Goal: Information Seeking & Learning: Learn about a topic

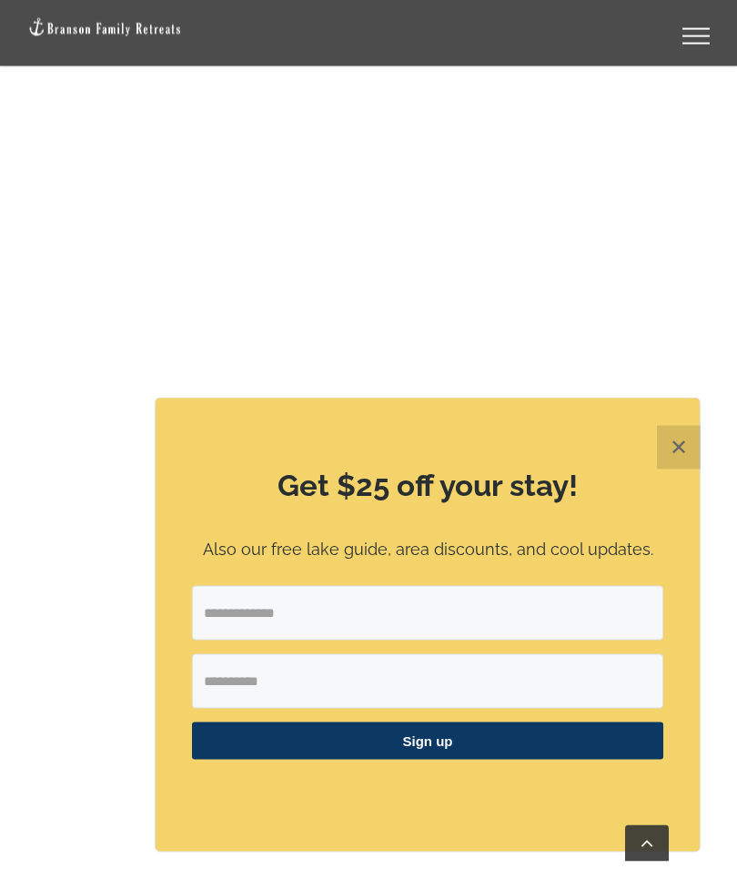
scroll to position [1564, 0]
click at [677, 470] on button "✕" at bounding box center [679, 448] width 44 height 44
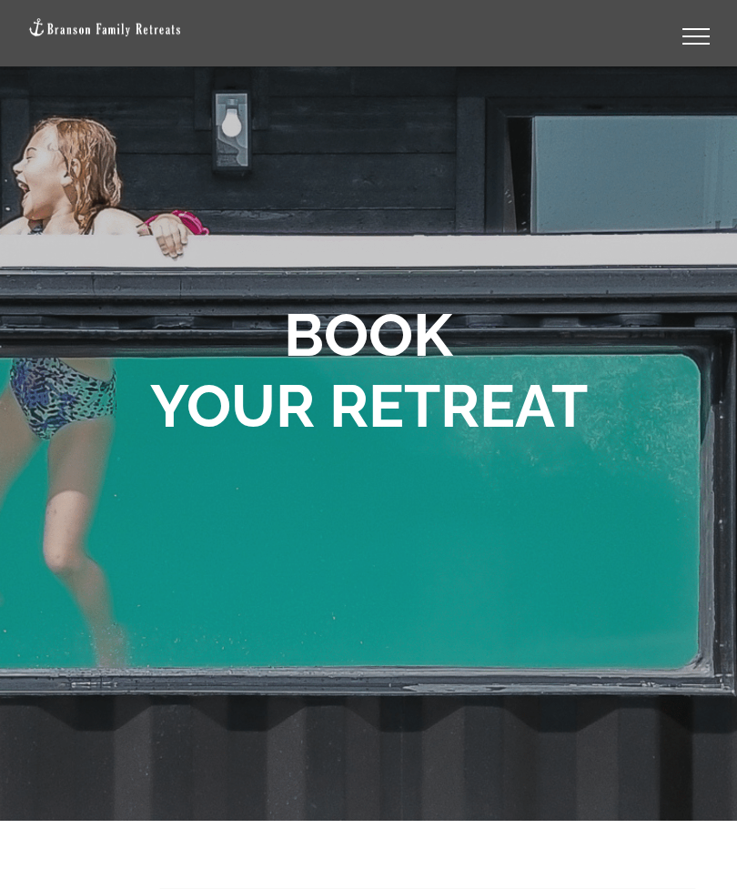
scroll to position [0, 0]
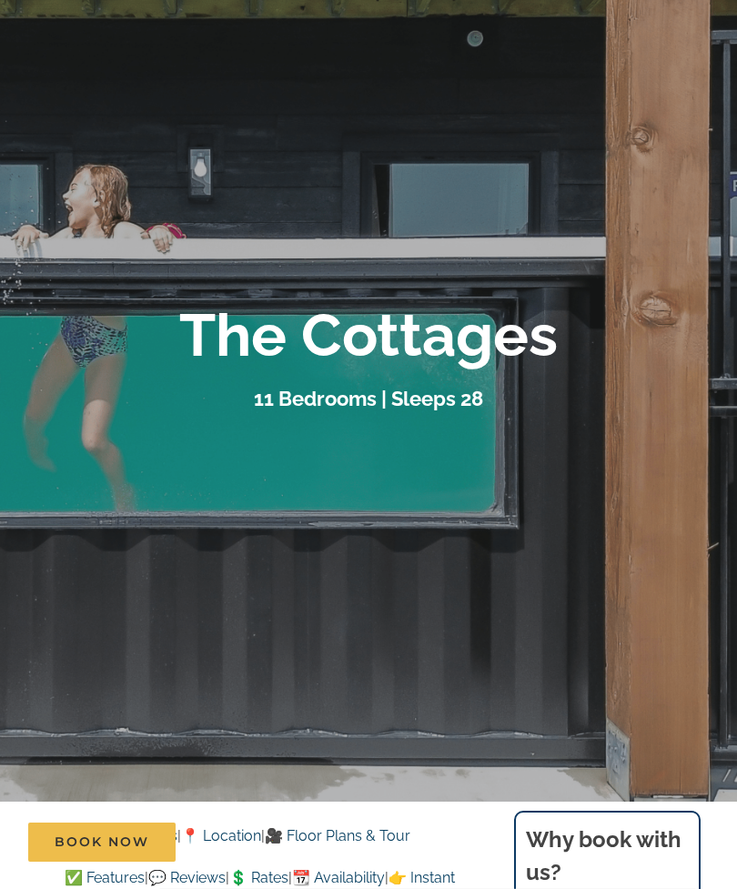
scroll to position [134, 0]
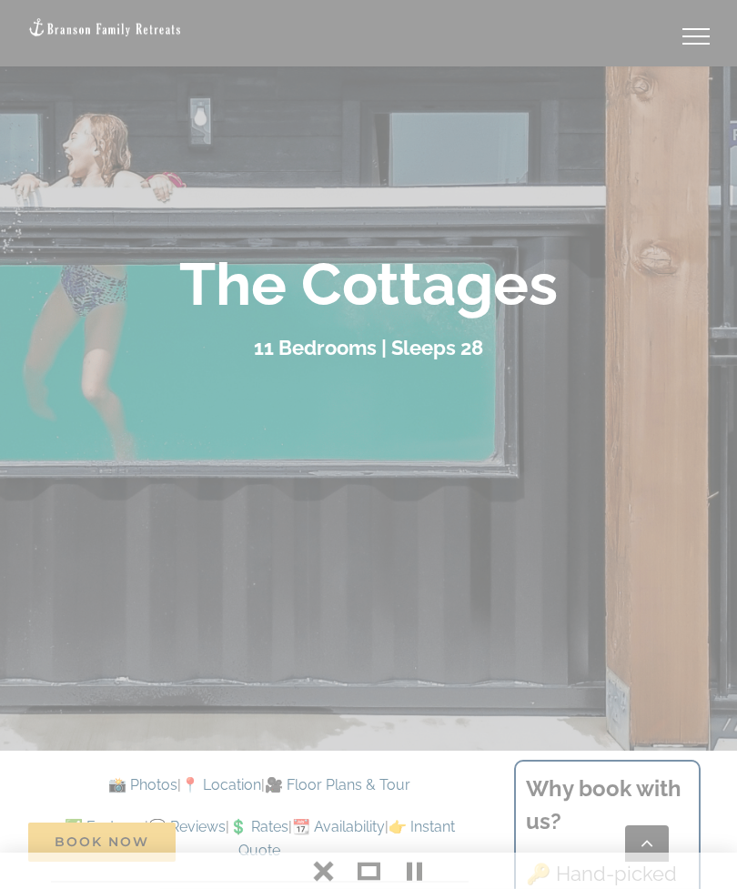
scroll to position [192, 0]
click at [44, 291] on div at bounding box center [368, 444] width 737 height 889
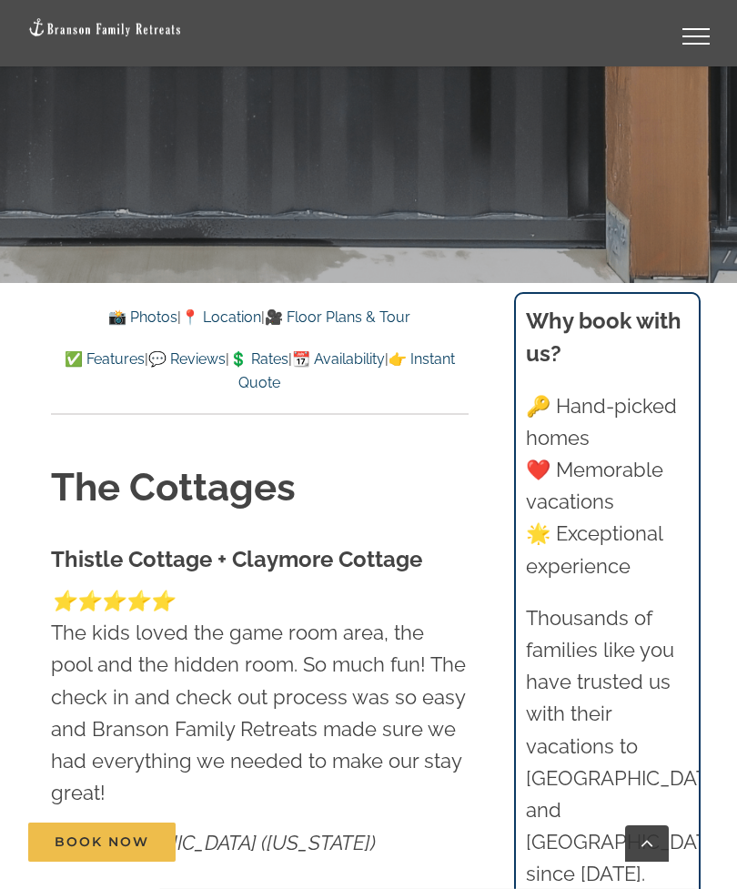
scroll to position [655, 0]
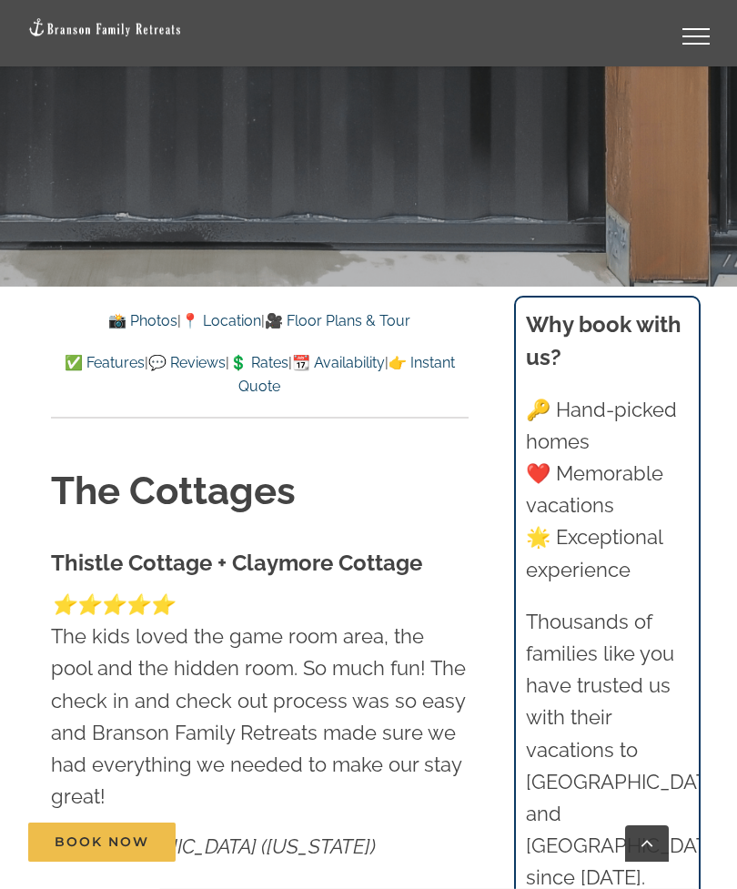
click at [109, 316] on link "📸 Photos" at bounding box center [142, 320] width 69 height 17
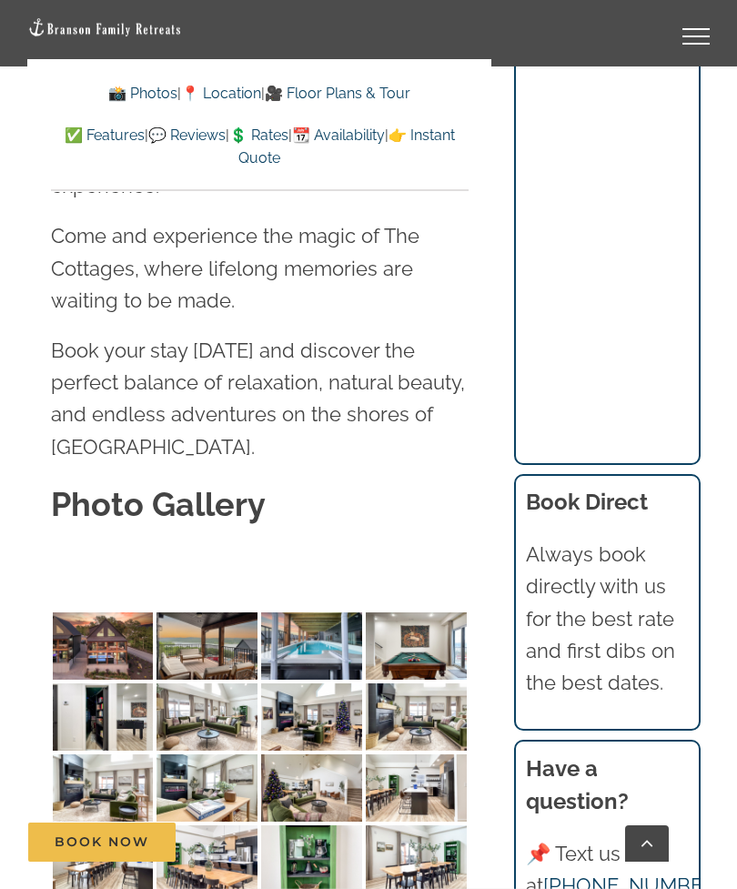
scroll to position [6252, 0]
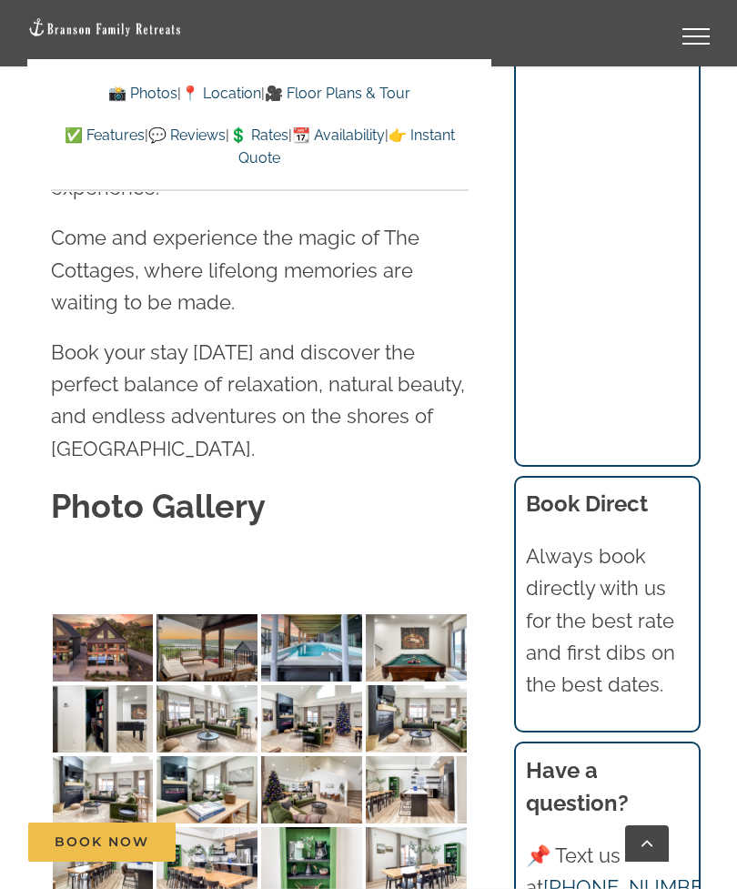
click at [115, 614] on img at bounding box center [103, 647] width 101 height 67
click at [109, 614] on img at bounding box center [103, 647] width 101 height 67
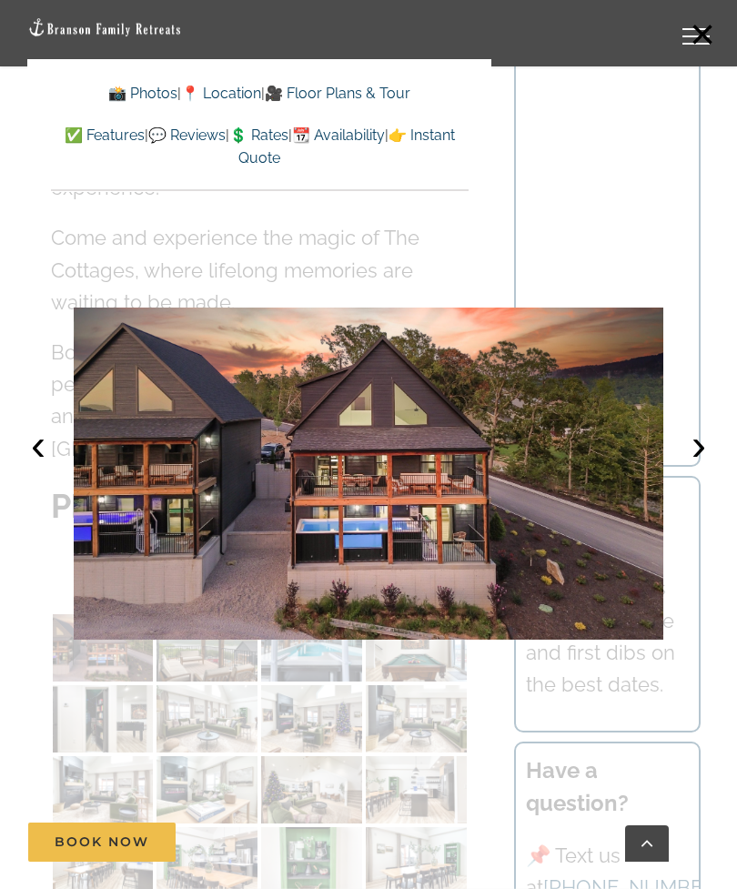
click at [698, 465] on button "›" at bounding box center [699, 445] width 40 height 40
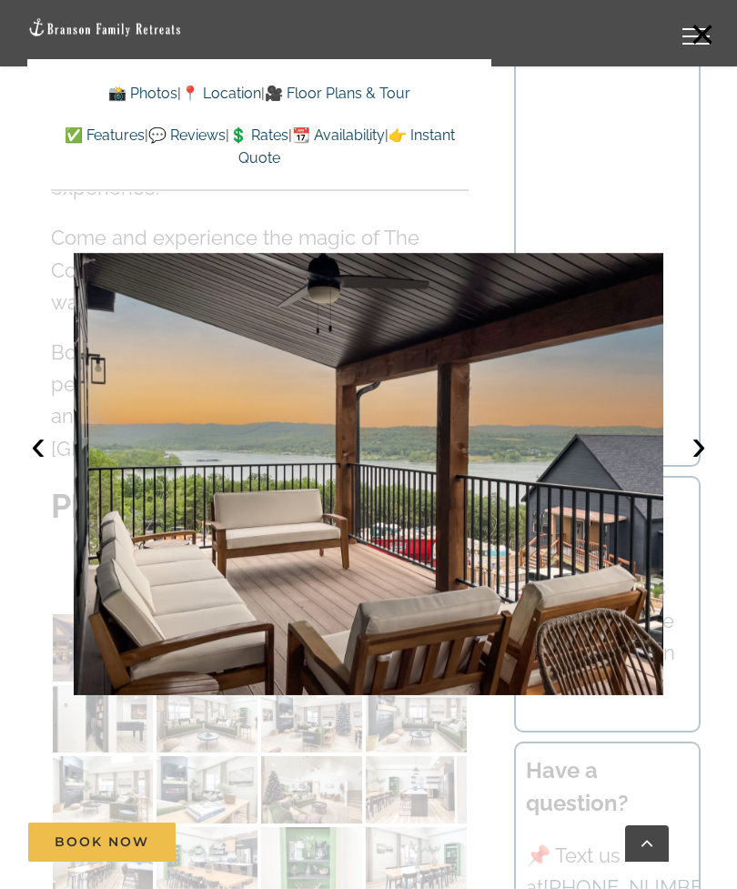
click at [704, 465] on button "›" at bounding box center [699, 445] width 40 height 40
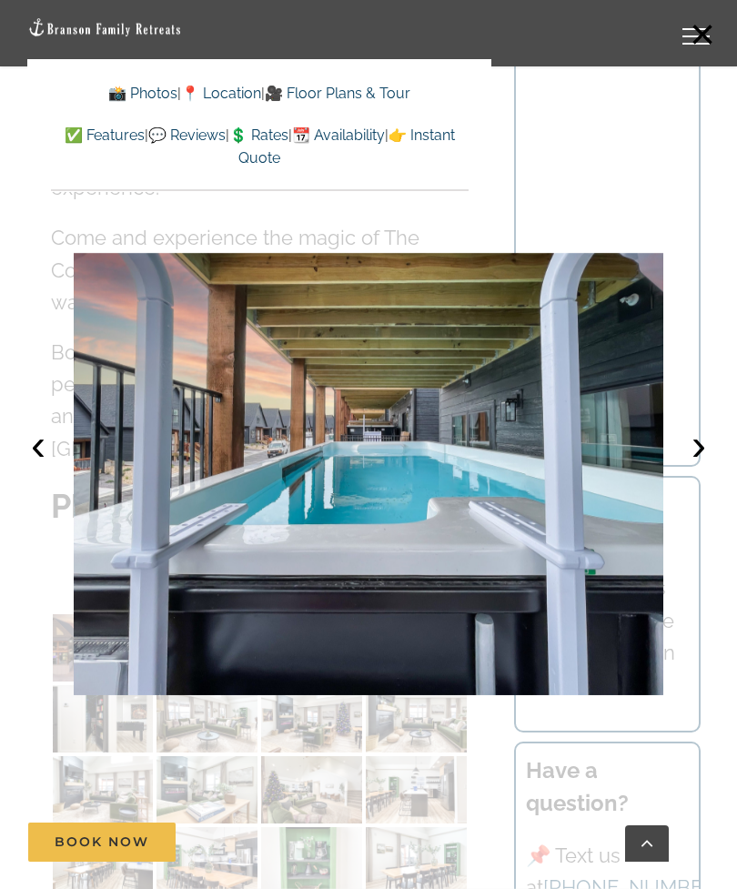
click at [702, 465] on button "›" at bounding box center [699, 445] width 40 height 40
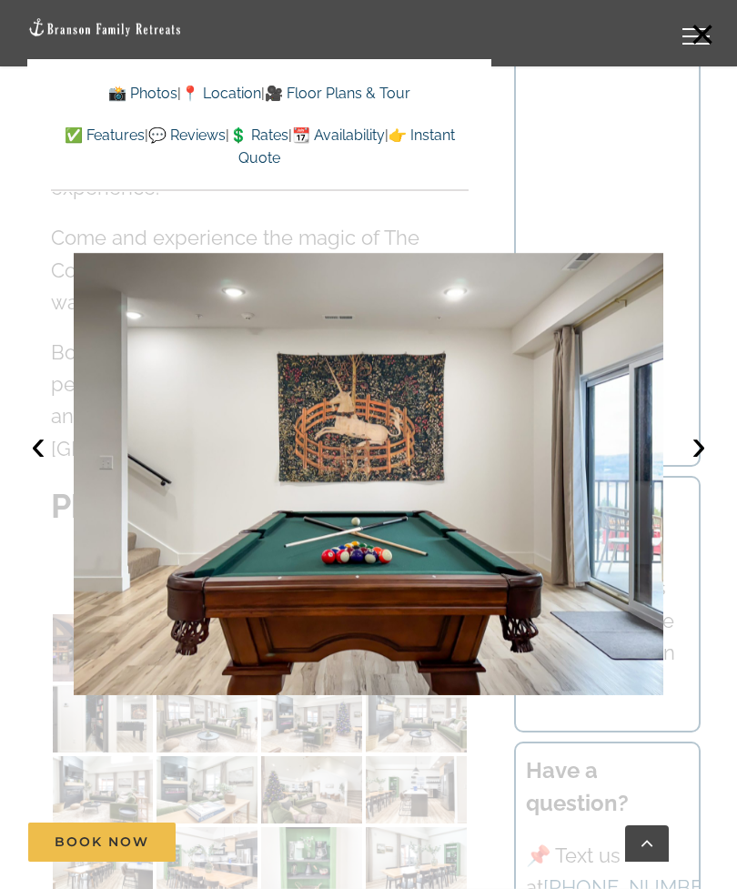
click at [704, 465] on button "›" at bounding box center [699, 445] width 40 height 40
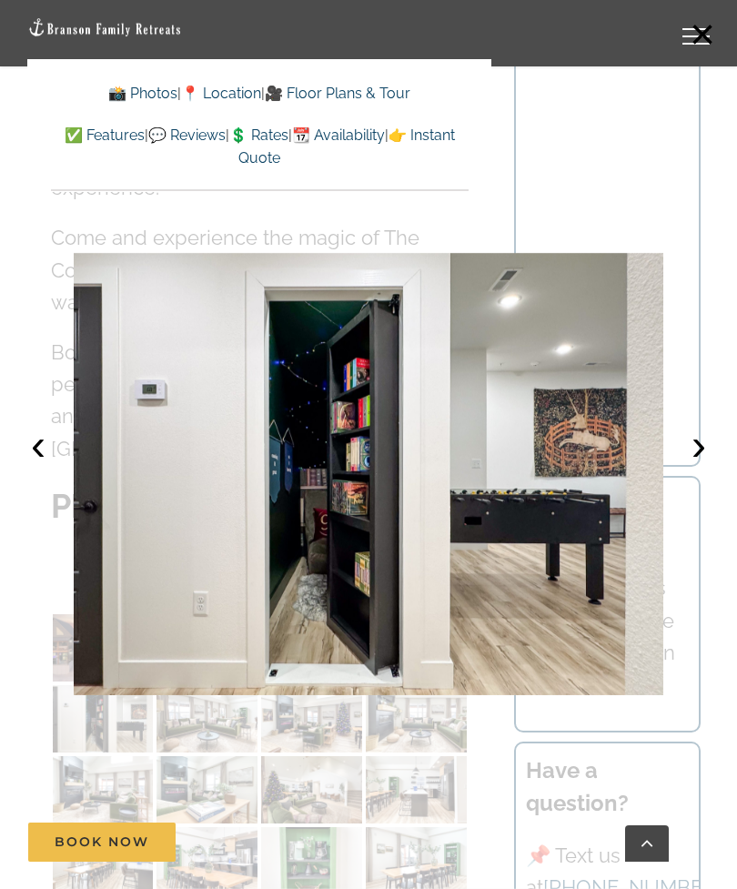
click at [703, 465] on button "›" at bounding box center [699, 445] width 40 height 40
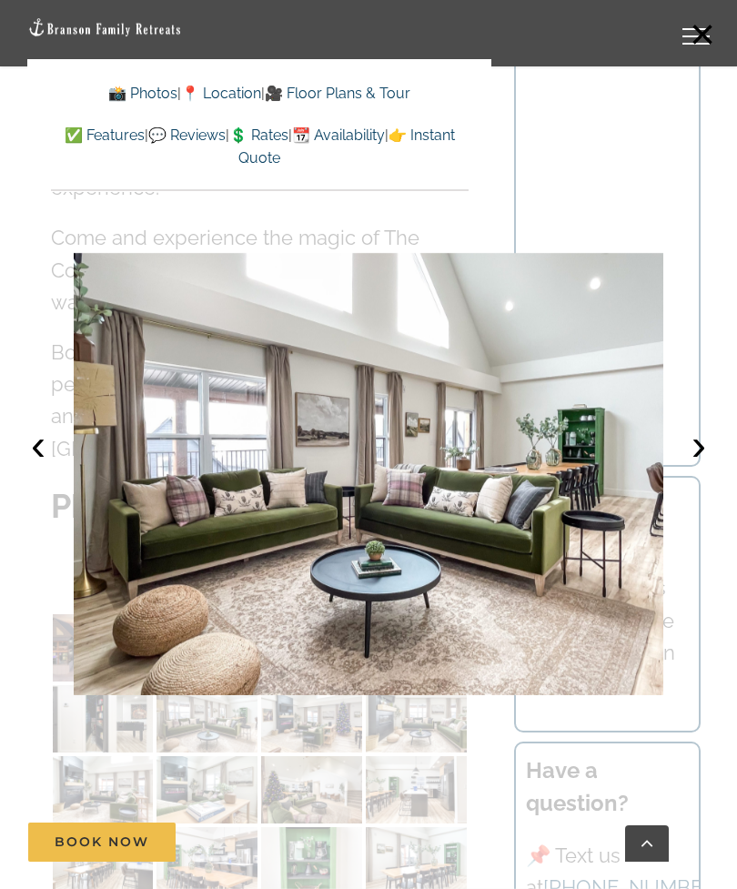
click at [704, 465] on button "›" at bounding box center [699, 445] width 40 height 40
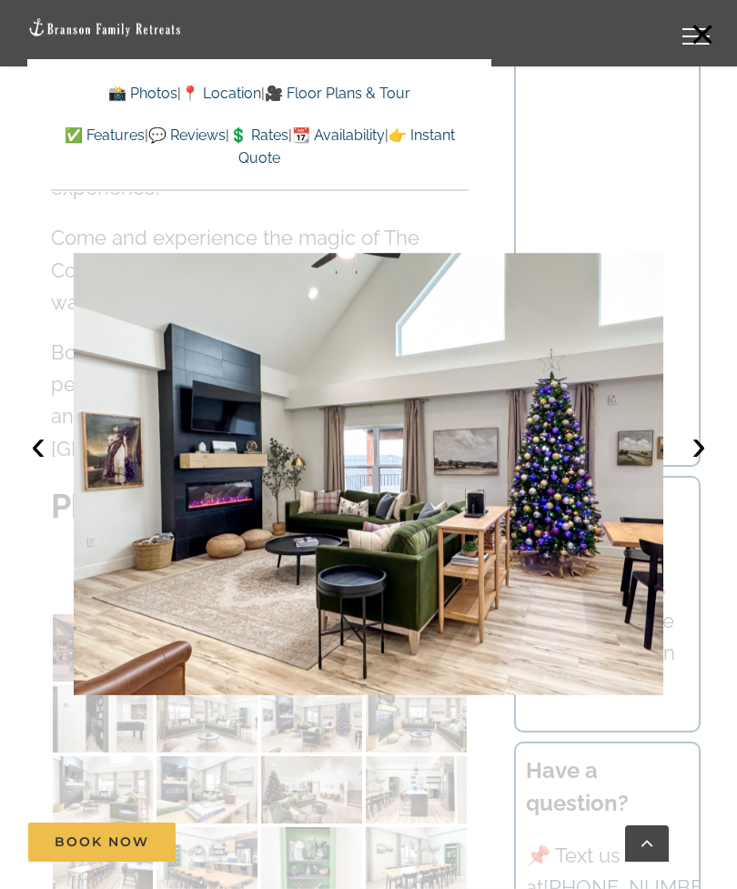
click at [704, 465] on button "›" at bounding box center [699, 445] width 40 height 40
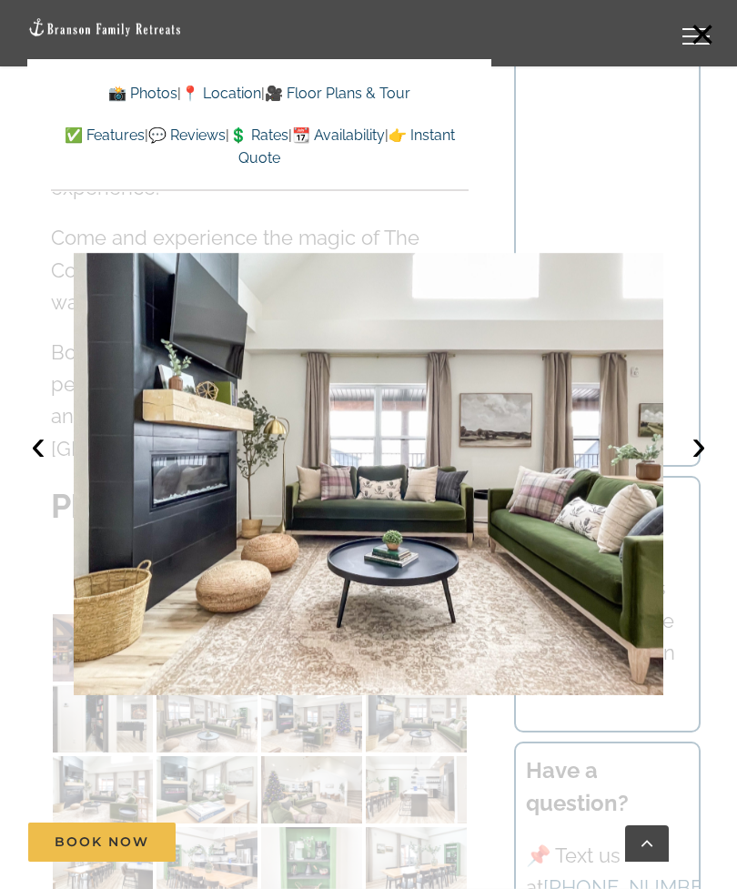
click at [701, 465] on button "›" at bounding box center [699, 445] width 40 height 40
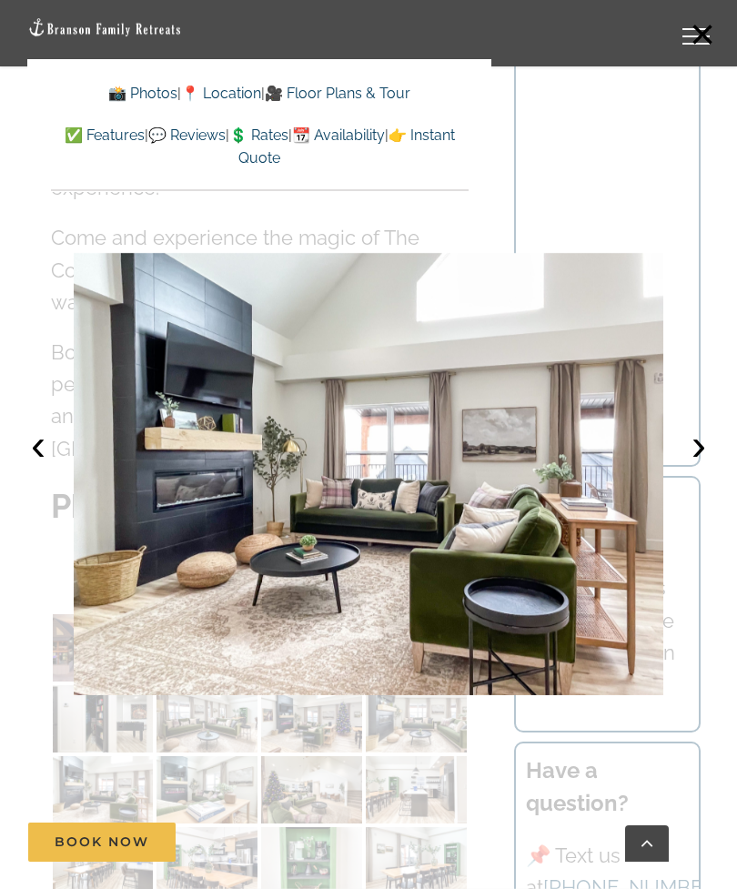
click at [702, 465] on button "›" at bounding box center [699, 445] width 40 height 40
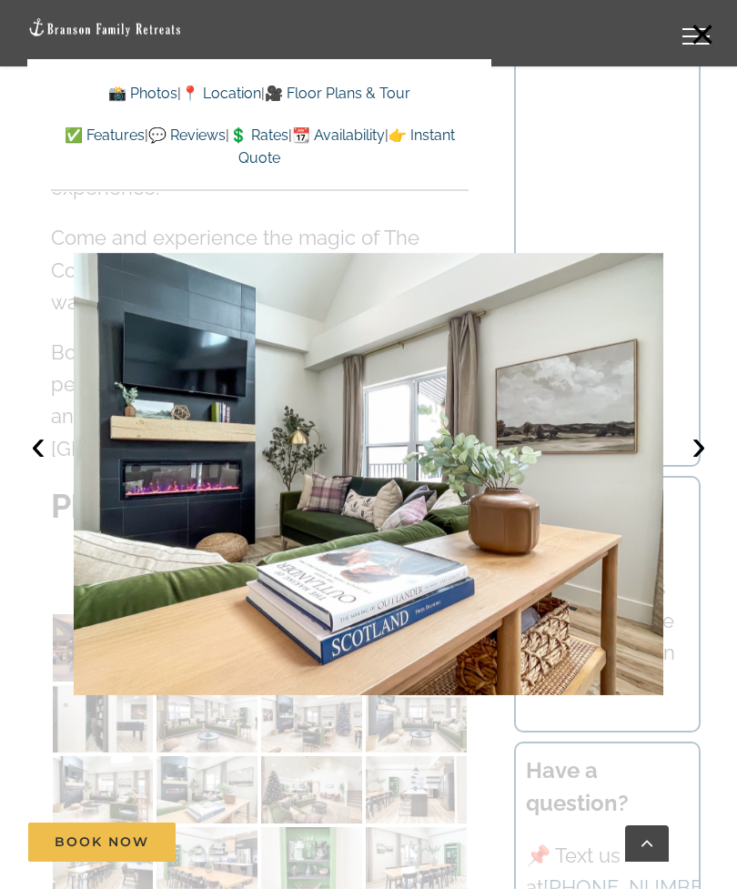
click at [699, 465] on button "›" at bounding box center [699, 445] width 40 height 40
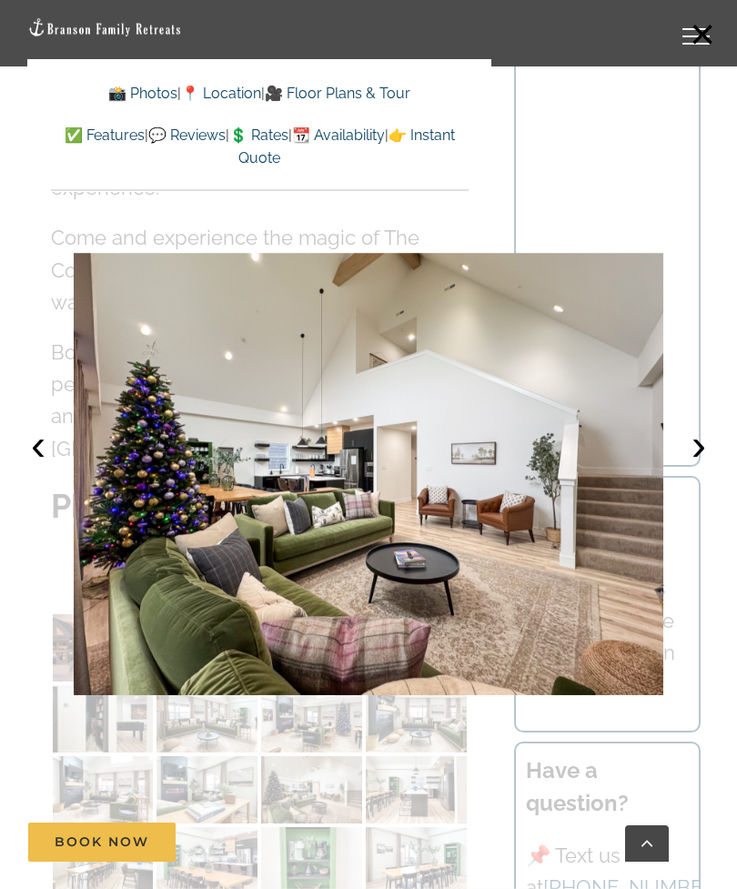
click at [699, 465] on button "›" at bounding box center [699, 445] width 40 height 40
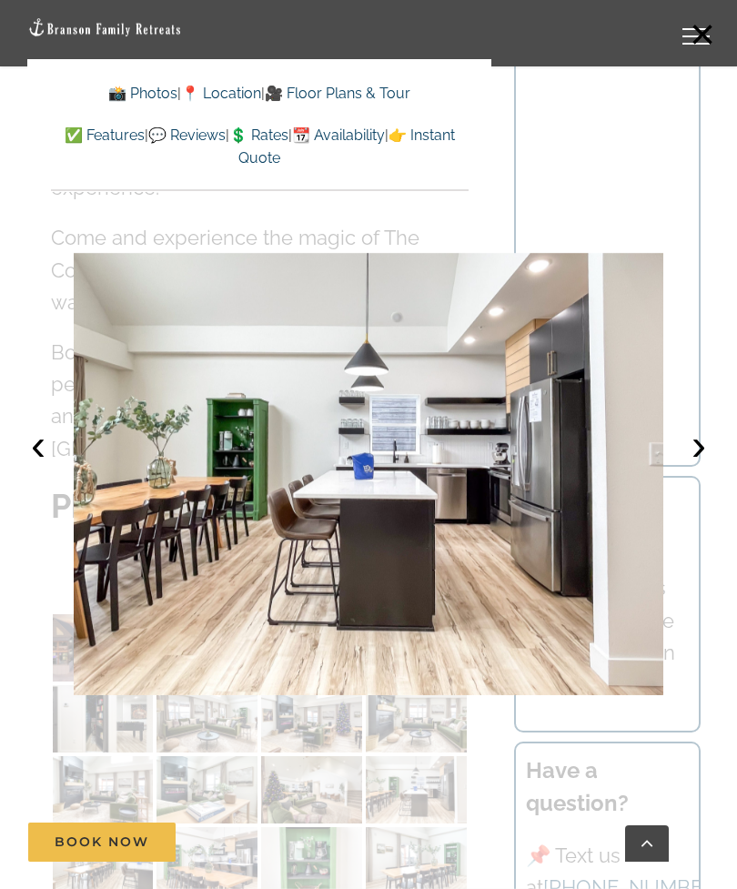
click at [704, 465] on button "›" at bounding box center [699, 445] width 40 height 40
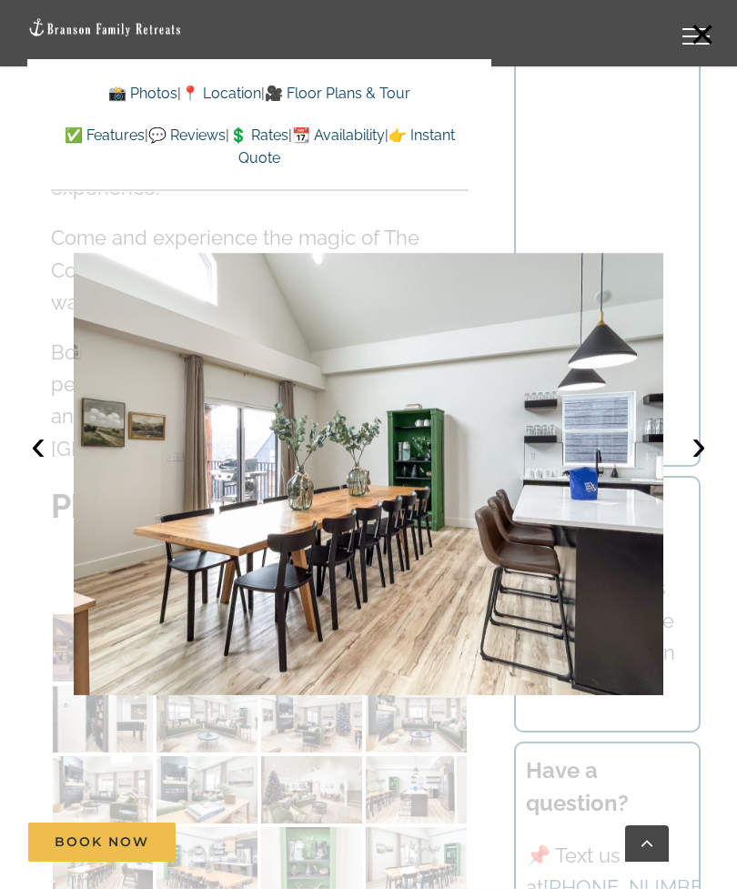
click at [700, 465] on button "›" at bounding box center [699, 445] width 40 height 40
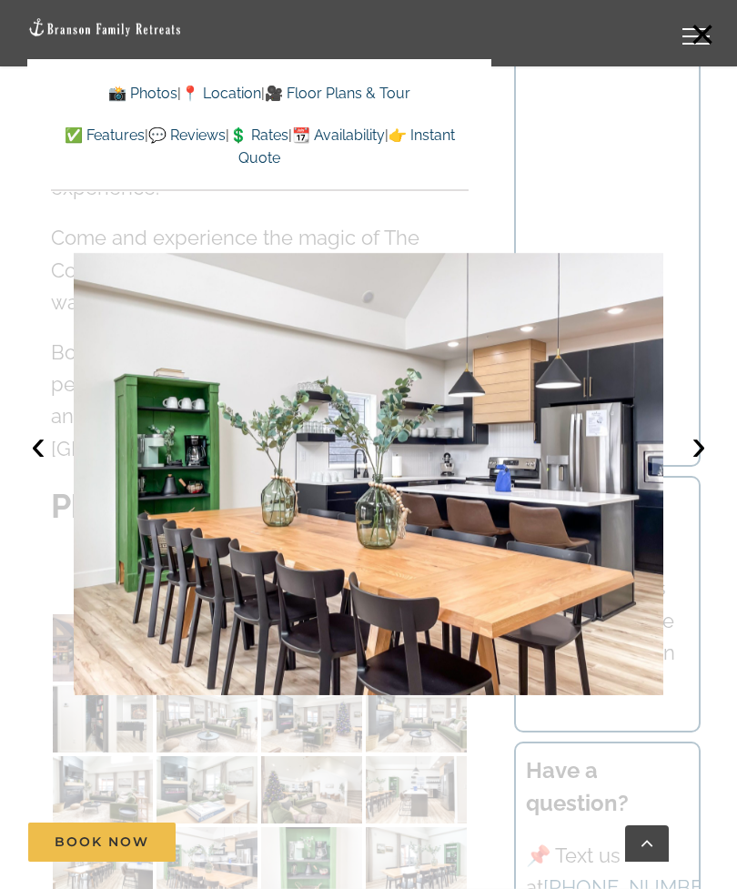
click at [697, 465] on button "›" at bounding box center [699, 445] width 40 height 40
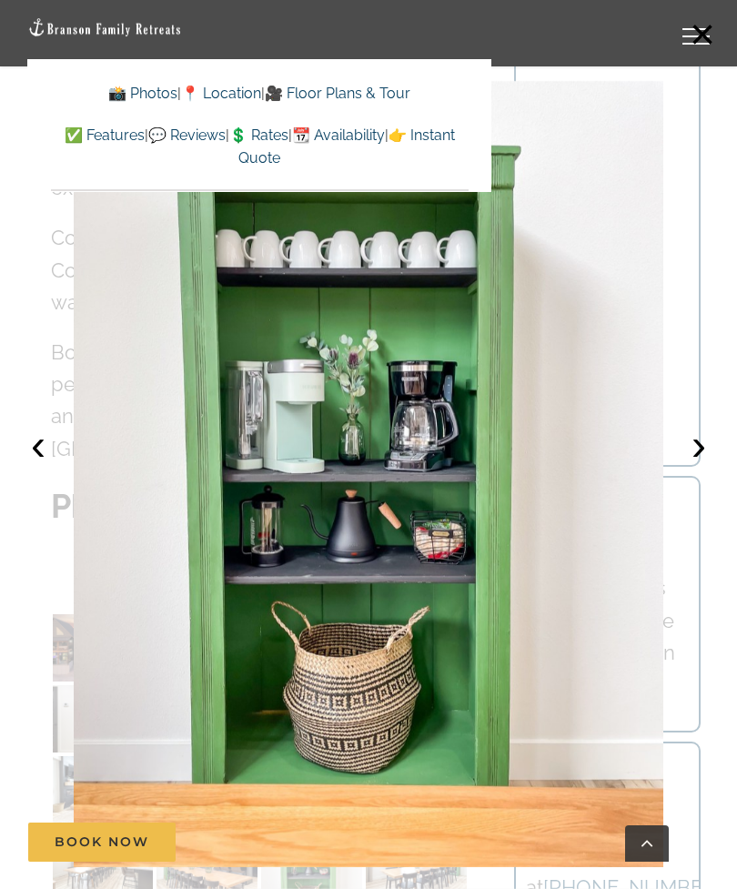
click at [687, 465] on button "›" at bounding box center [699, 445] width 40 height 40
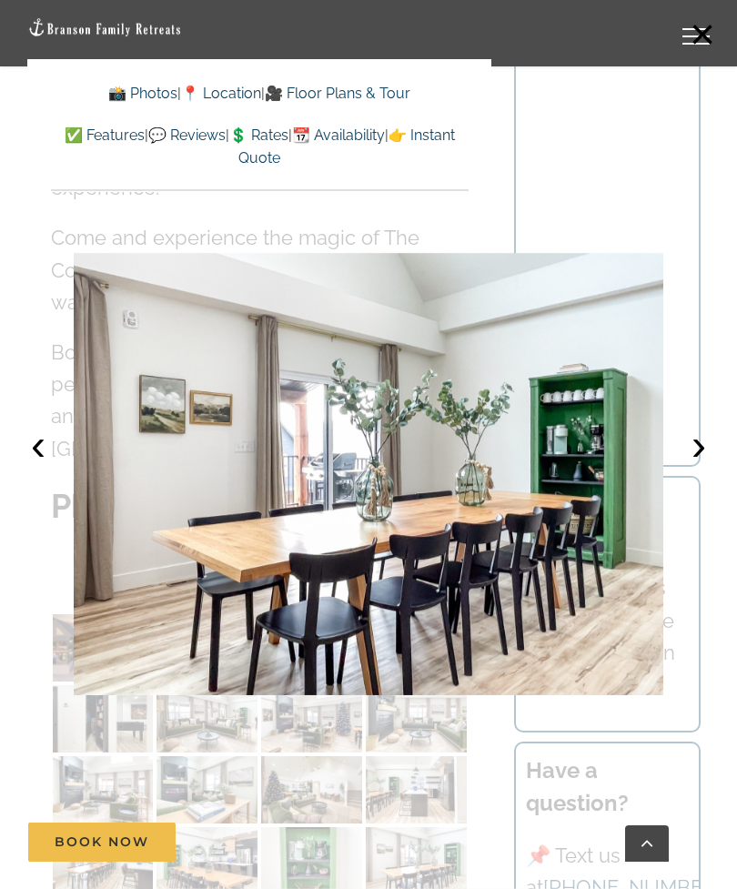
click at [691, 465] on button "›" at bounding box center [699, 445] width 40 height 40
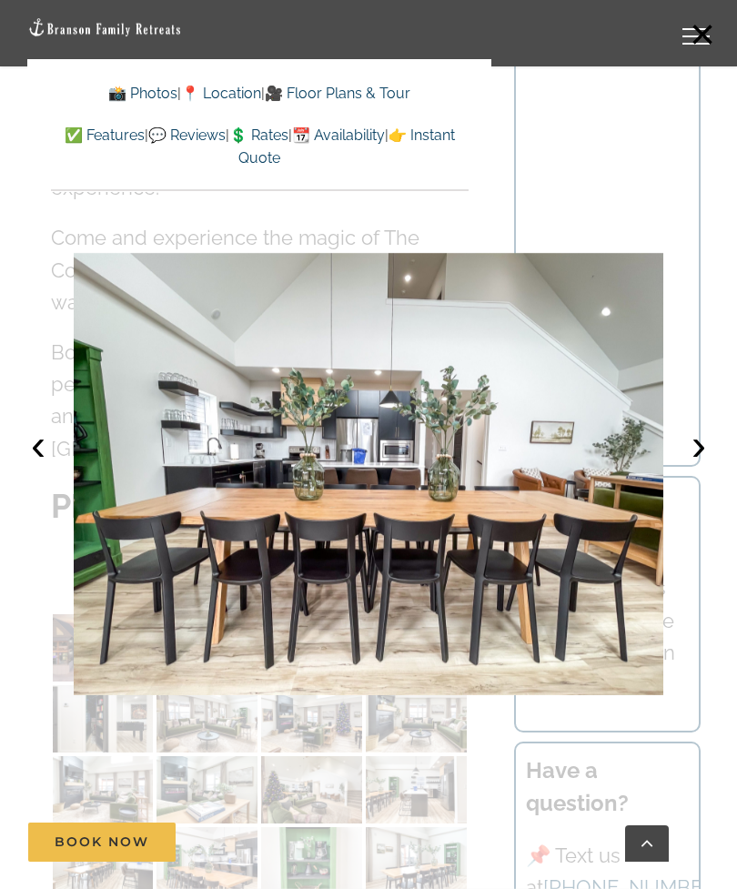
click at [684, 465] on button "›" at bounding box center [699, 445] width 40 height 40
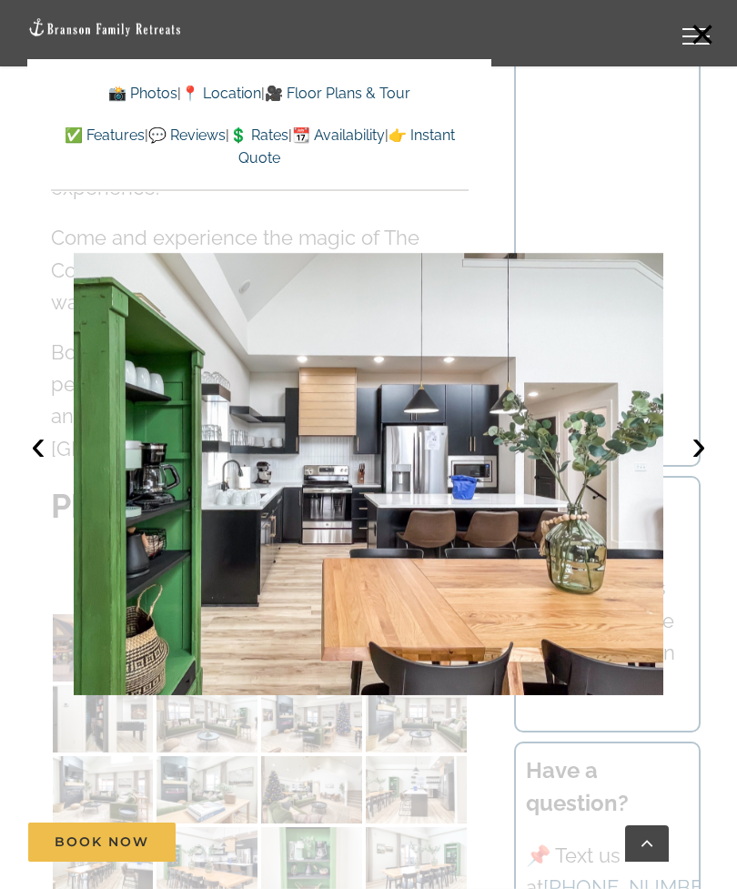
click at [685, 465] on button "›" at bounding box center [699, 445] width 40 height 40
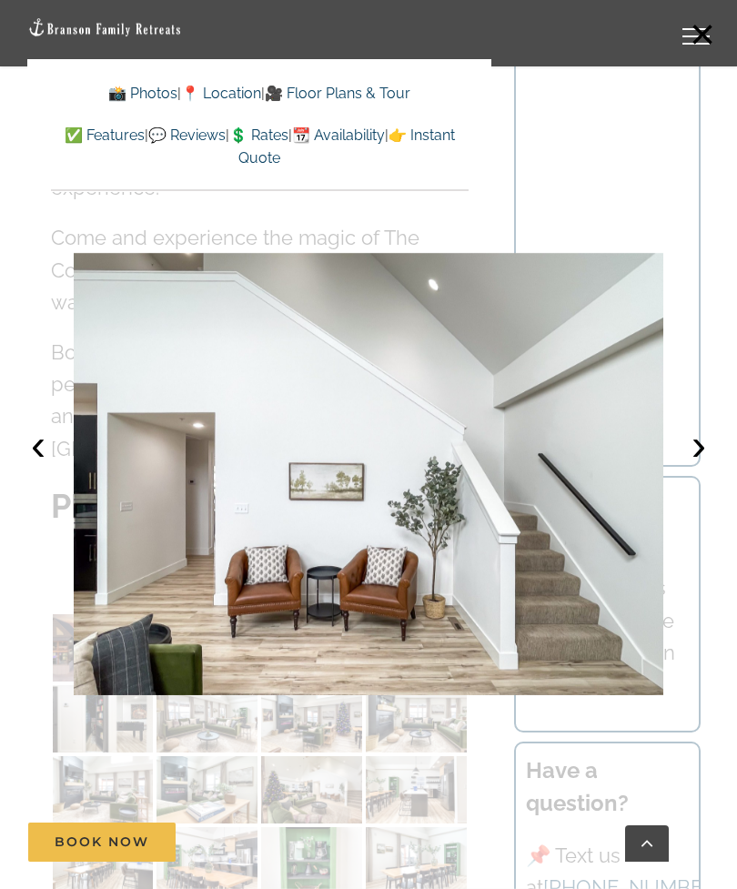
click at [690, 465] on button "›" at bounding box center [699, 445] width 40 height 40
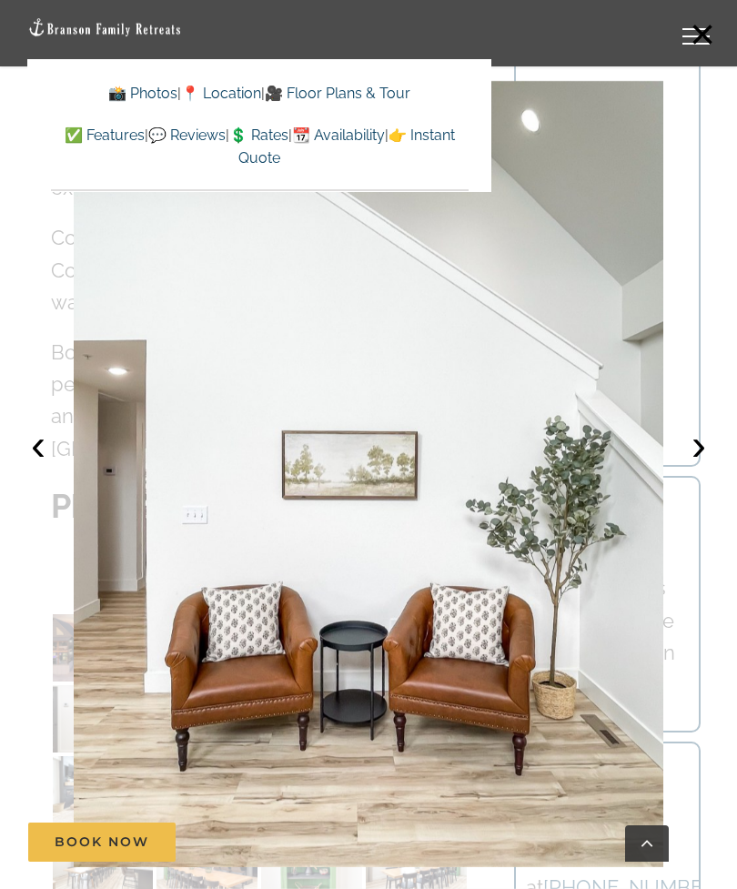
click at [684, 465] on button "›" at bounding box center [699, 445] width 40 height 40
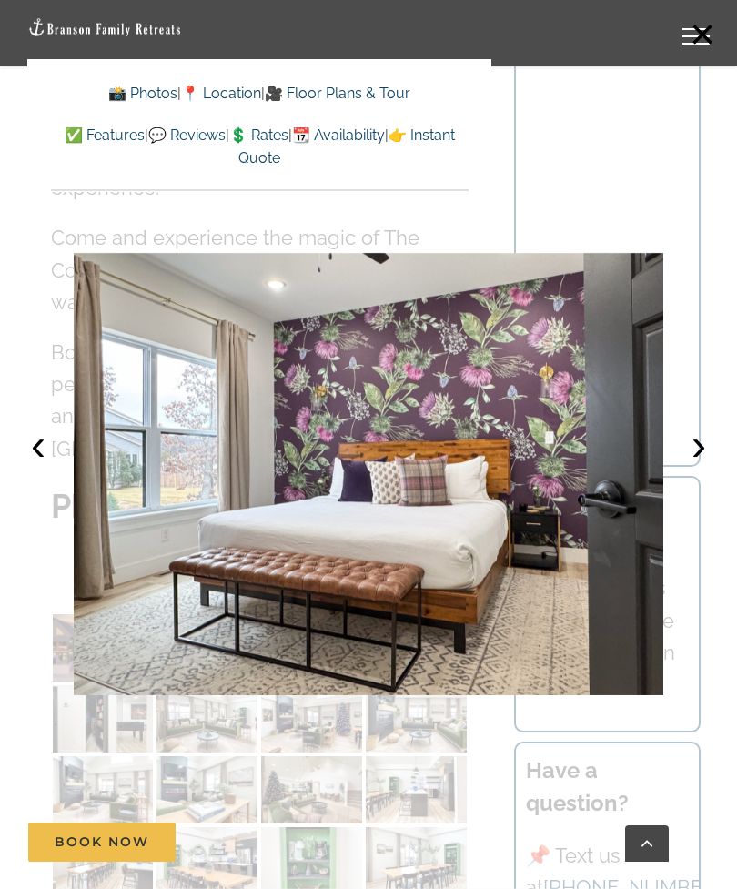
click at [691, 465] on button "›" at bounding box center [699, 445] width 40 height 40
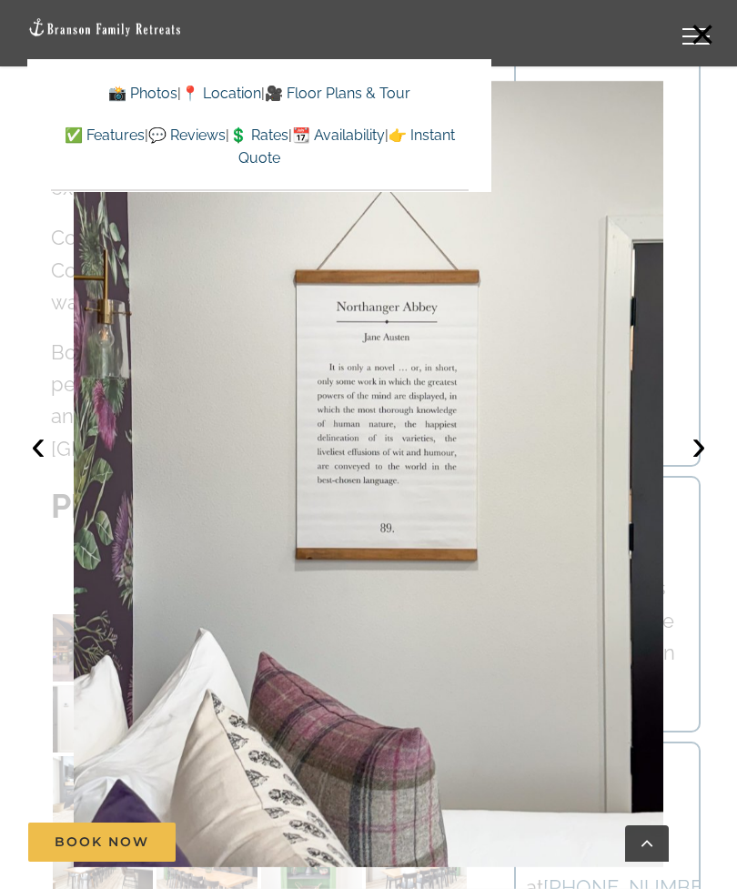
click at [693, 465] on button "›" at bounding box center [699, 445] width 40 height 40
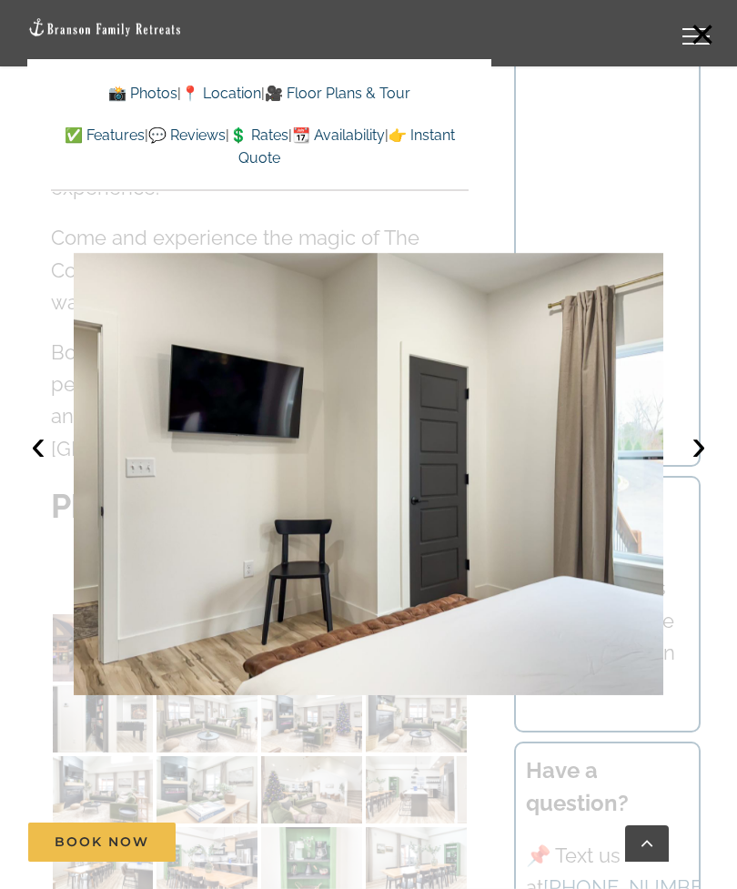
click at [694, 464] on button "›" at bounding box center [699, 445] width 40 height 40
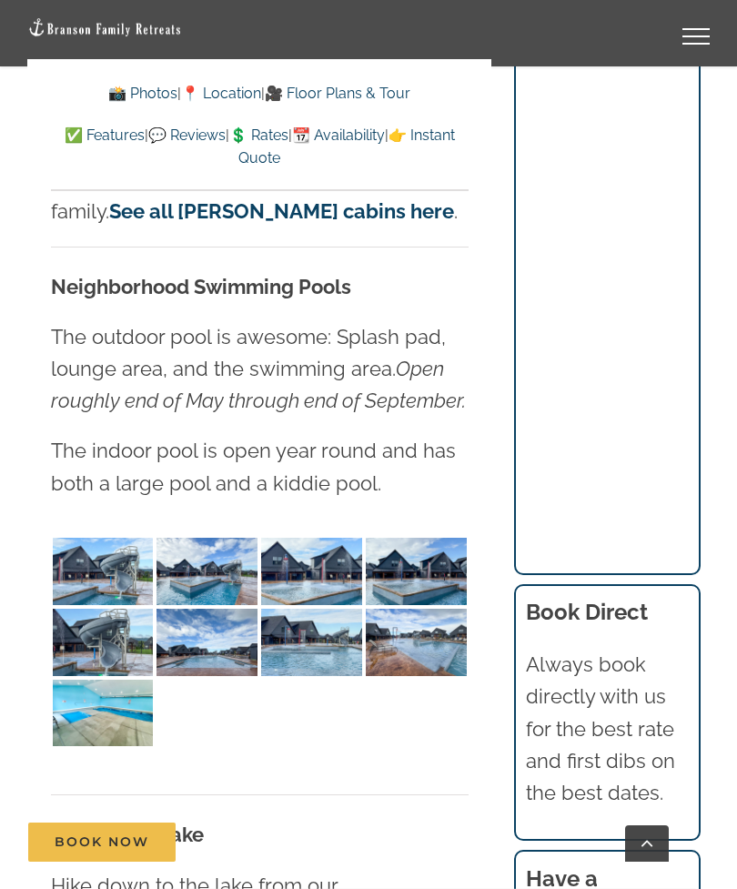
scroll to position [10004, 0]
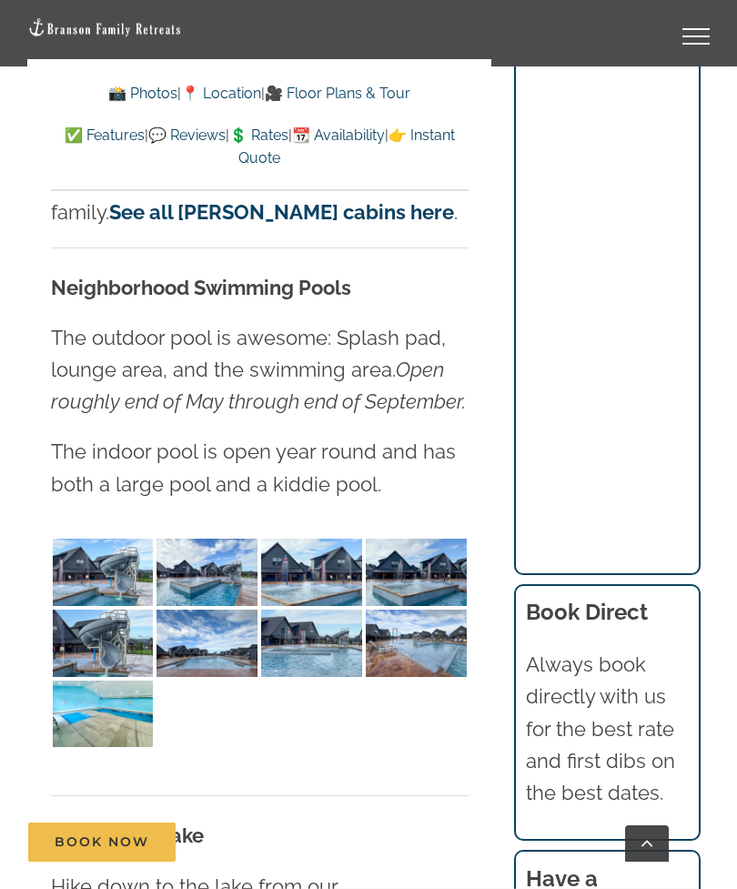
click at [107, 539] on img at bounding box center [103, 572] width 101 height 67
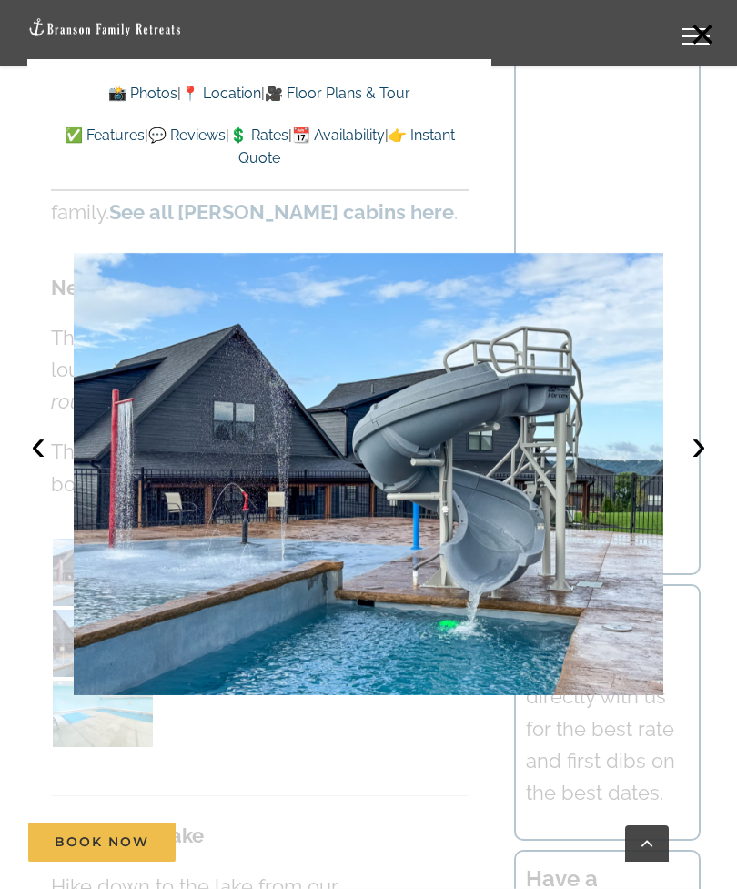
click at [36, 465] on button "‹" at bounding box center [38, 445] width 40 height 40
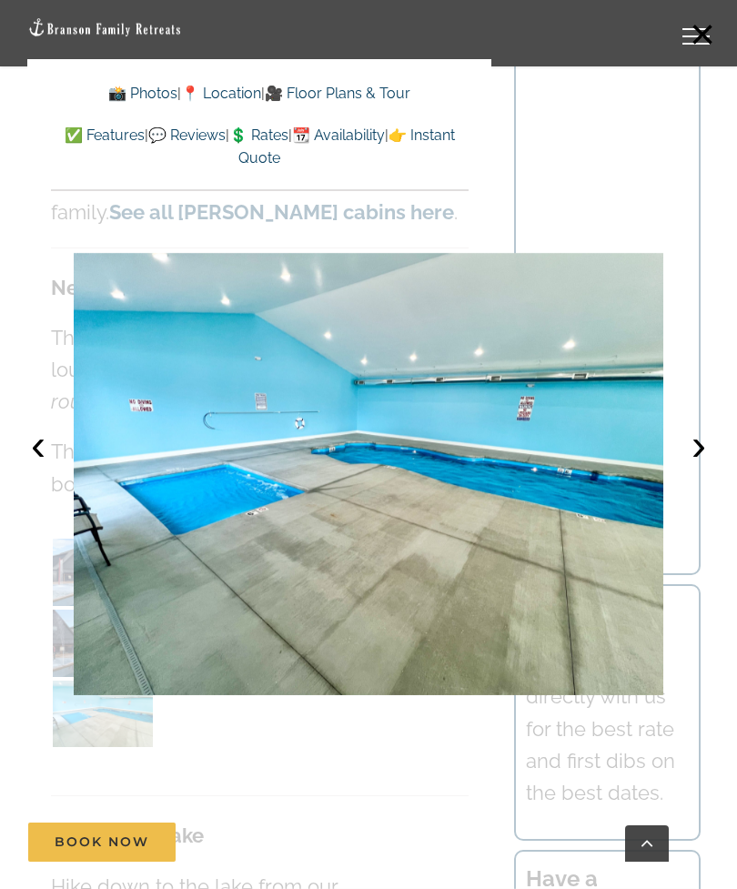
click at [41, 465] on button "‹" at bounding box center [38, 445] width 40 height 40
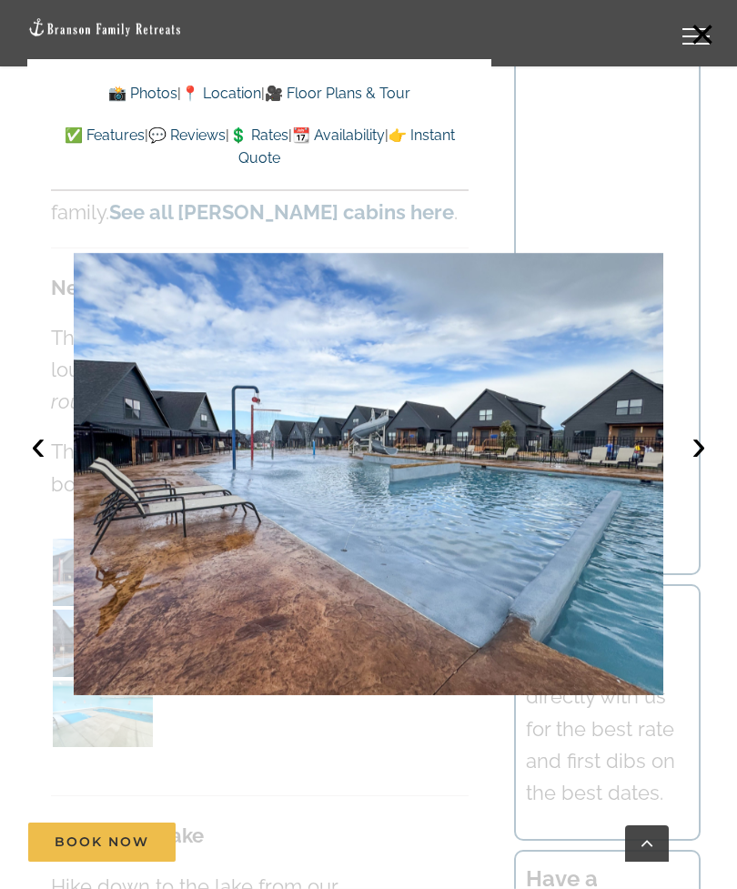
click at [33, 465] on button "‹" at bounding box center [38, 445] width 40 height 40
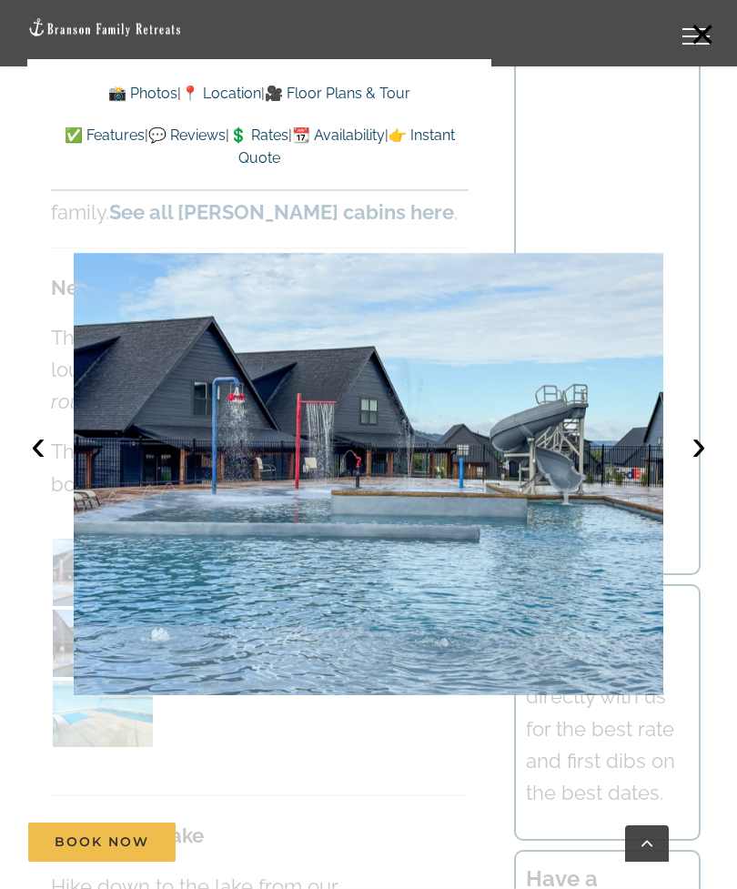
click at [36, 465] on button "‹" at bounding box center [38, 445] width 40 height 40
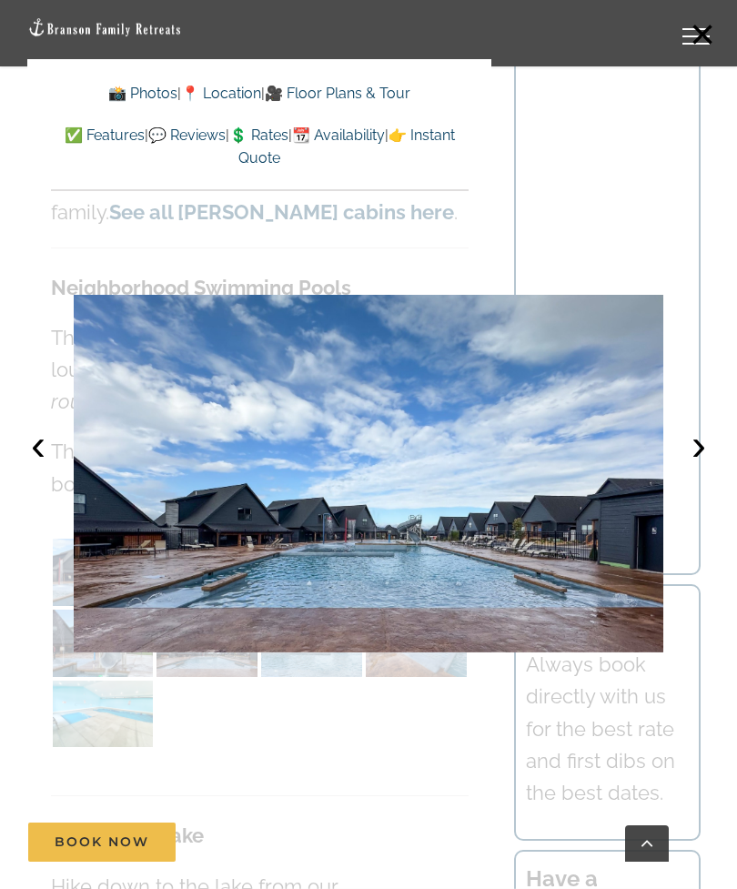
click at [36, 465] on button "‹" at bounding box center [38, 445] width 40 height 40
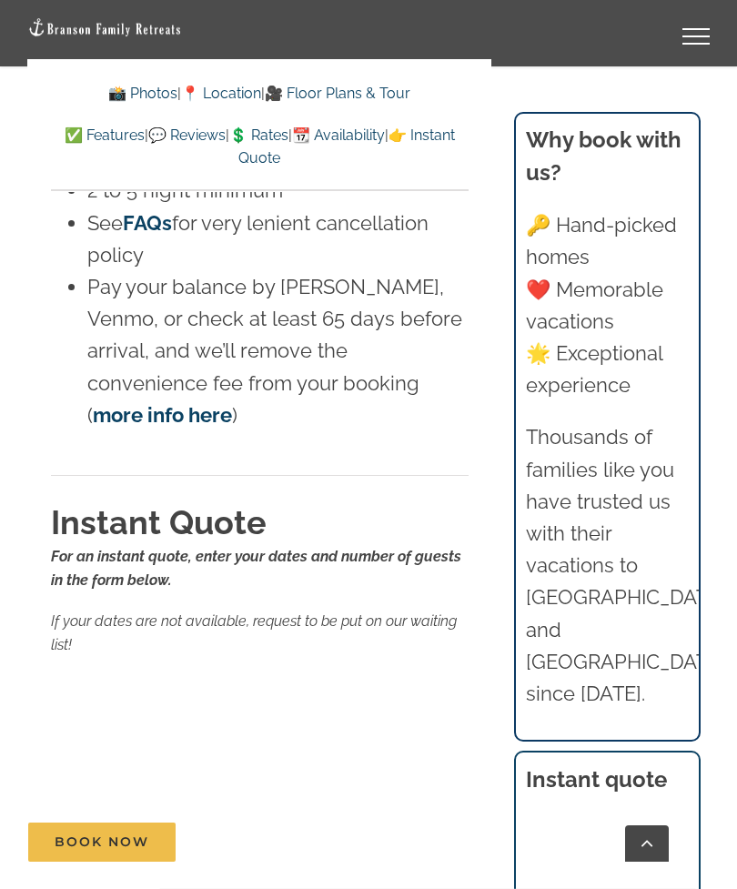
scroll to position [20337, 0]
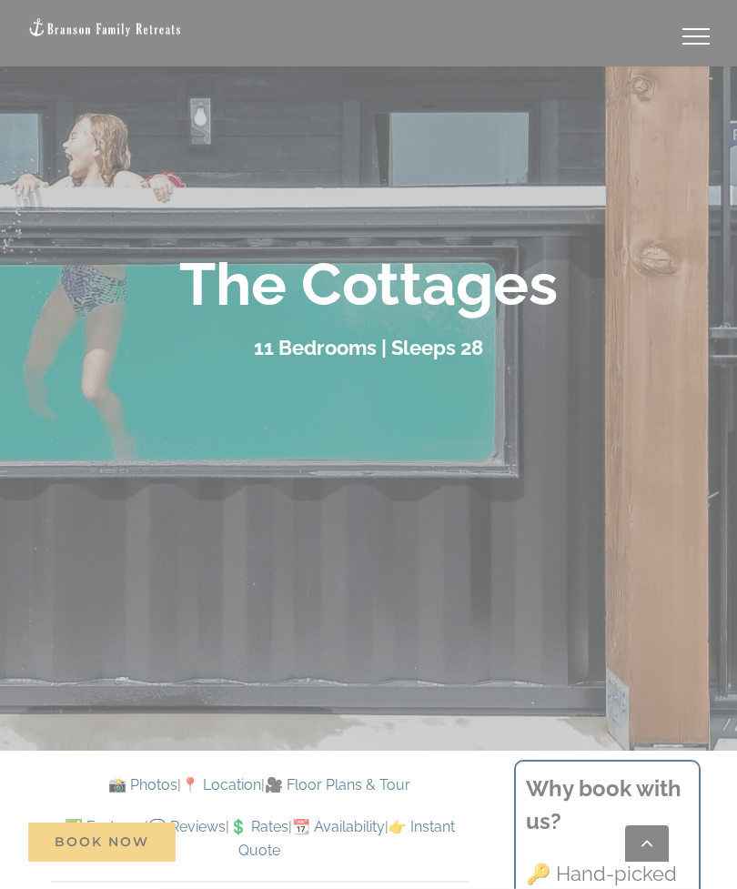
scroll to position [192, 0]
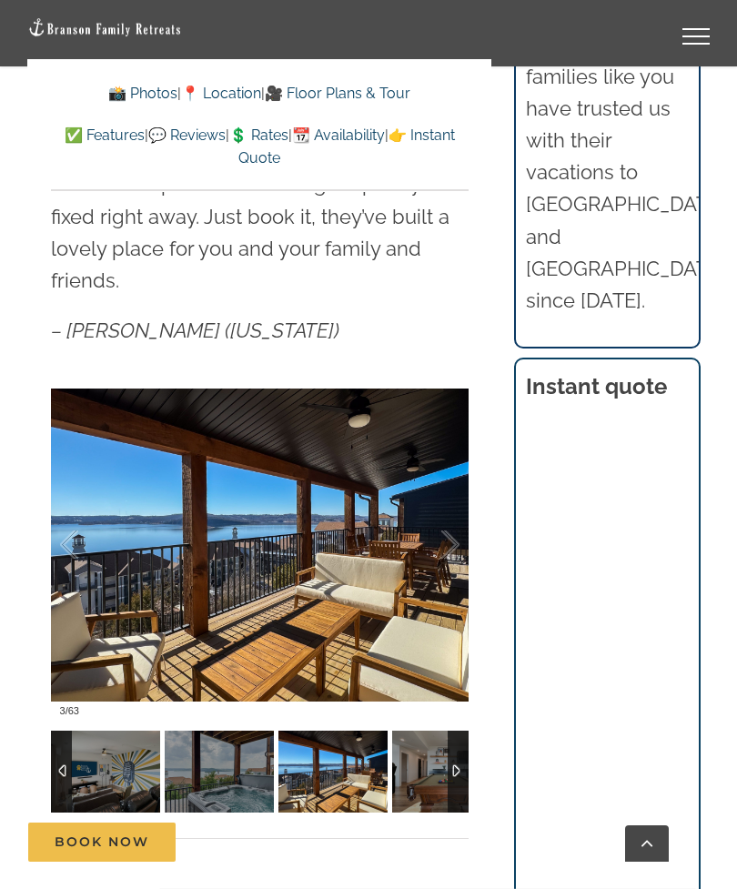
scroll to position [1262, 0]
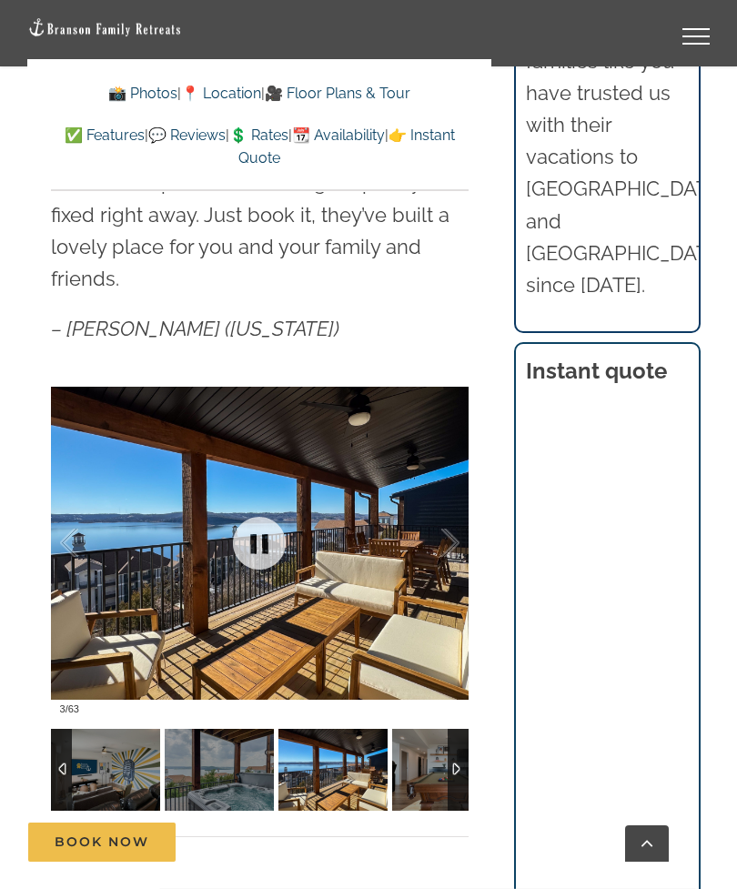
click at [400, 565] on div at bounding box center [260, 543] width 418 height 360
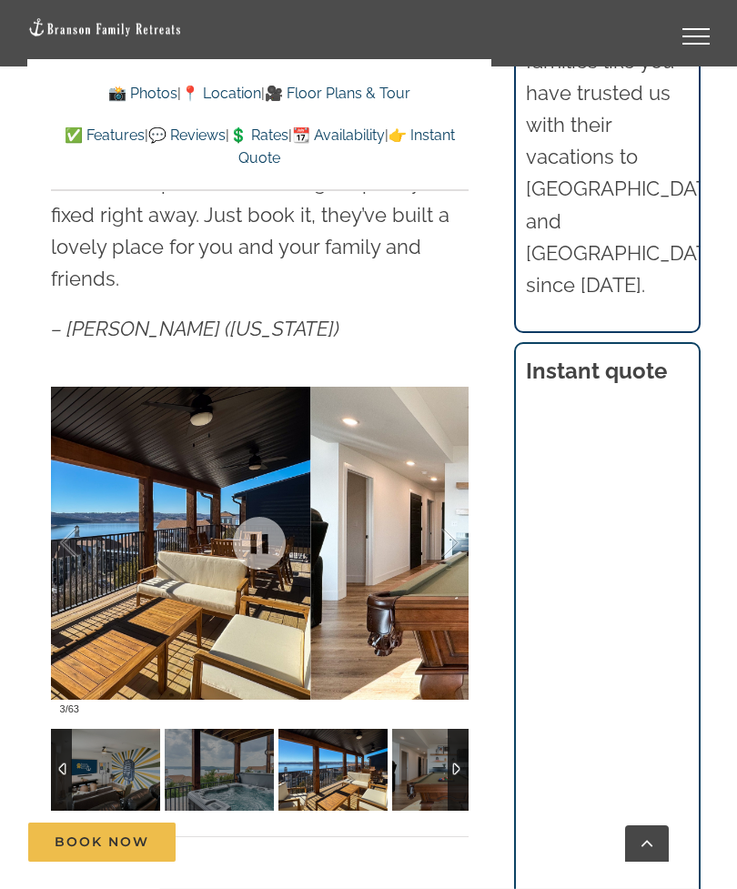
click at [455, 513] on div at bounding box center [431, 543] width 56 height 113
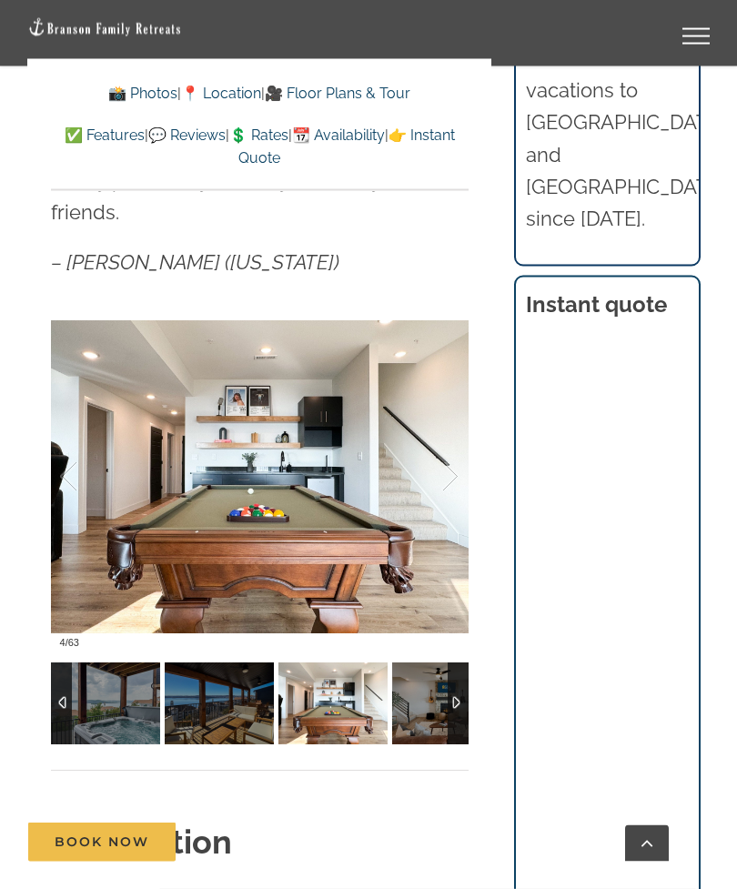
scroll to position [1329, 0]
click at [450, 453] on div at bounding box center [431, 477] width 56 height 113
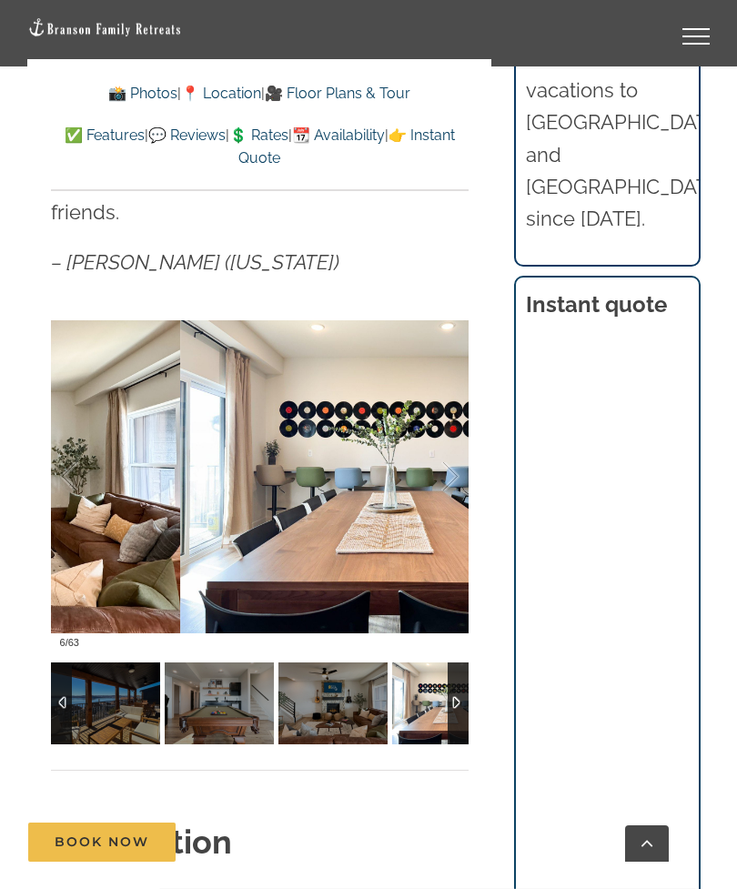
click at [456, 467] on div at bounding box center [431, 477] width 56 height 113
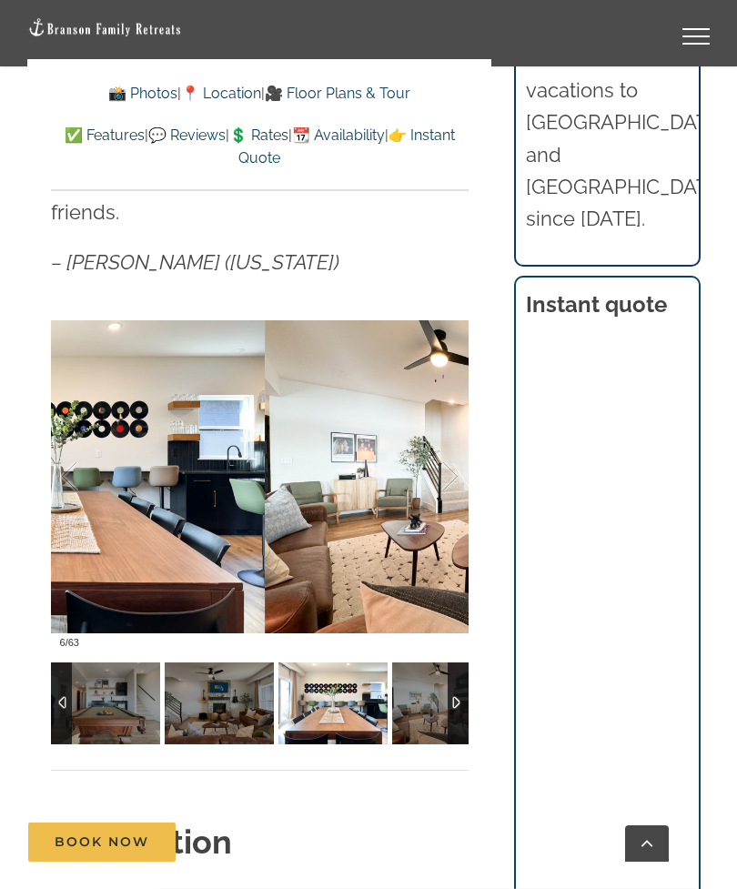
click at [451, 451] on div at bounding box center [431, 477] width 56 height 113
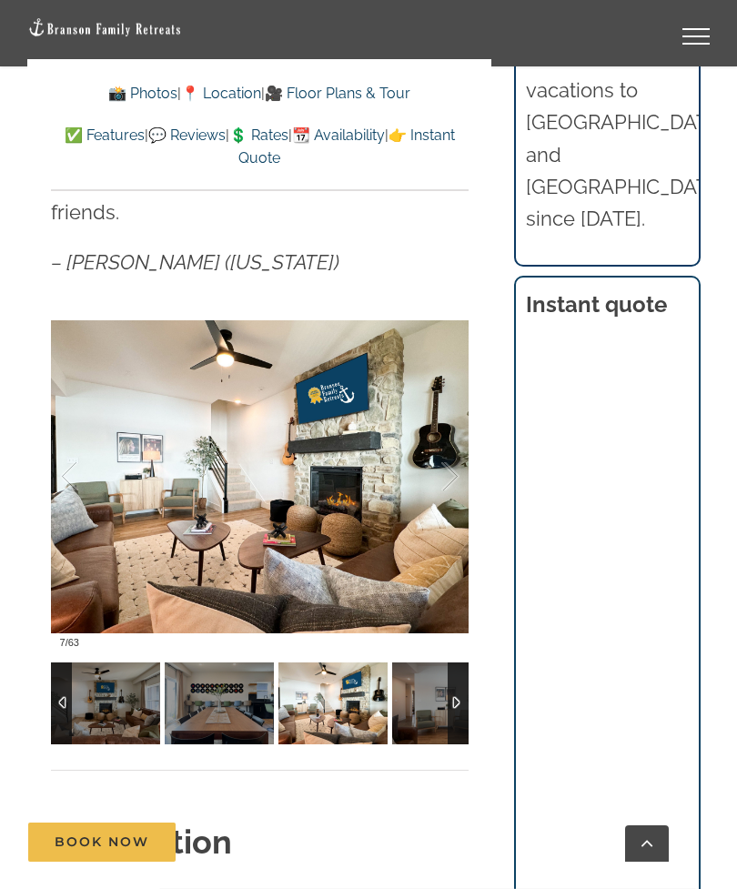
click at [440, 449] on div at bounding box center [431, 477] width 56 height 113
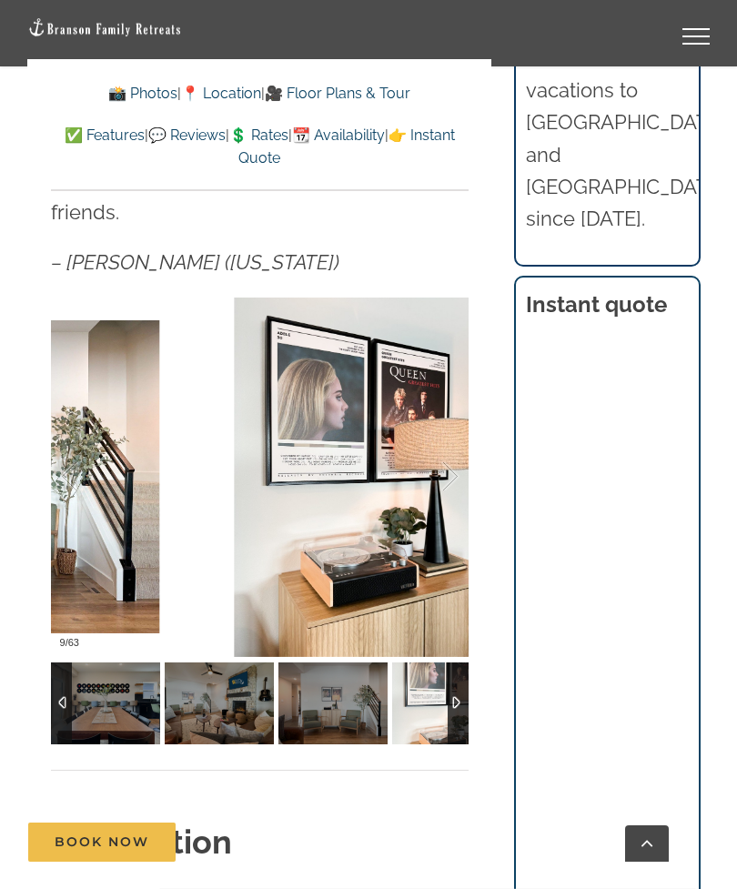
click at [449, 421] on div at bounding box center [431, 477] width 56 height 113
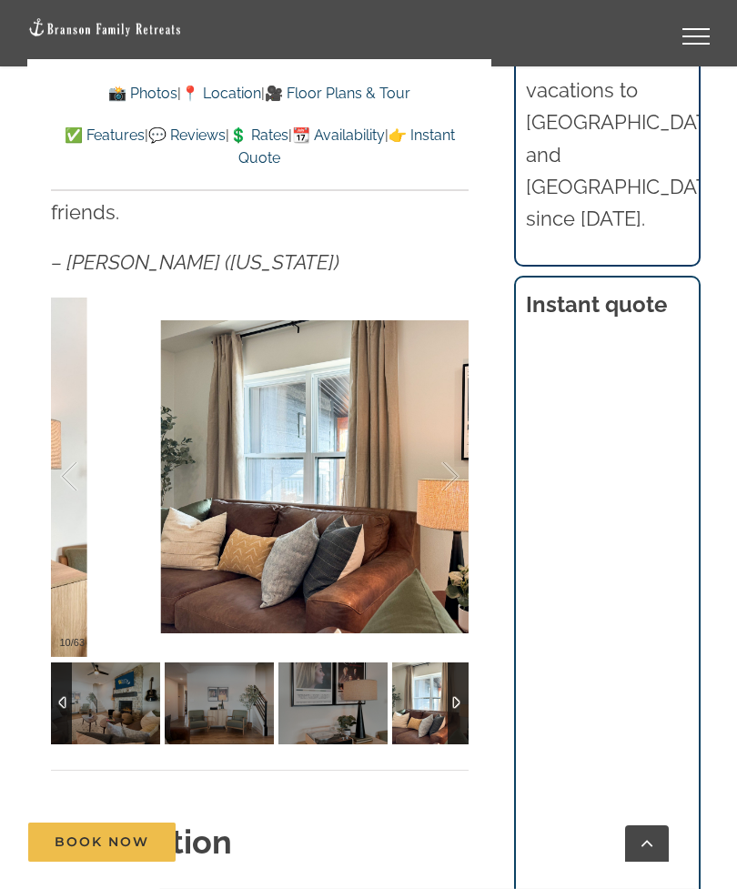
click at [453, 434] on div at bounding box center [431, 477] width 56 height 113
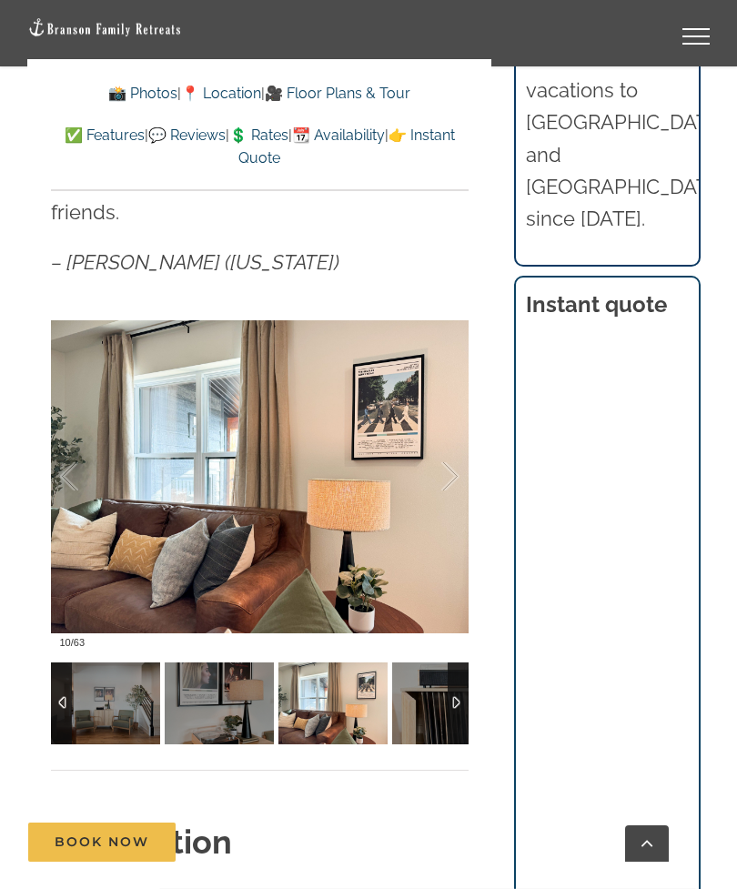
click at [445, 444] on div at bounding box center [431, 477] width 56 height 113
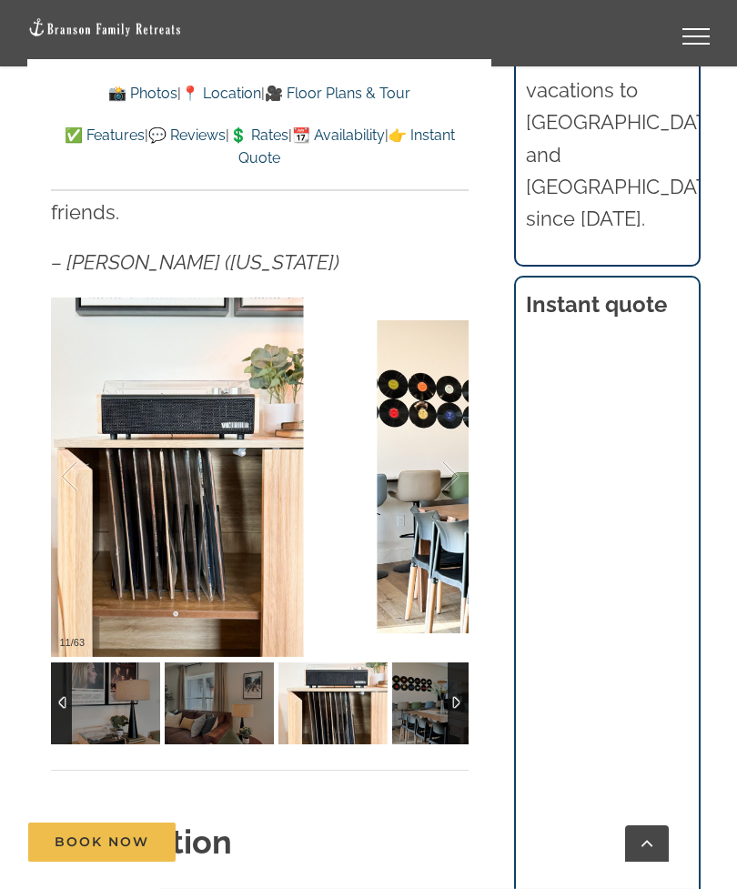
click at [452, 433] on div at bounding box center [431, 477] width 56 height 113
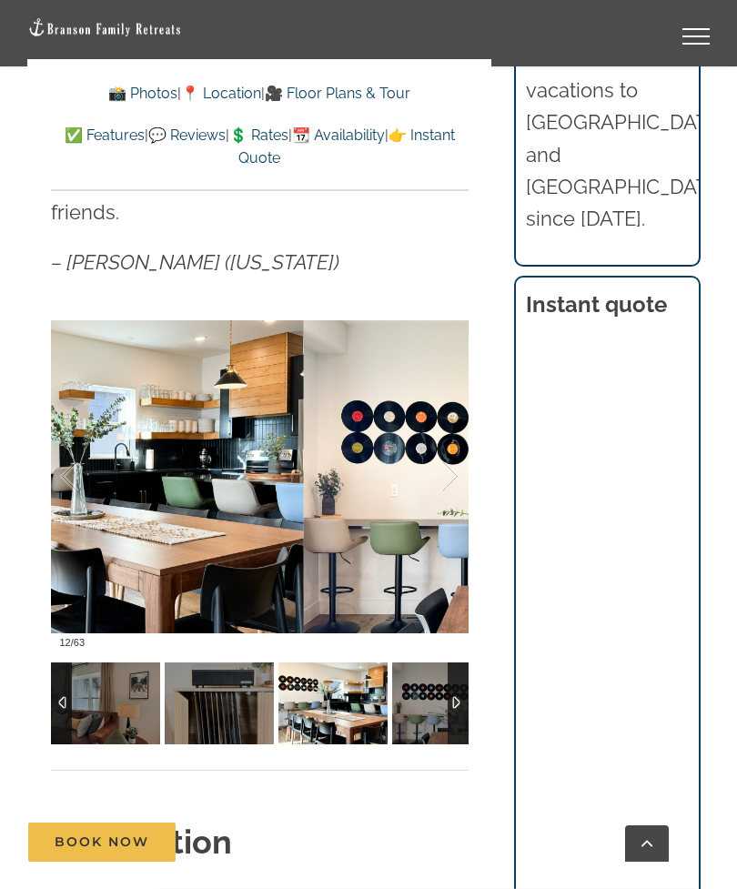
click at [440, 441] on div at bounding box center [431, 477] width 56 height 113
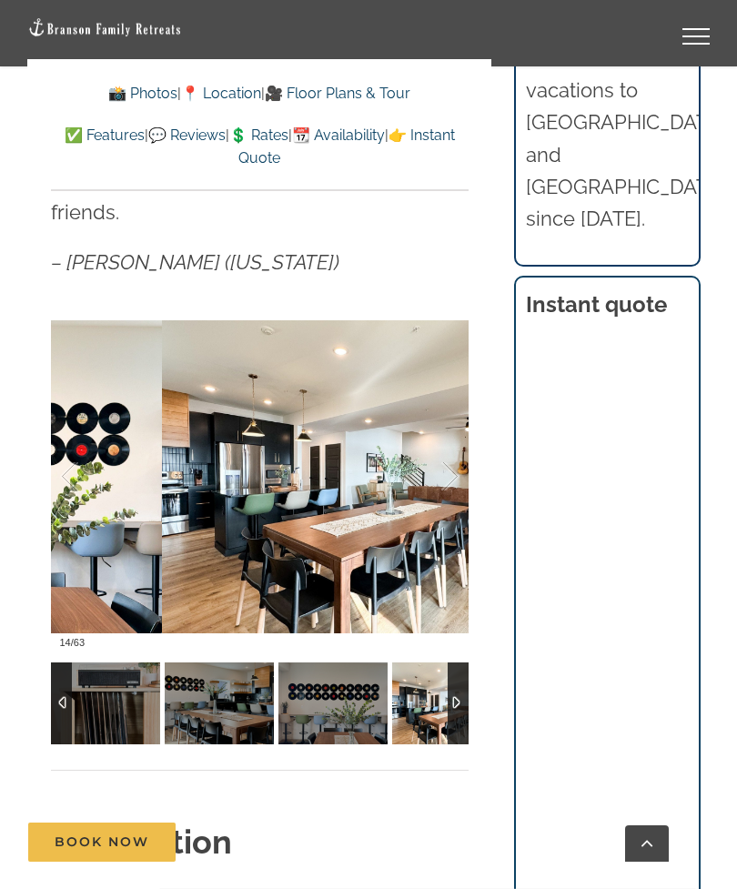
click at [452, 446] on div at bounding box center [431, 477] width 56 height 113
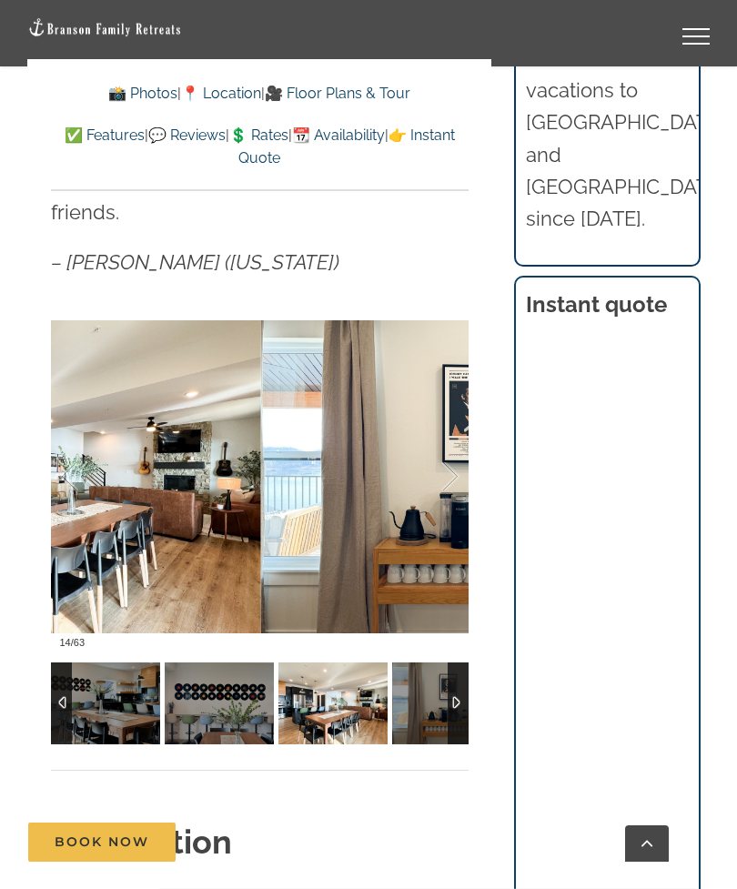
click at [448, 438] on div at bounding box center [431, 477] width 56 height 113
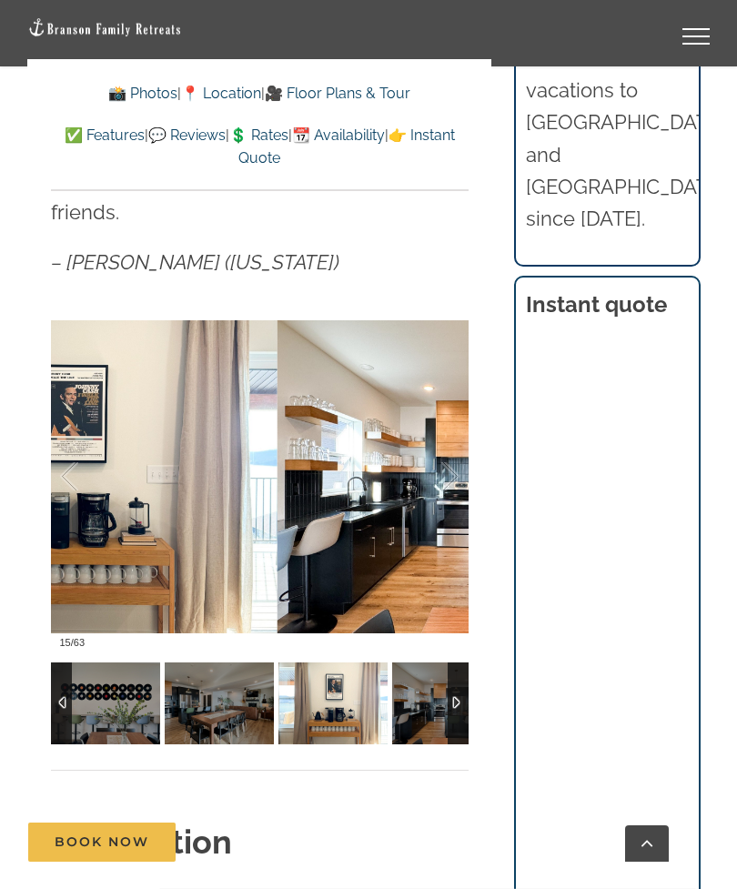
click at [449, 446] on div at bounding box center [431, 477] width 56 height 113
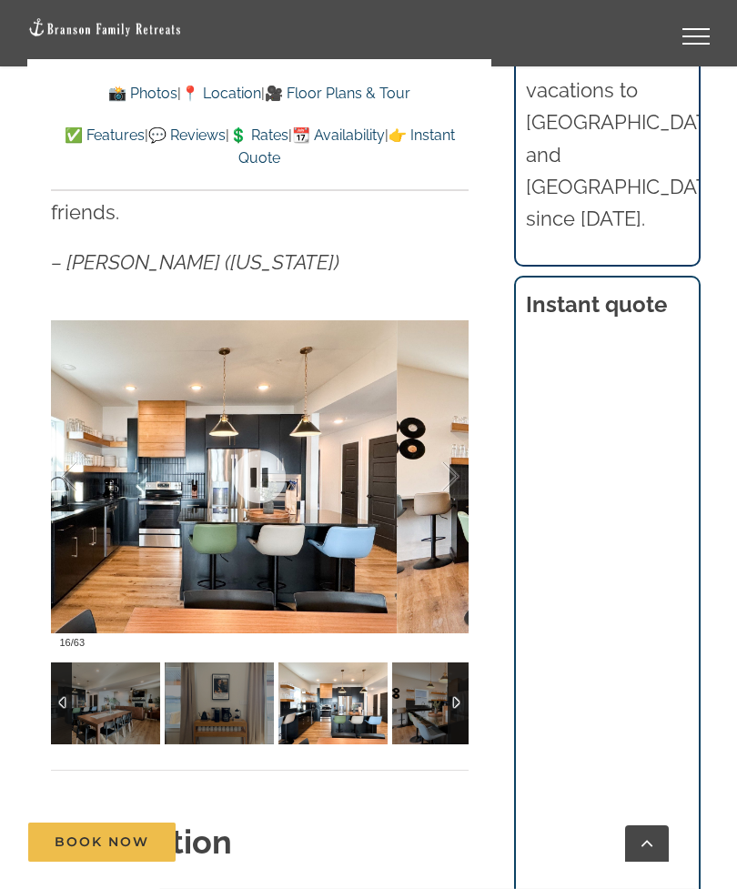
click at [438, 437] on div at bounding box center [431, 477] width 56 height 113
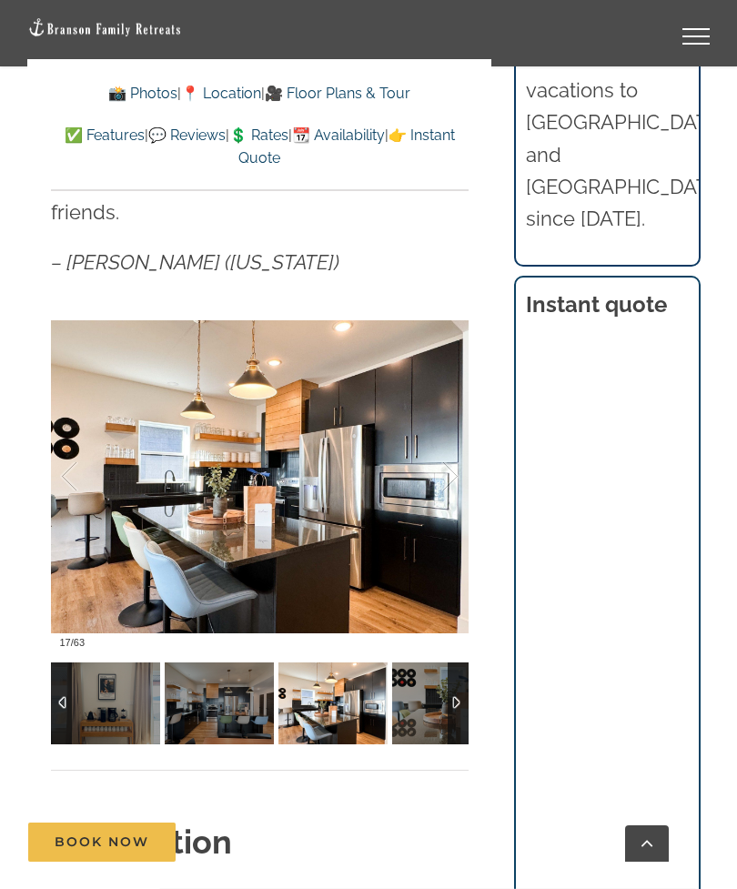
click at [434, 450] on div at bounding box center [431, 477] width 56 height 113
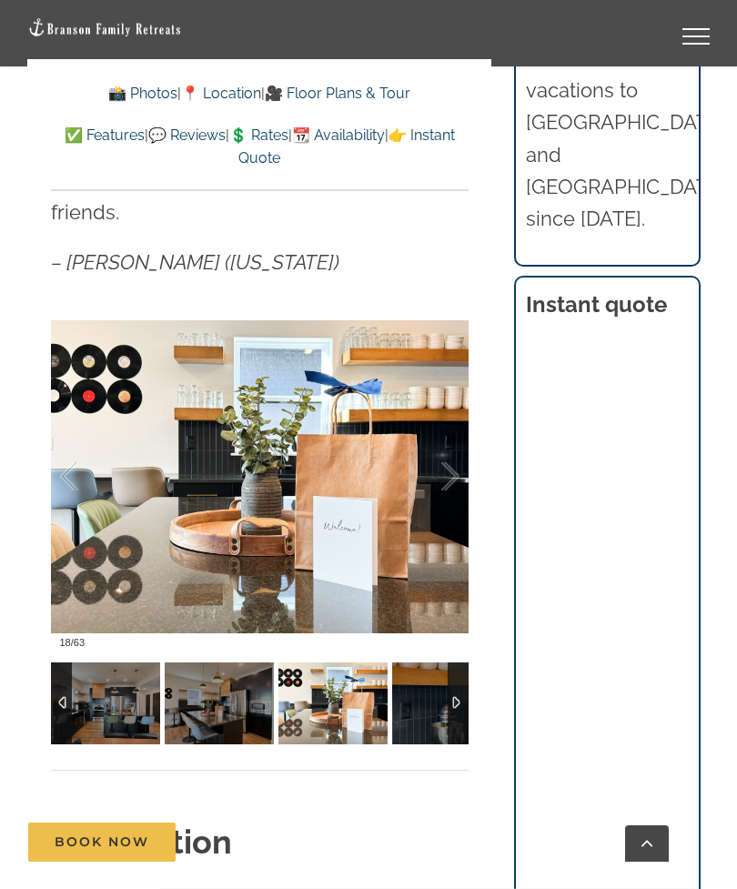
click at [443, 445] on div at bounding box center [431, 477] width 56 height 113
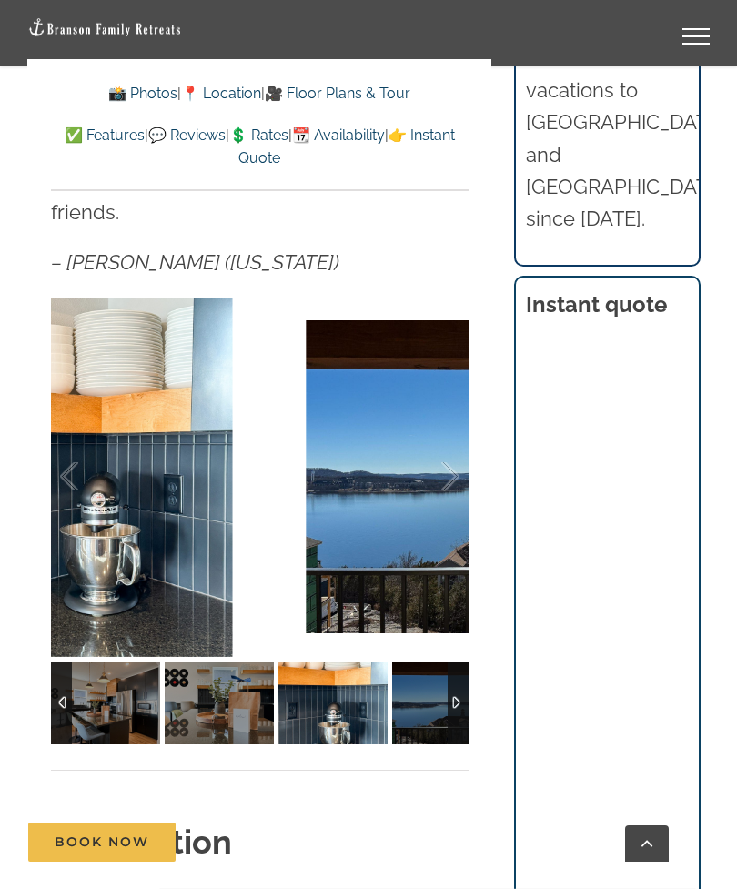
click at [449, 436] on div at bounding box center [431, 477] width 56 height 113
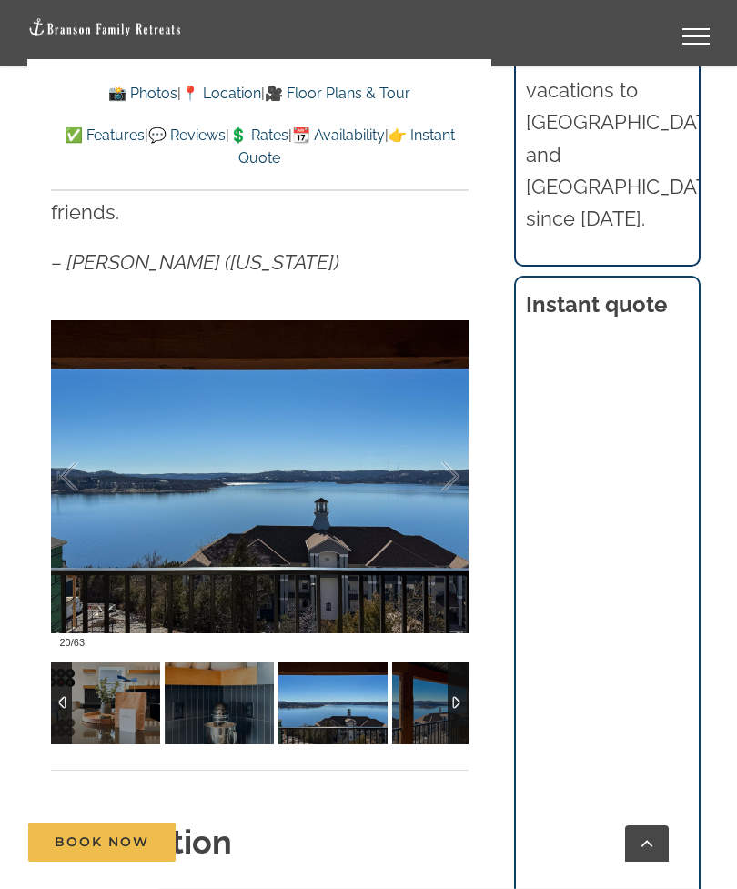
click at [457, 426] on div at bounding box center [431, 477] width 56 height 113
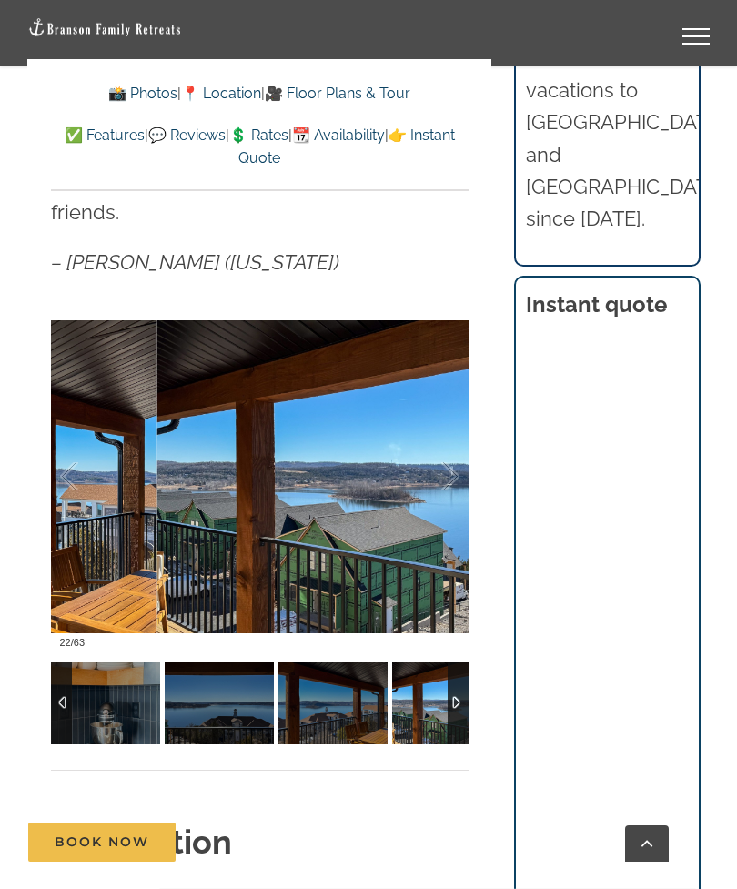
click at [442, 431] on div at bounding box center [431, 477] width 56 height 113
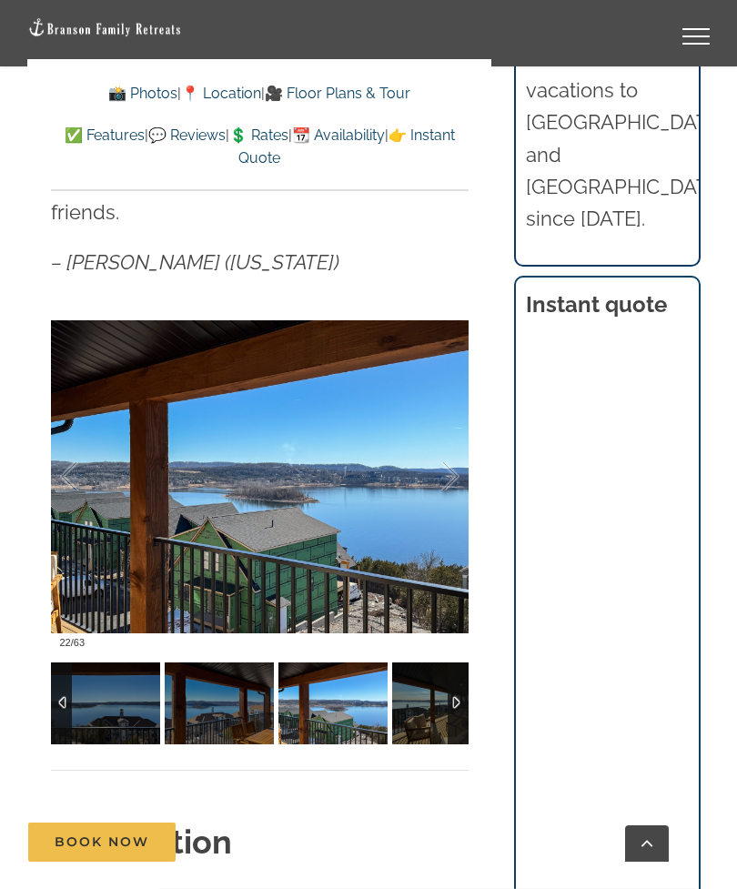
click at [449, 435] on div at bounding box center [431, 477] width 56 height 113
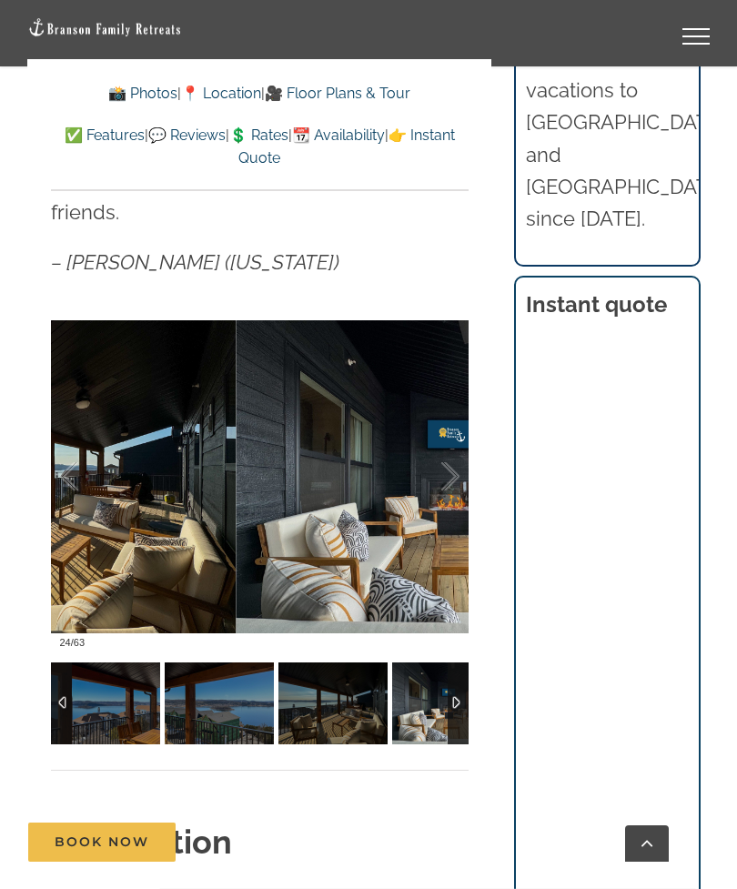
click at [455, 431] on div at bounding box center [431, 477] width 56 height 113
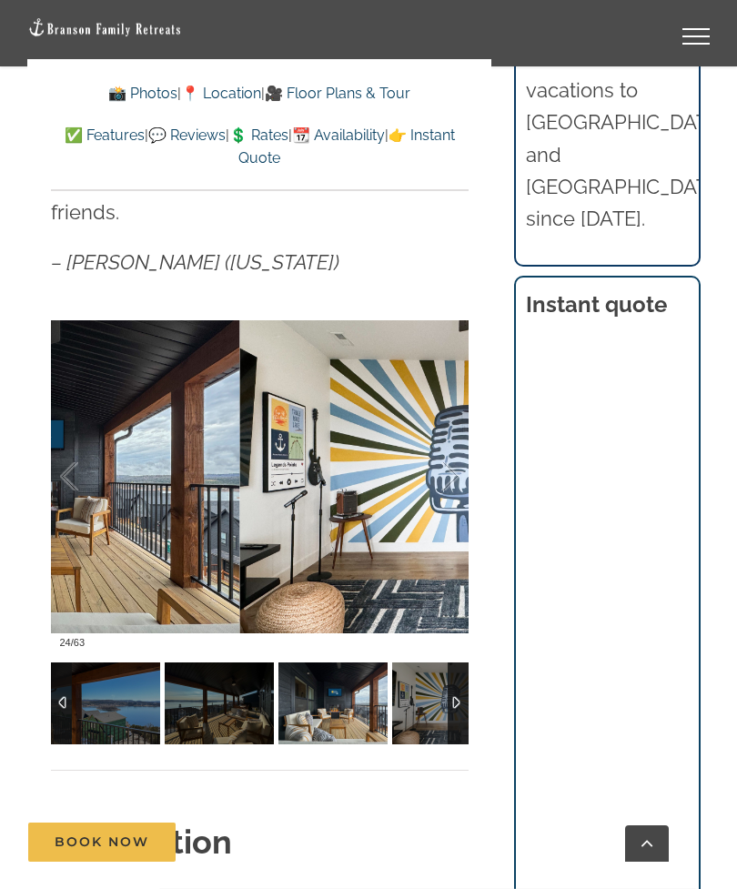
click at [457, 446] on div at bounding box center [431, 477] width 56 height 113
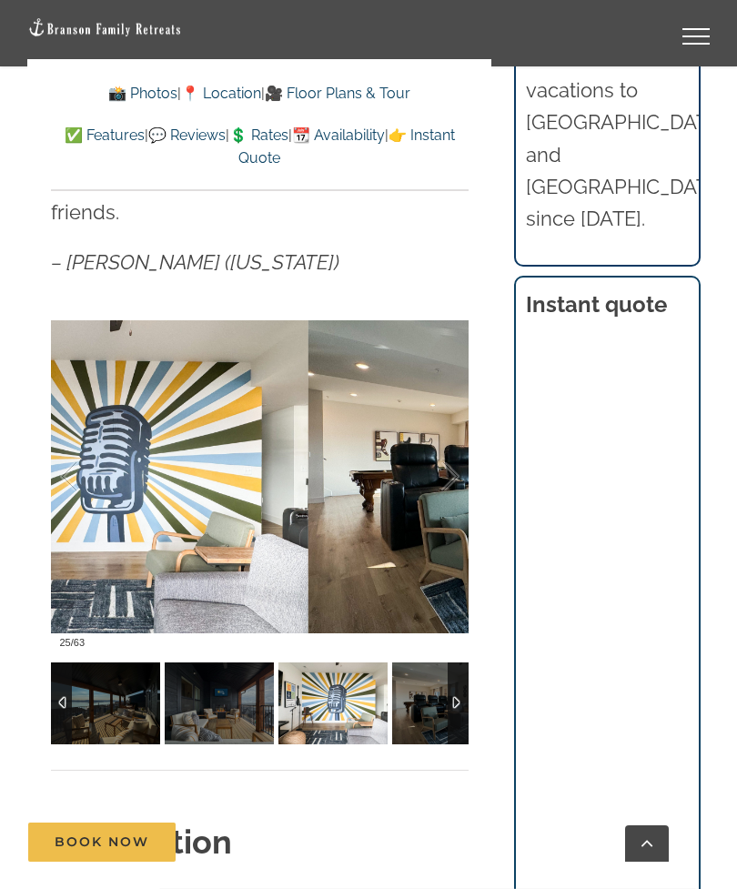
click at [451, 451] on div at bounding box center [431, 477] width 56 height 113
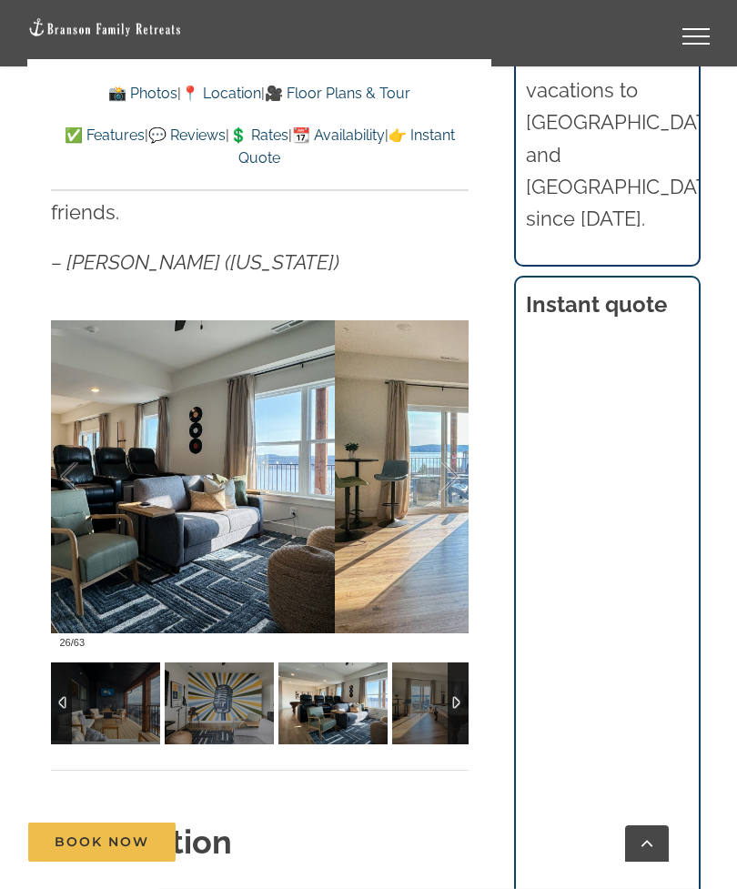
click at [458, 432] on div at bounding box center [431, 477] width 56 height 113
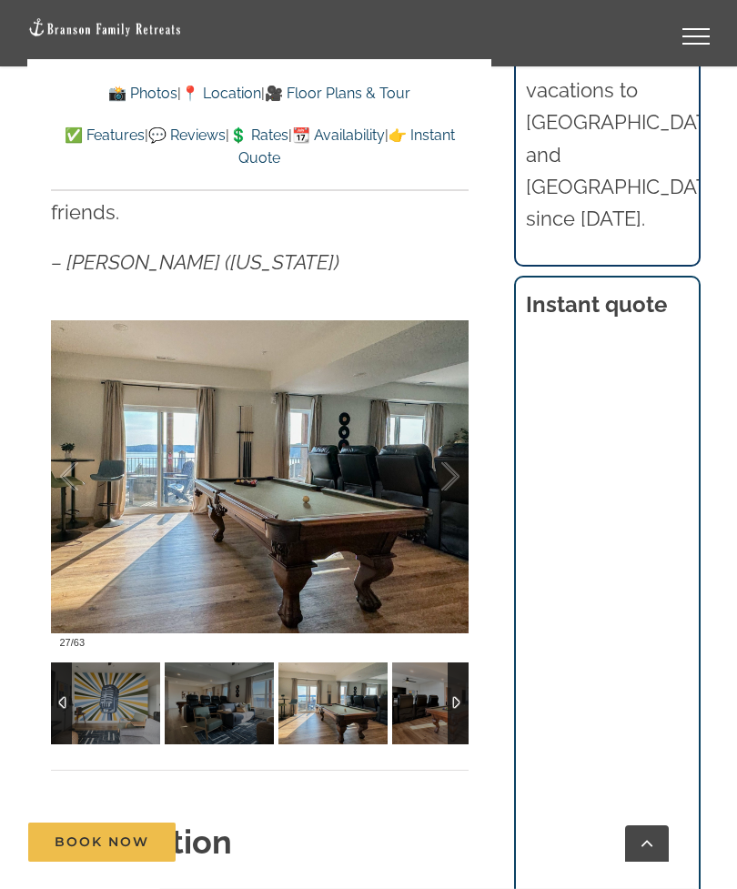
click at [445, 439] on div at bounding box center [431, 477] width 56 height 113
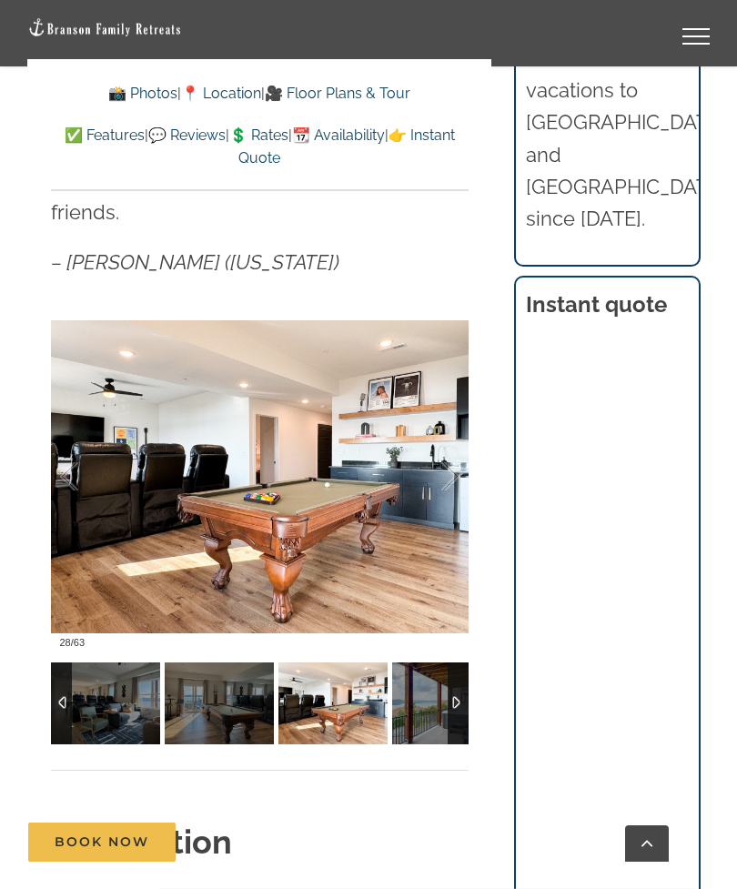
click at [451, 446] on div at bounding box center [431, 477] width 56 height 113
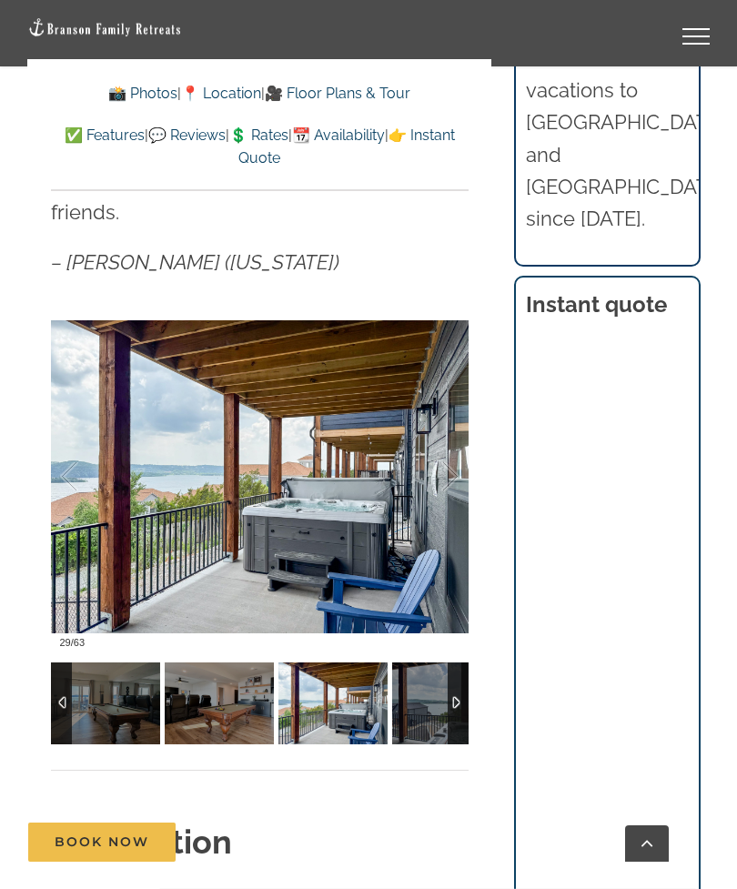
click at [458, 431] on div at bounding box center [431, 477] width 56 height 113
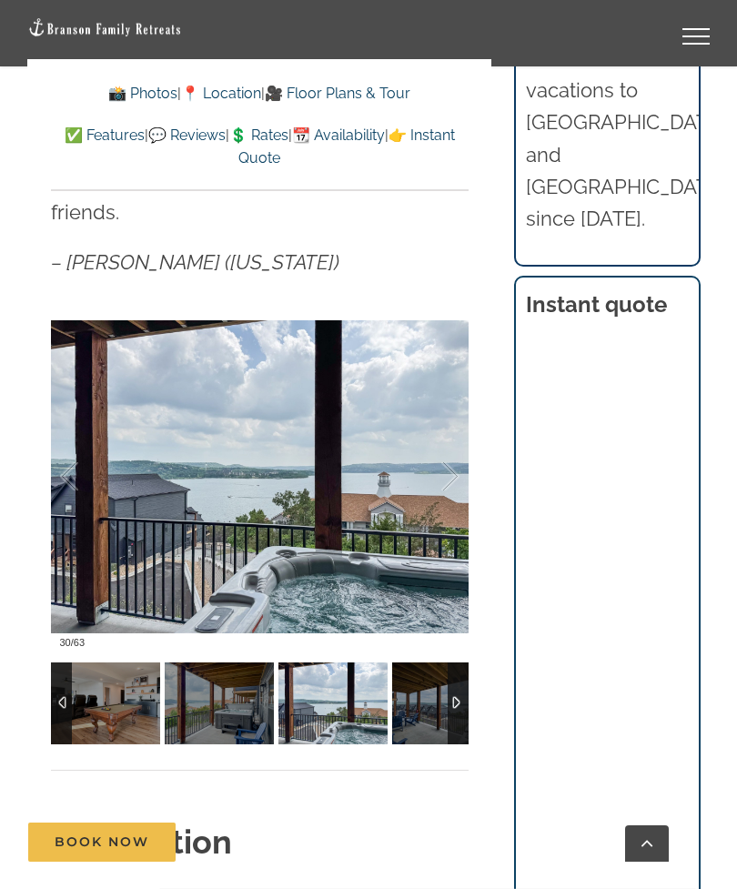
click at [458, 431] on div at bounding box center [431, 477] width 56 height 113
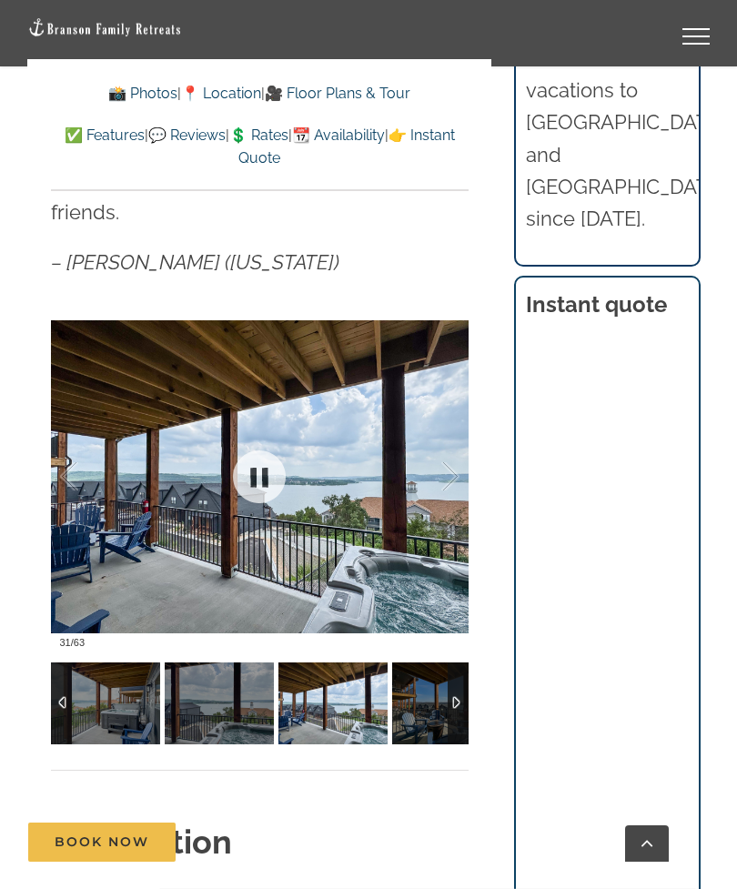
click at [446, 441] on div at bounding box center [431, 477] width 56 height 113
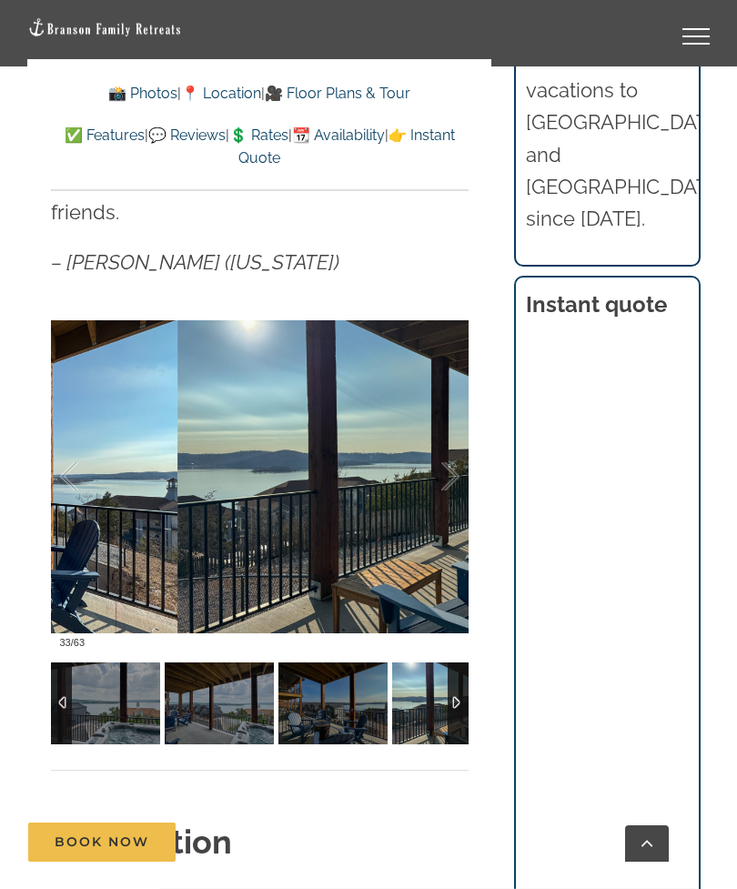
click at [448, 431] on div at bounding box center [431, 477] width 56 height 113
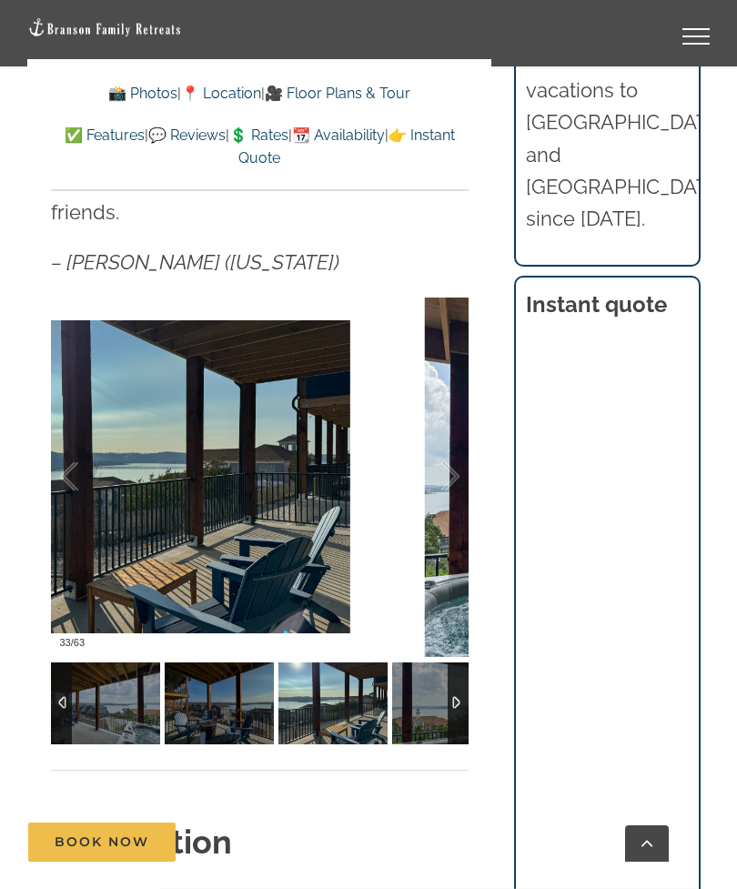
click at [454, 449] on div at bounding box center [431, 477] width 56 height 113
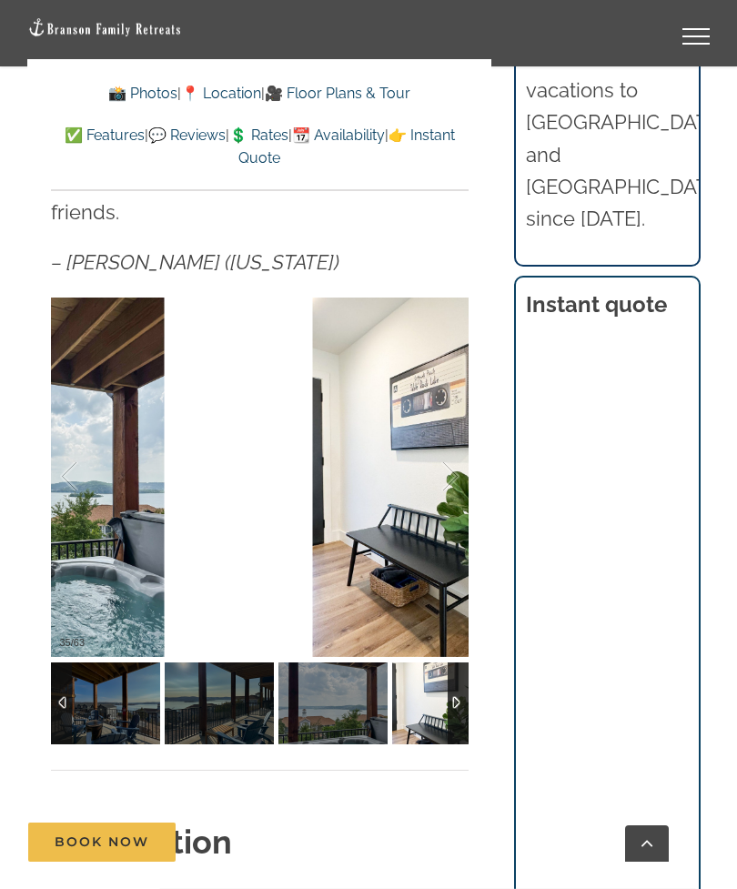
click at [445, 443] on div at bounding box center [431, 477] width 56 height 113
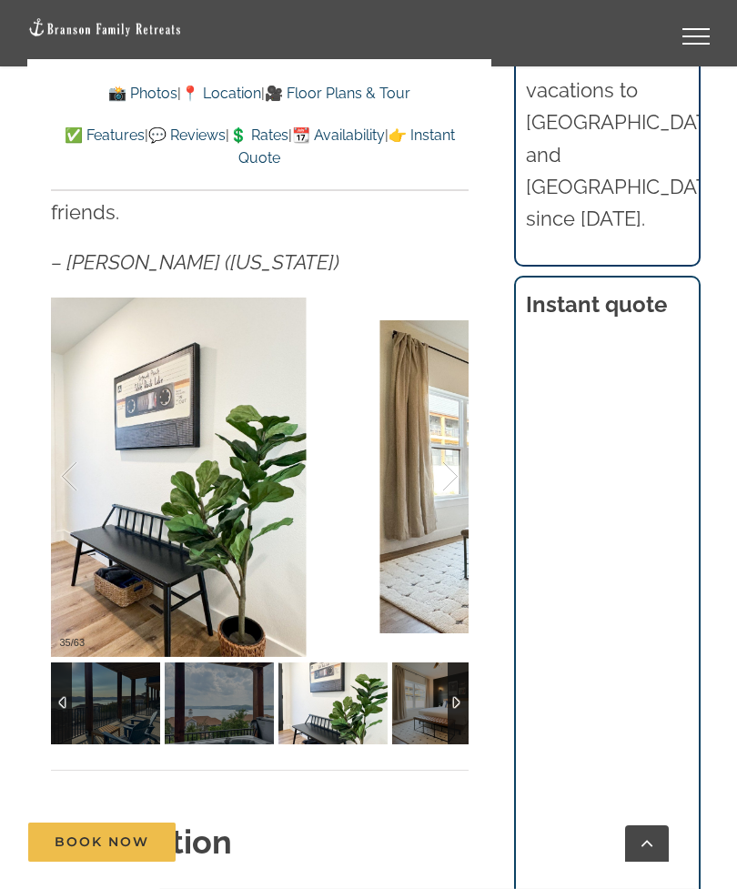
click at [448, 451] on div at bounding box center [431, 477] width 56 height 113
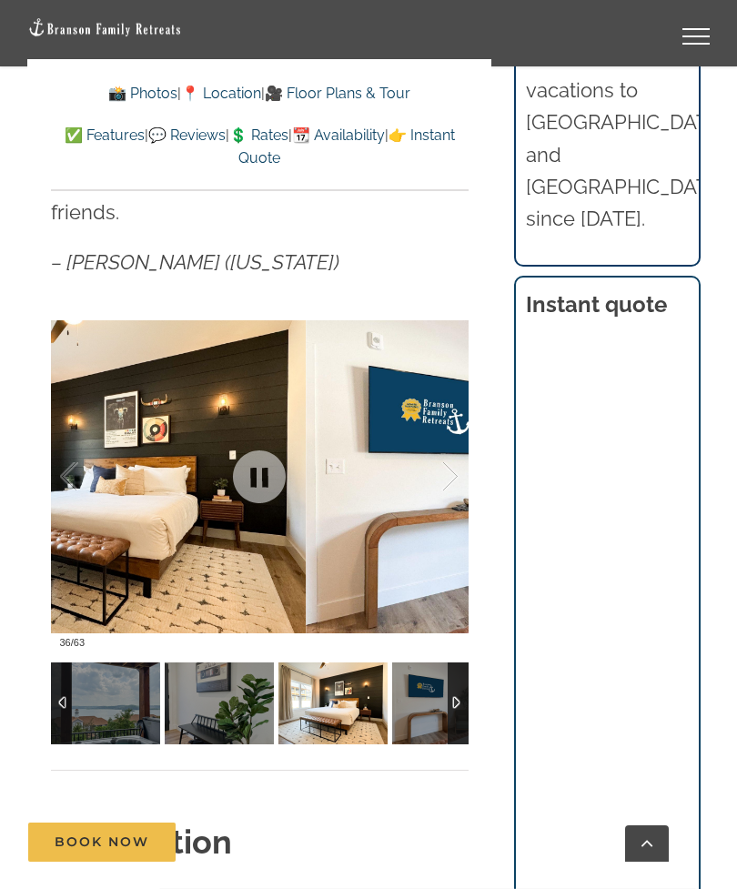
click at [436, 441] on div at bounding box center [431, 477] width 56 height 113
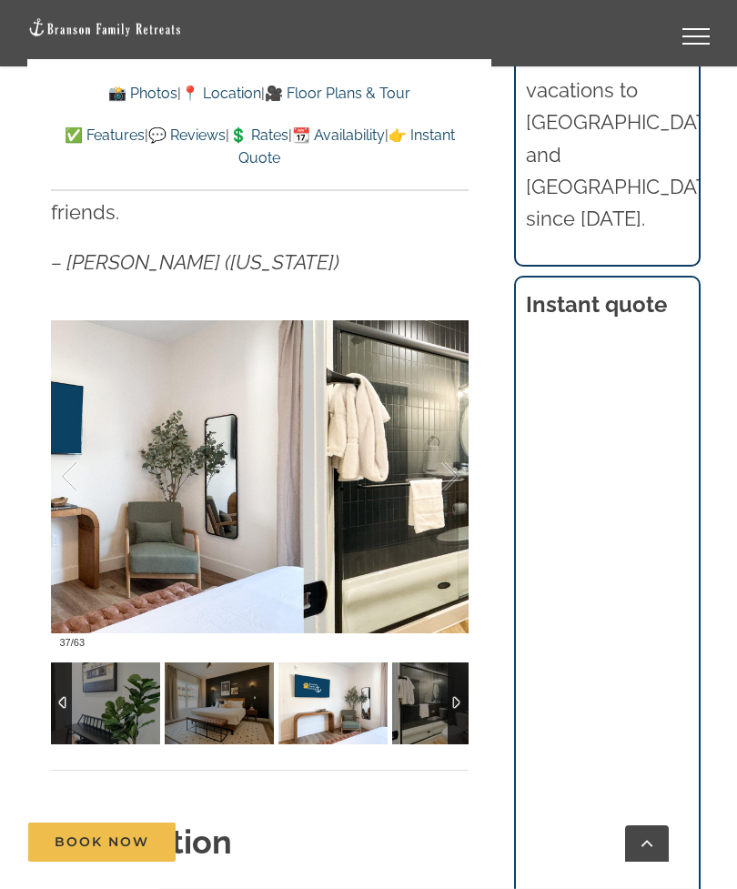
click at [448, 446] on div at bounding box center [431, 477] width 56 height 113
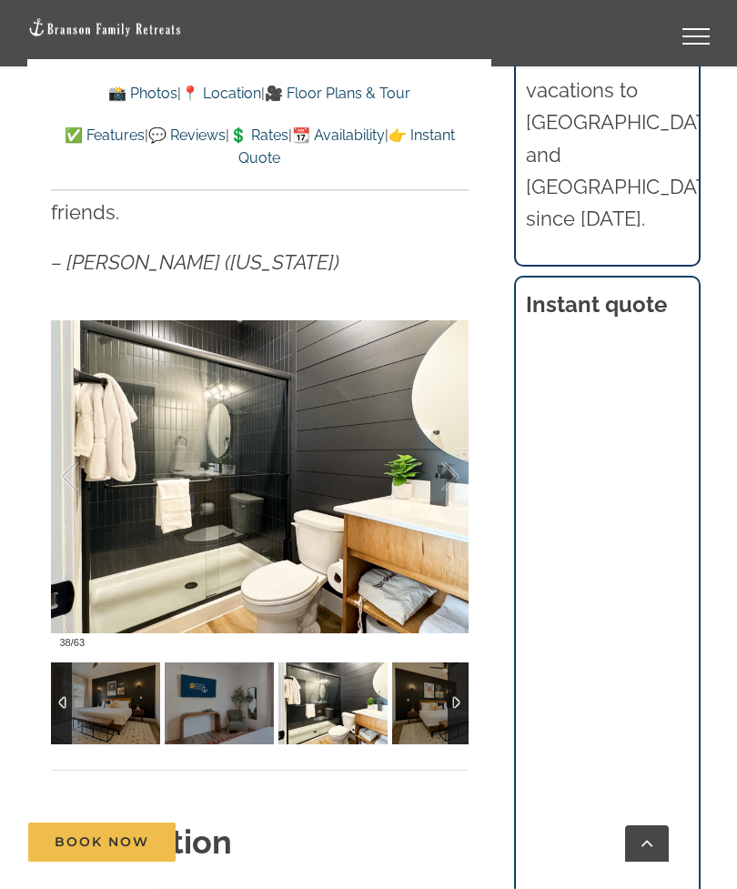
click at [447, 439] on div at bounding box center [431, 477] width 56 height 113
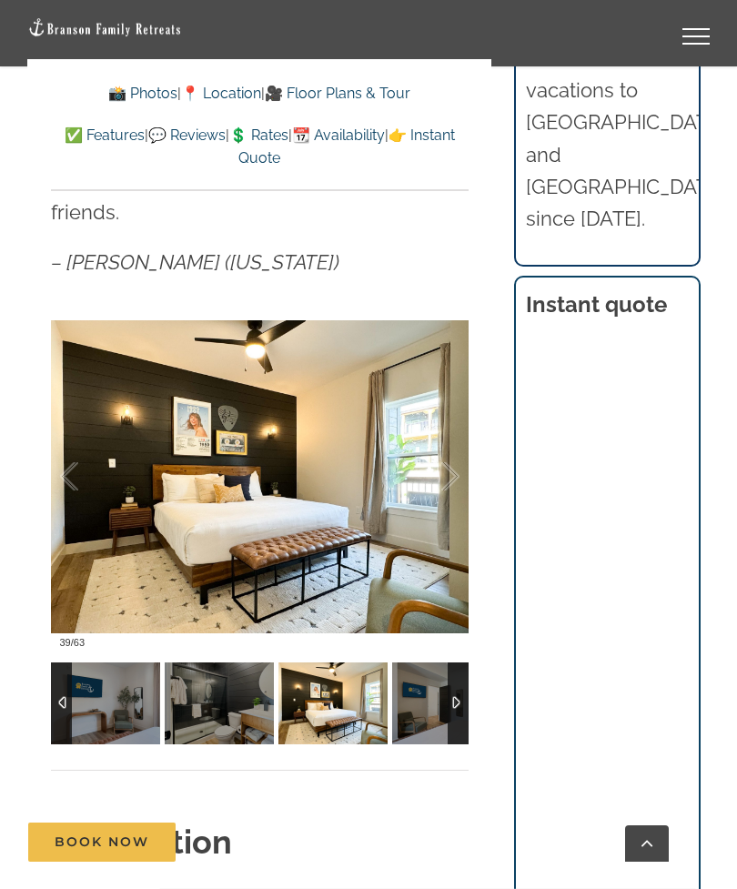
click at [449, 439] on div at bounding box center [431, 477] width 56 height 113
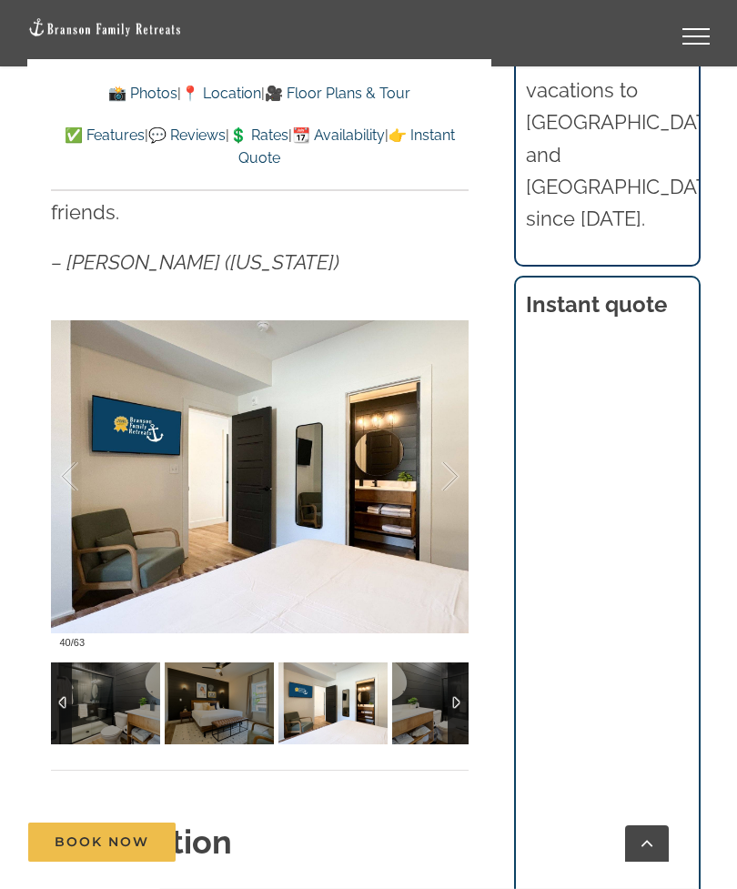
click at [441, 434] on div at bounding box center [431, 477] width 56 height 113
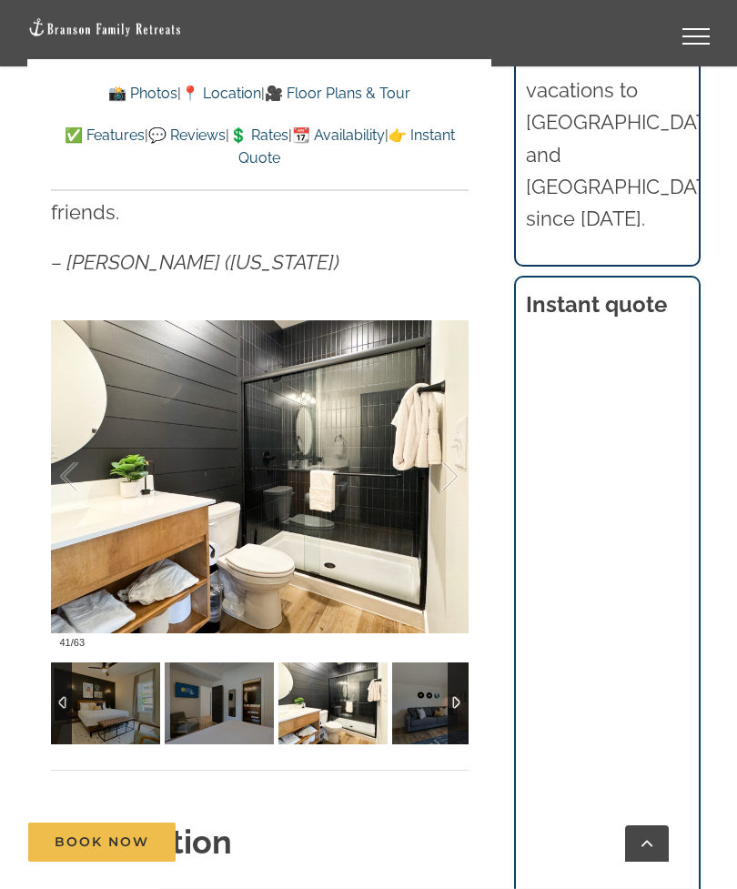
click at [439, 438] on div at bounding box center [431, 477] width 56 height 113
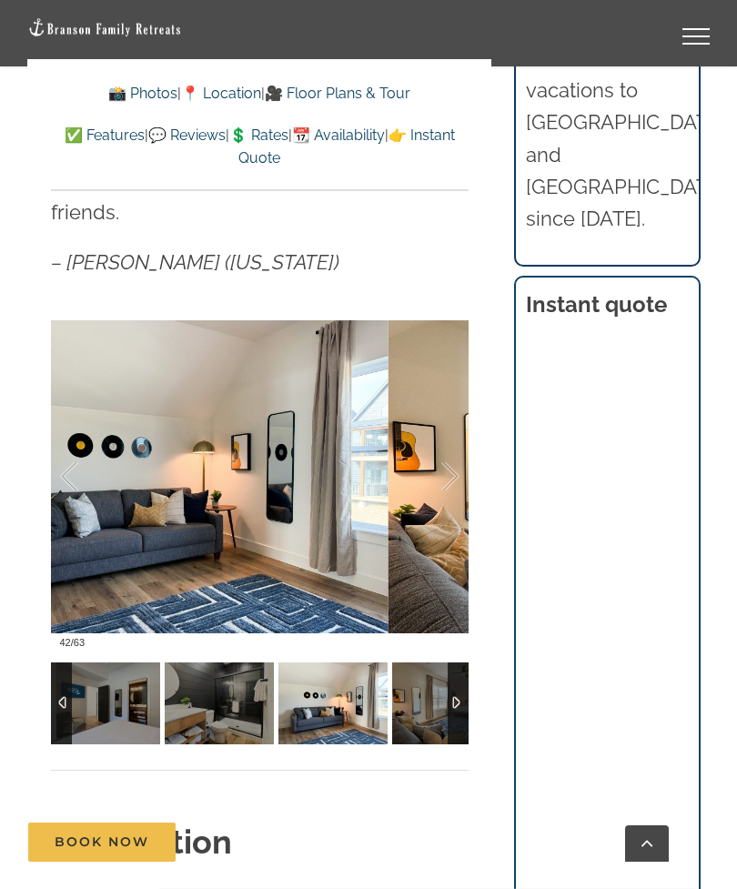
click at [441, 442] on div at bounding box center [431, 477] width 56 height 113
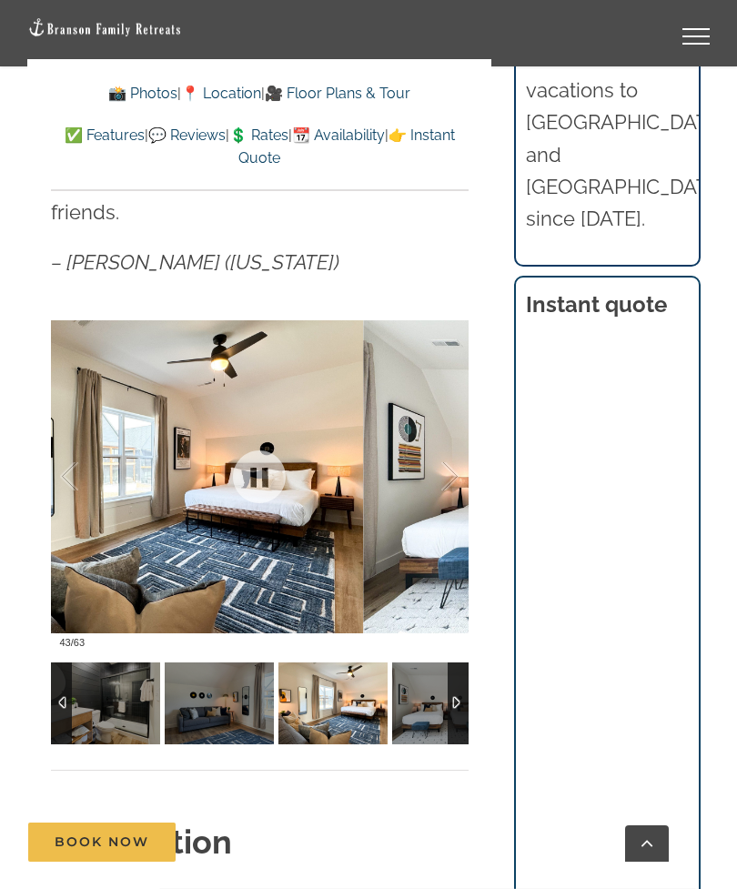
click at [444, 434] on div at bounding box center [431, 477] width 56 height 113
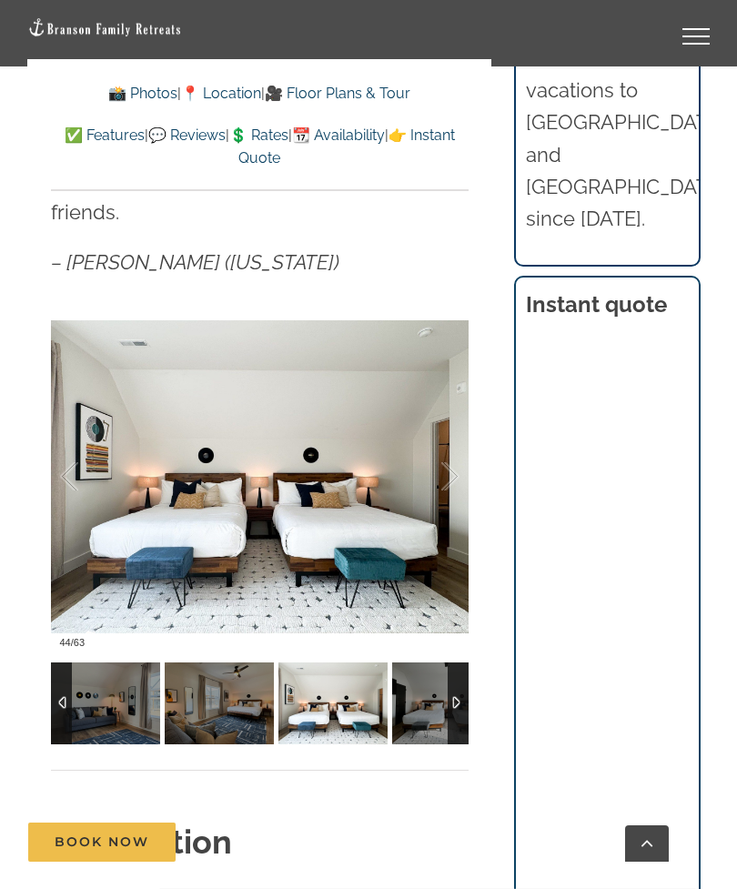
click at [445, 445] on div at bounding box center [431, 477] width 56 height 113
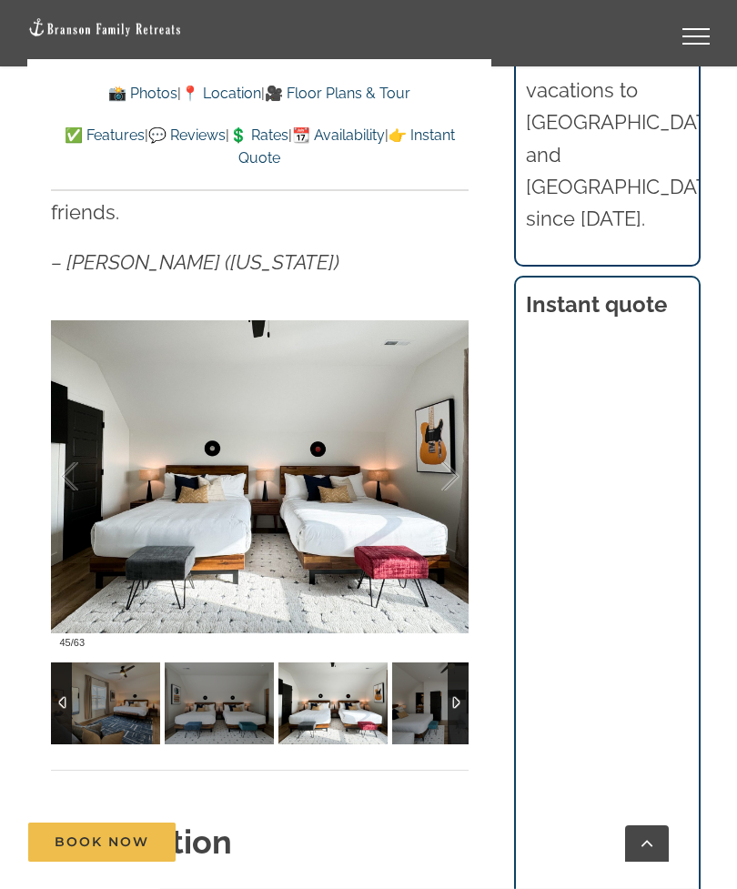
click at [444, 444] on div at bounding box center [431, 477] width 56 height 113
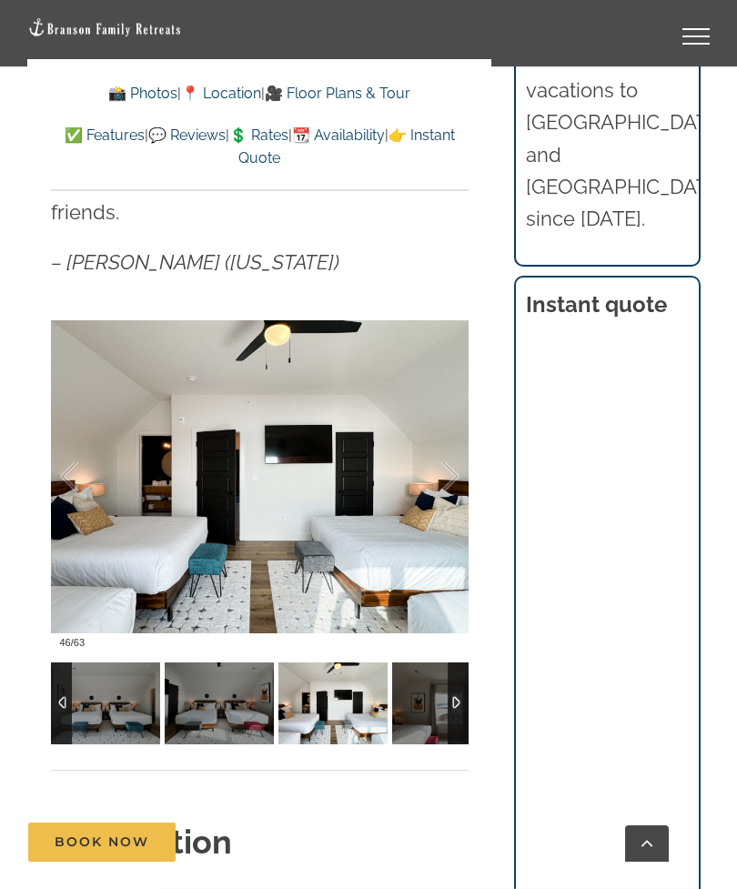
click at [444, 442] on div at bounding box center [431, 477] width 56 height 113
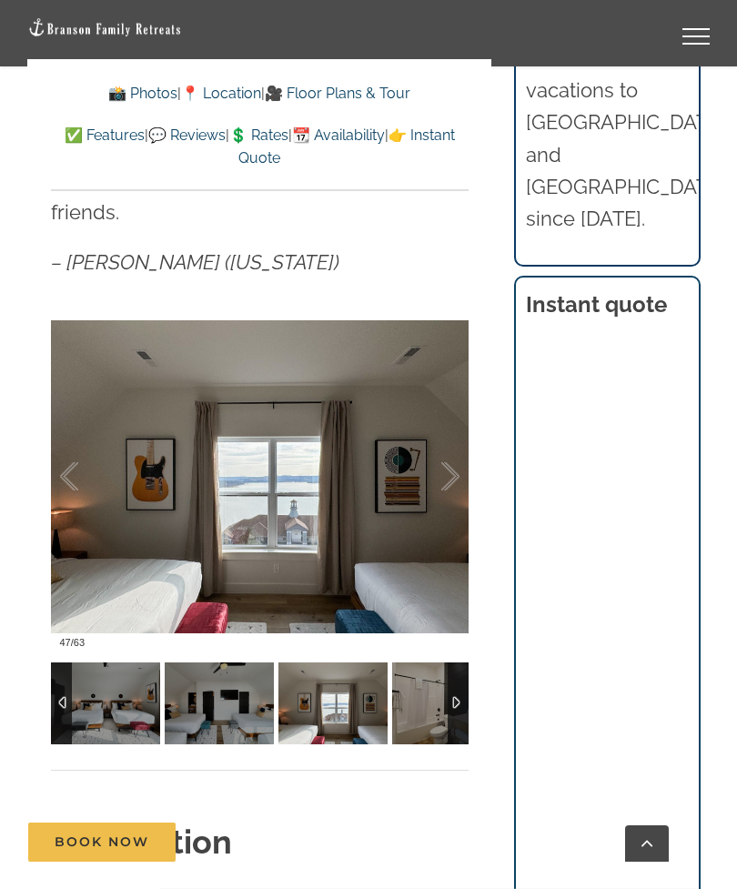
click at [455, 441] on div at bounding box center [431, 477] width 56 height 113
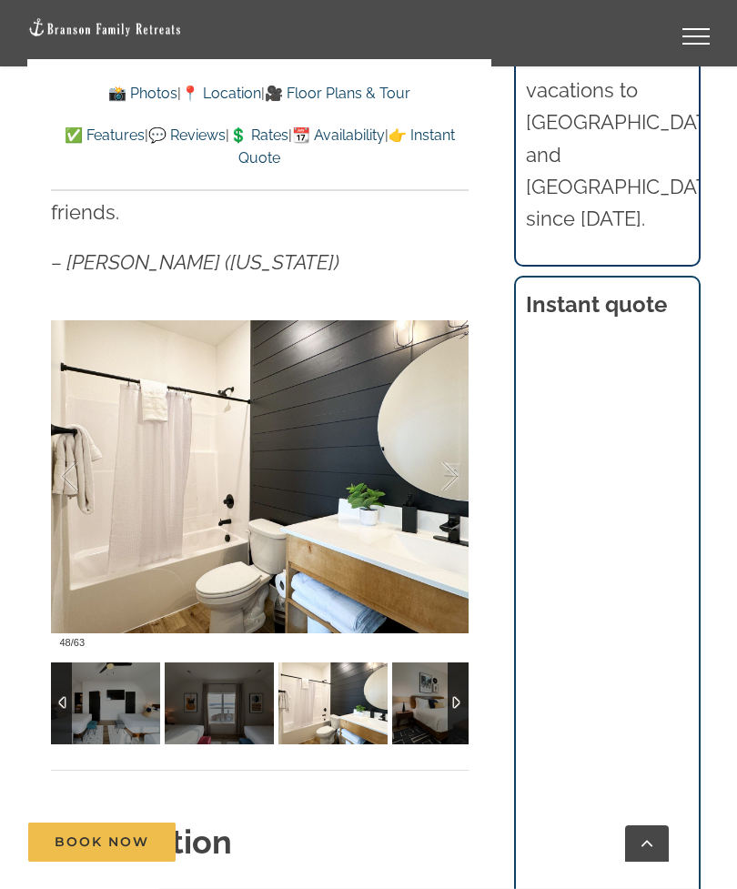
click at [448, 442] on div at bounding box center [431, 477] width 56 height 113
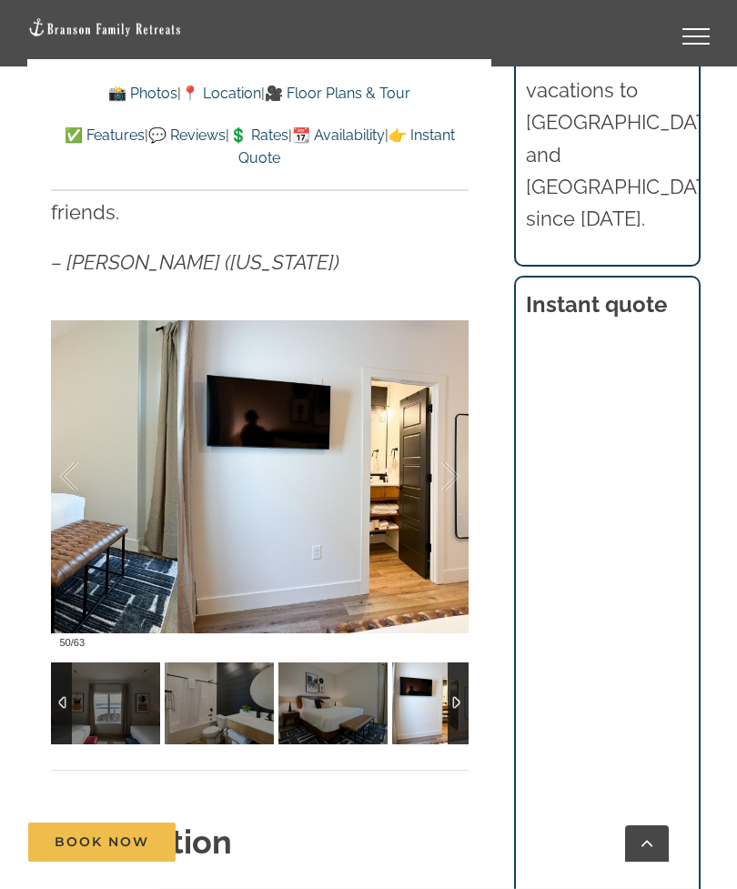
click at [442, 446] on div at bounding box center [431, 477] width 56 height 113
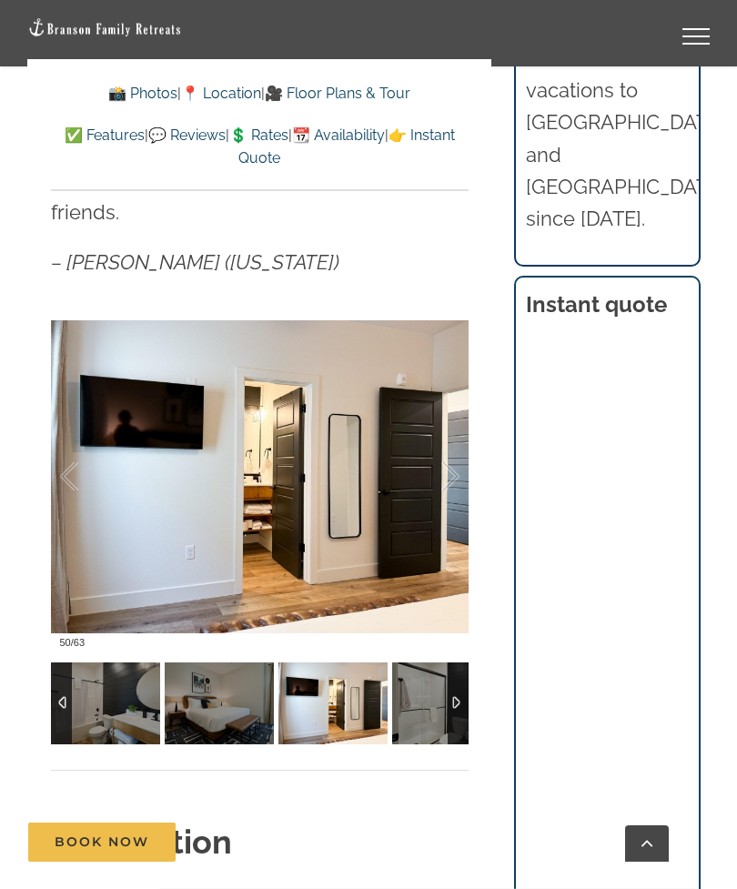
click at [451, 447] on div at bounding box center [431, 477] width 56 height 113
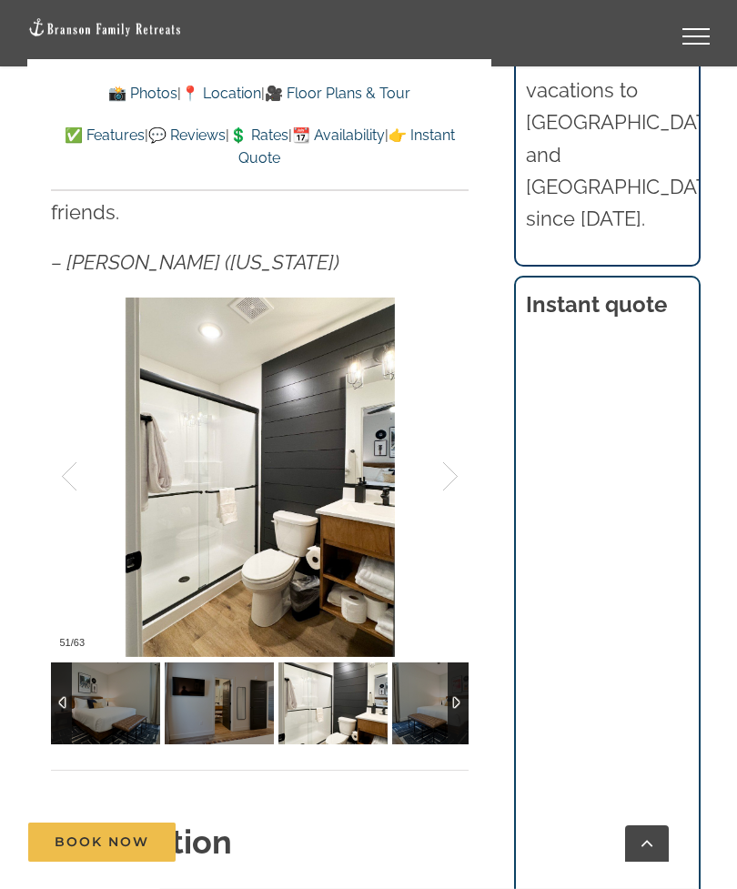
click at [452, 437] on div at bounding box center [431, 477] width 56 height 113
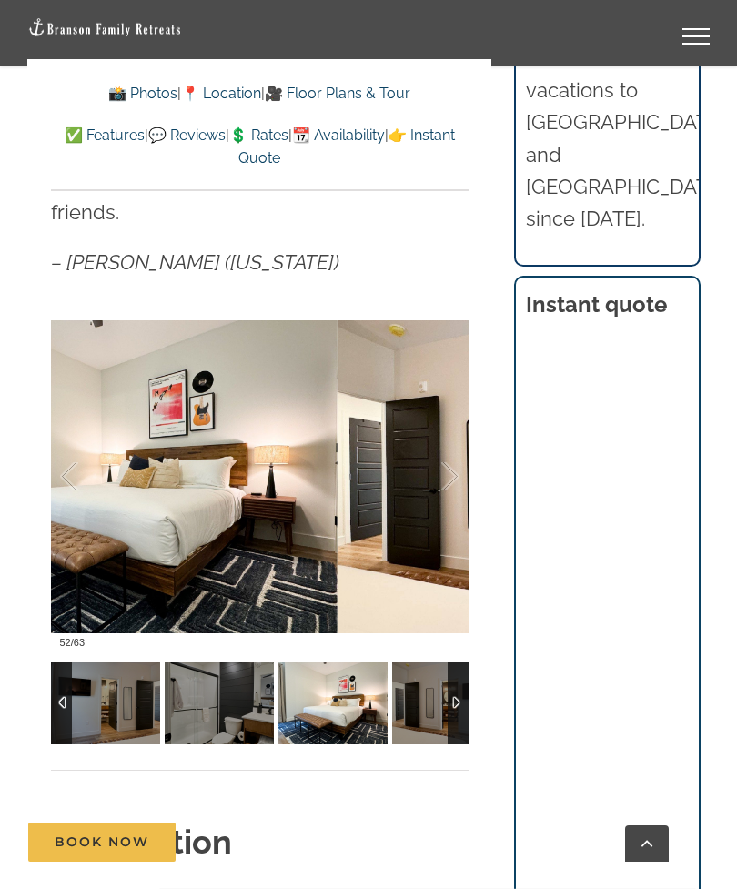
click at [439, 439] on div at bounding box center [431, 477] width 56 height 113
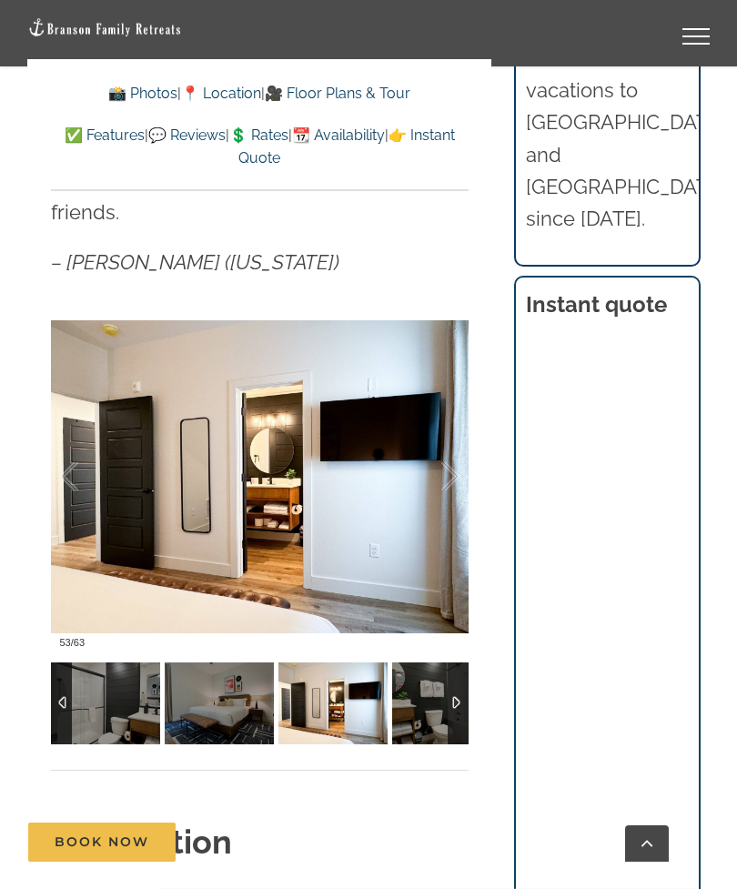
click at [442, 446] on div at bounding box center [431, 477] width 56 height 113
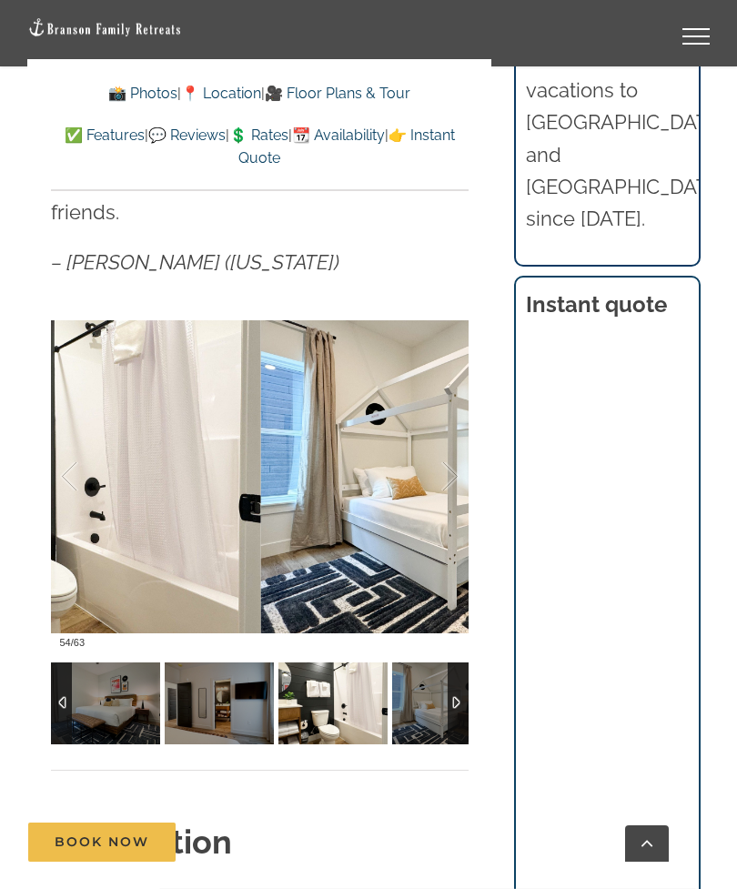
click at [449, 441] on div at bounding box center [431, 477] width 56 height 113
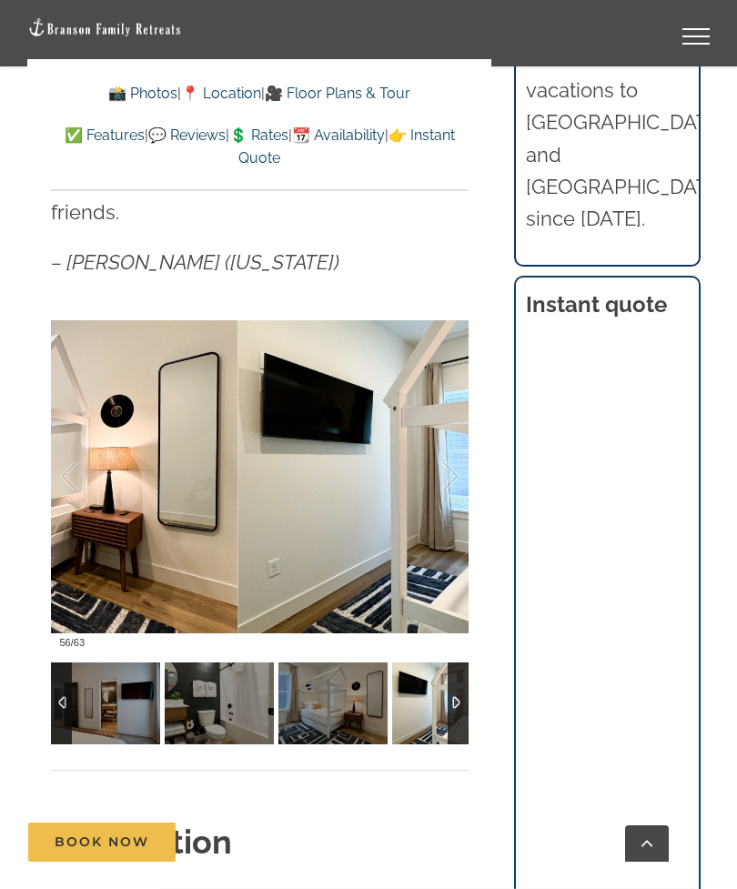
click at [449, 446] on div at bounding box center [431, 477] width 56 height 113
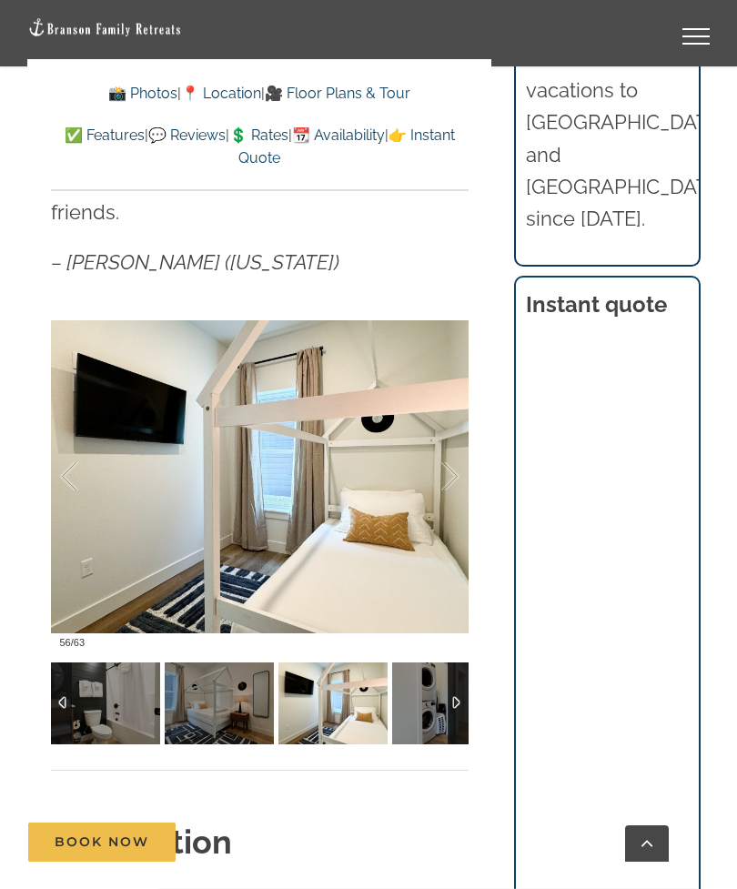
click at [449, 445] on div at bounding box center [431, 477] width 56 height 113
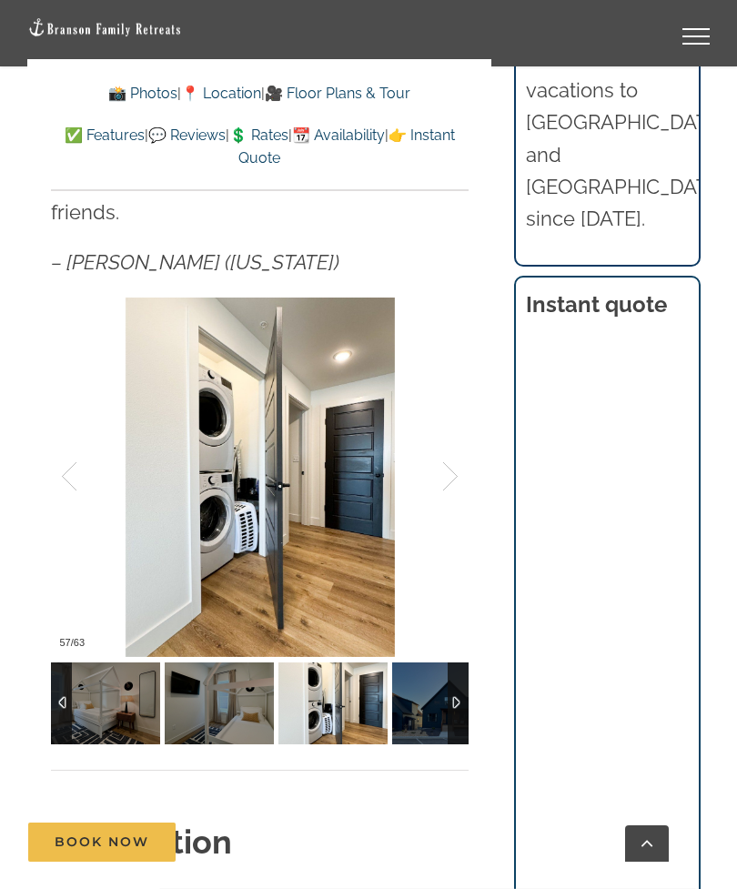
click at [442, 445] on div at bounding box center [431, 477] width 56 height 113
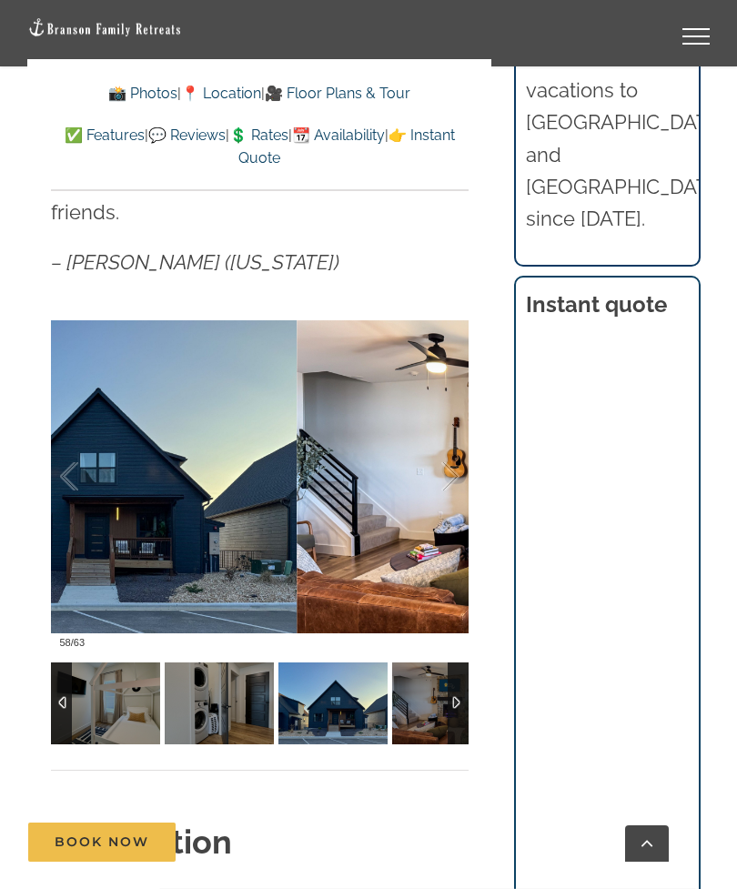
click at [455, 441] on div at bounding box center [431, 477] width 56 height 113
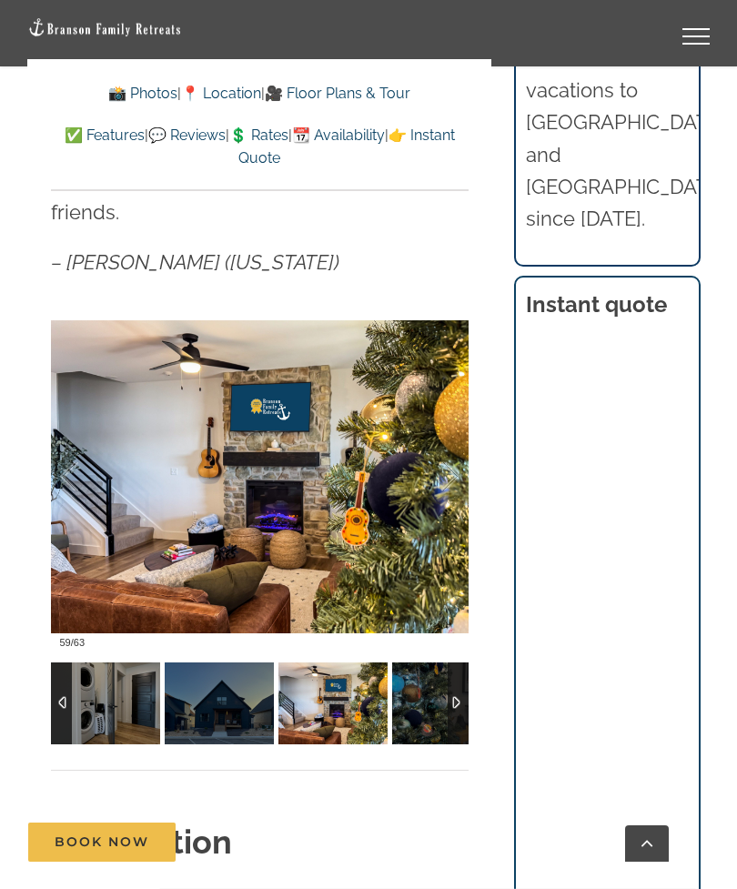
click at [458, 445] on div at bounding box center [431, 477] width 56 height 113
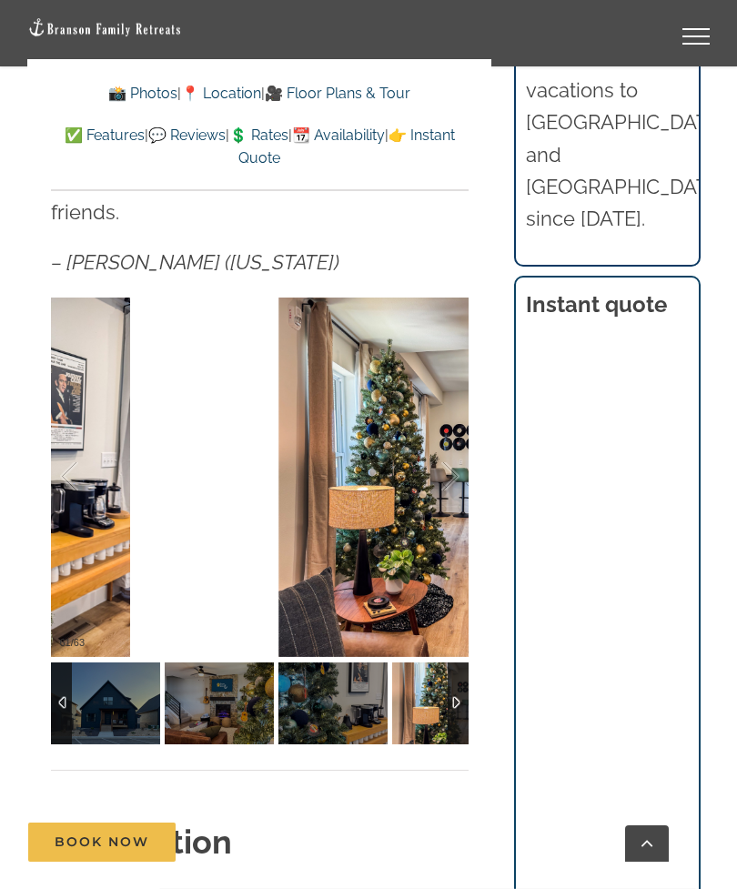
click at [459, 443] on div at bounding box center [431, 477] width 56 height 113
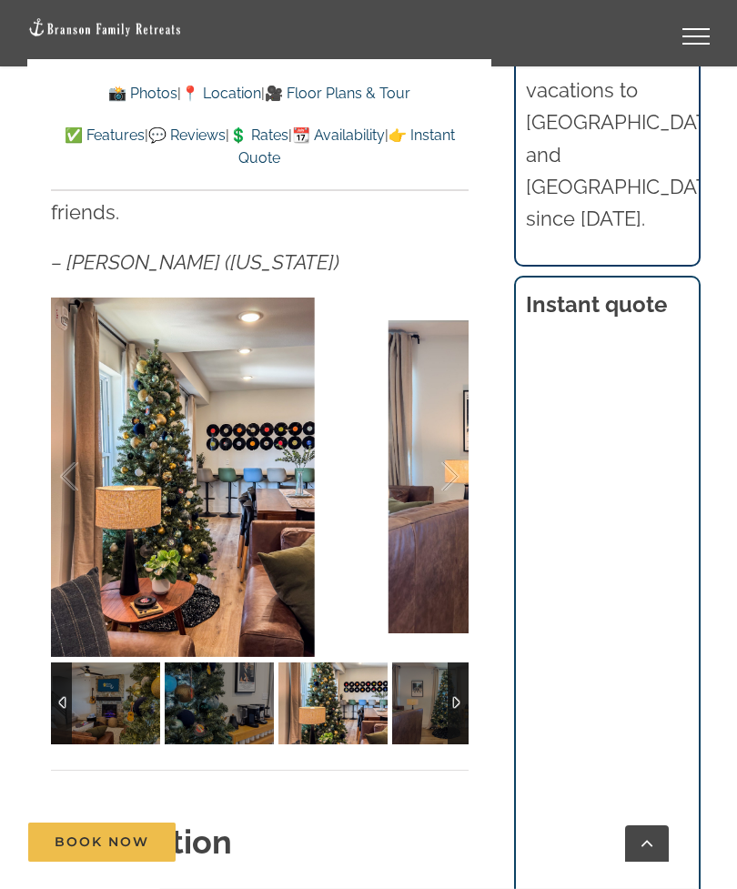
click at [451, 435] on div at bounding box center [431, 477] width 56 height 113
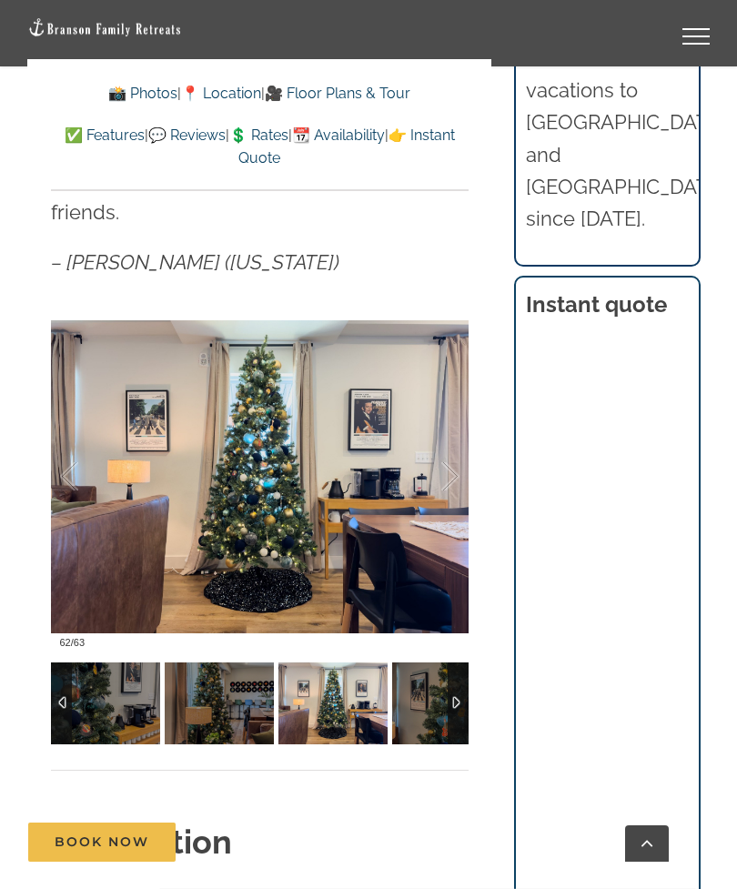
click at [447, 446] on div at bounding box center [431, 477] width 56 height 113
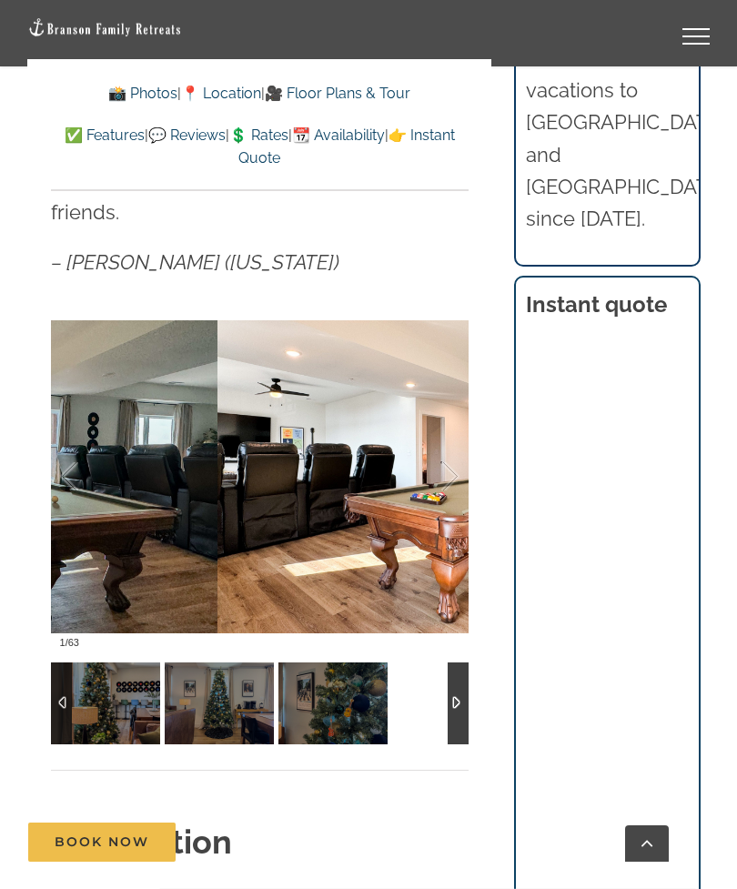
click at [440, 431] on div at bounding box center [431, 477] width 56 height 113
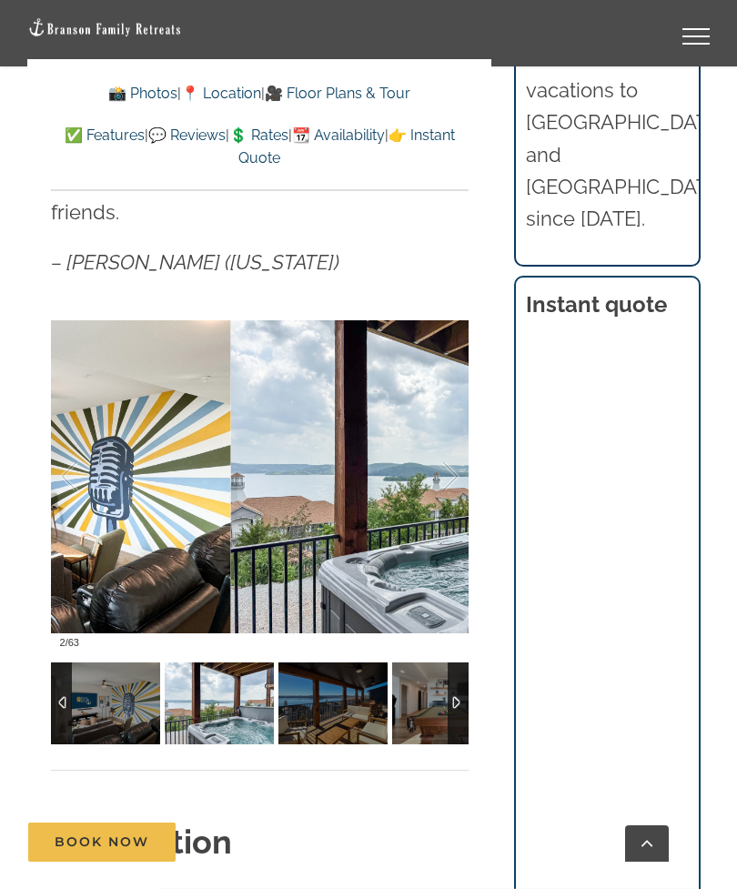
click at [447, 443] on div at bounding box center [431, 477] width 56 height 113
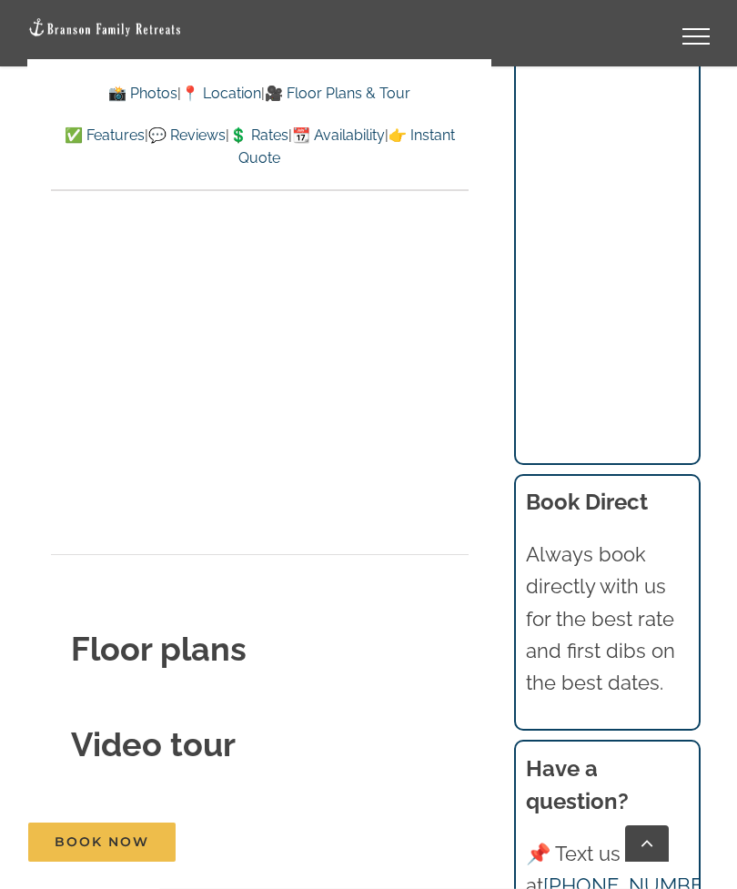
scroll to position [6841, 0]
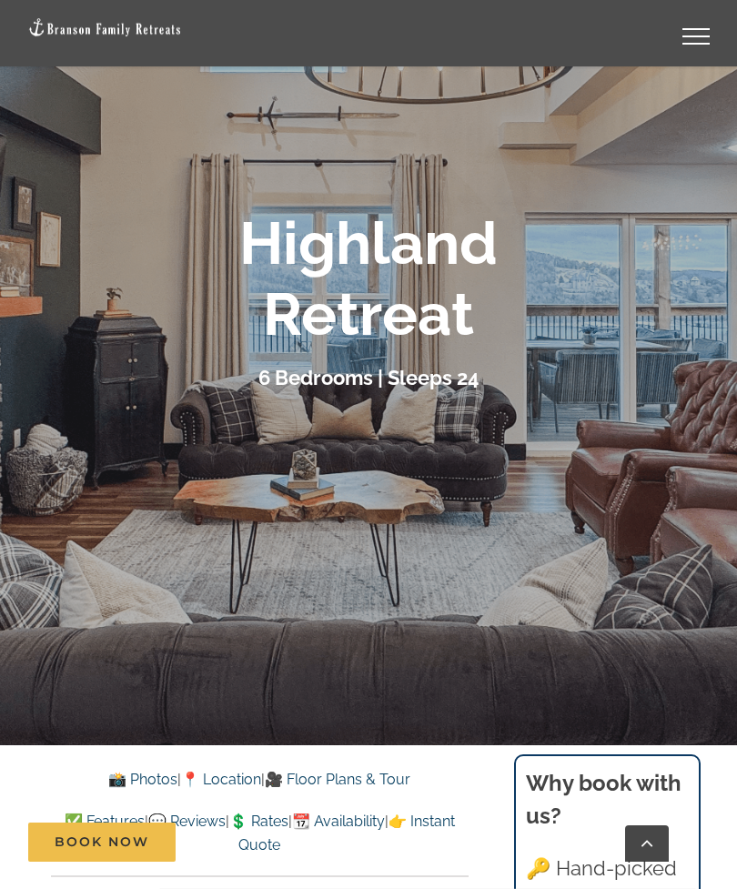
scroll to position [196, 0]
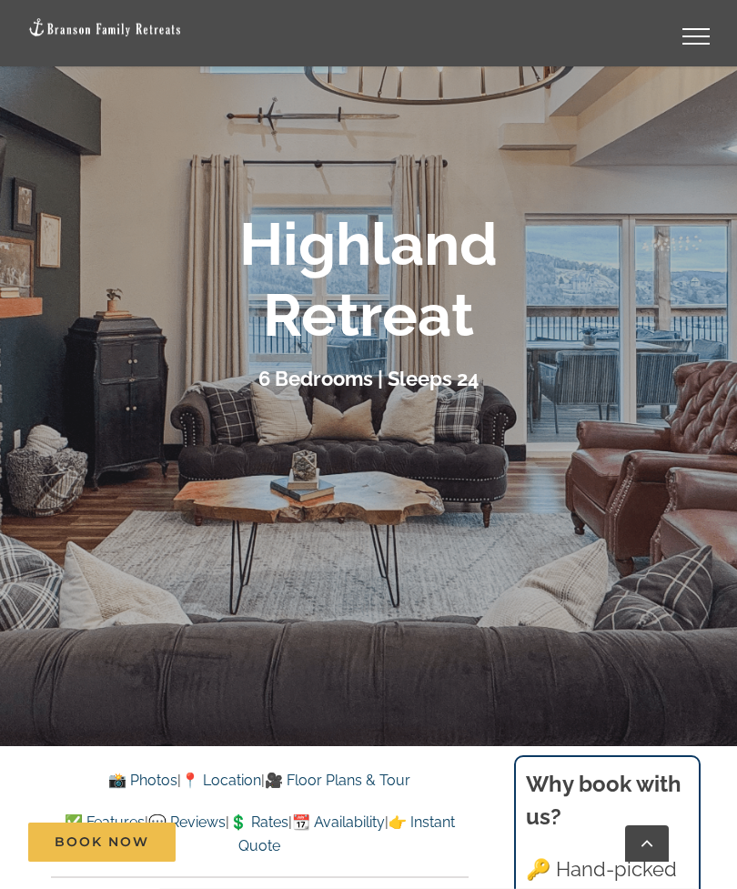
click at [454, 494] on div at bounding box center [368, 301] width 737 height 889
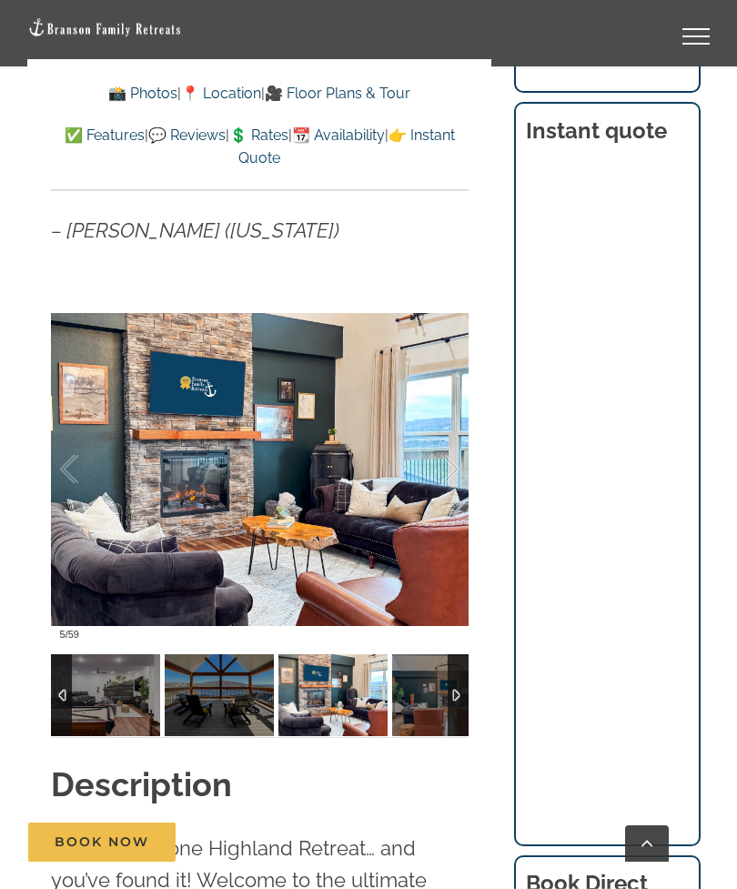
scroll to position [1511, 0]
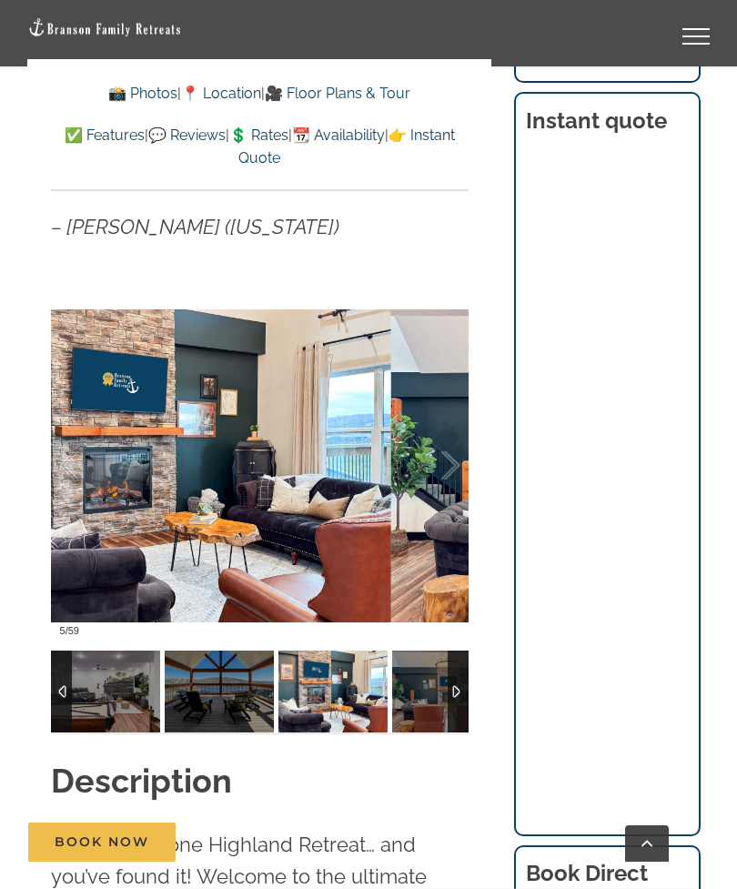
click at [443, 469] on div at bounding box center [431, 466] width 56 height 113
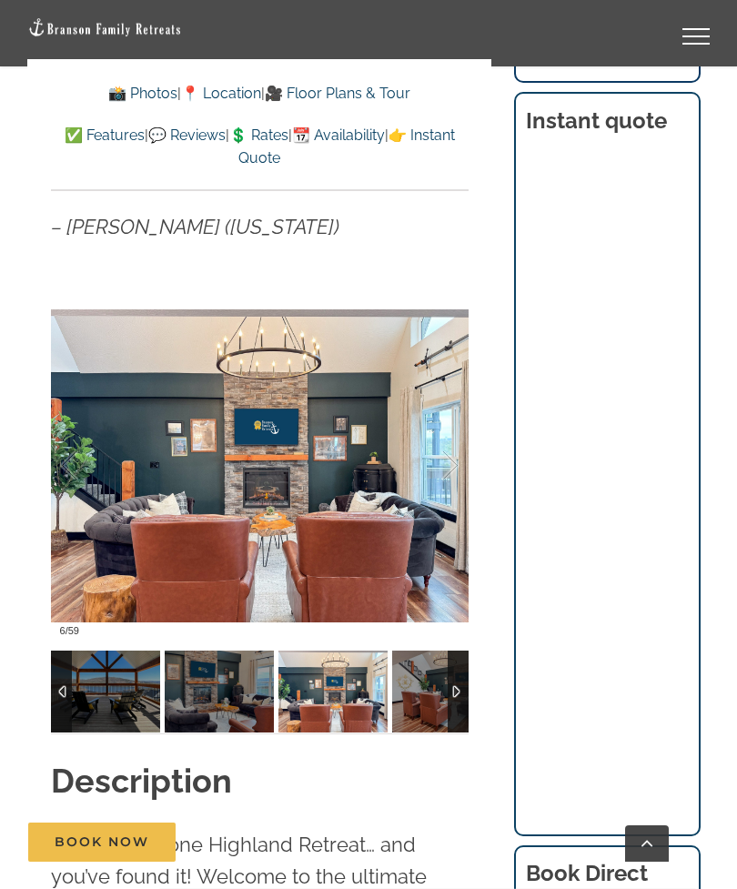
click at [455, 471] on div at bounding box center [431, 466] width 56 height 113
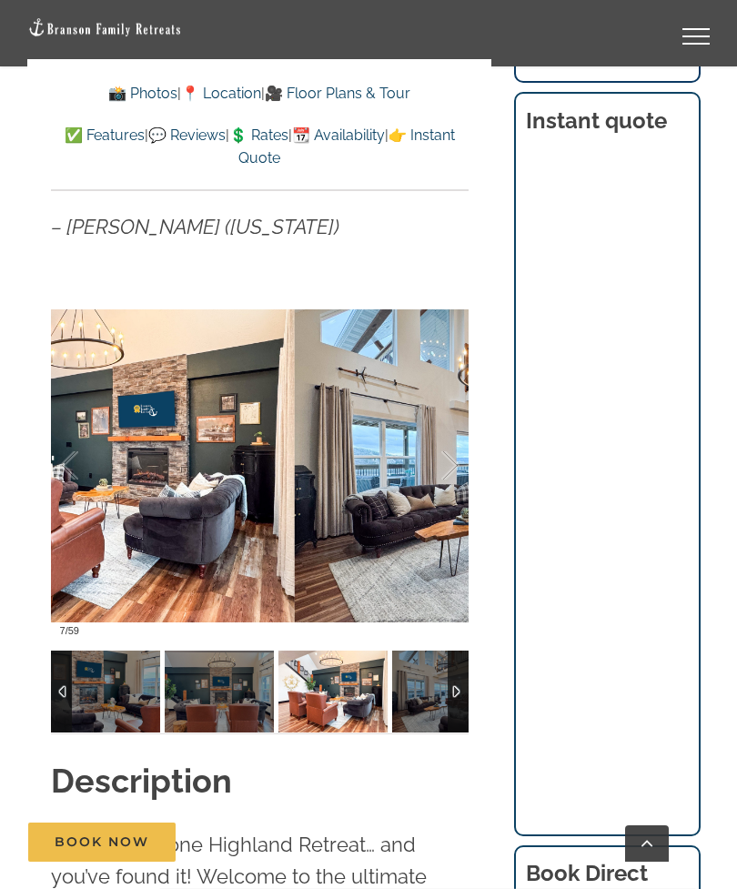
click at [458, 467] on div at bounding box center [431, 466] width 56 height 113
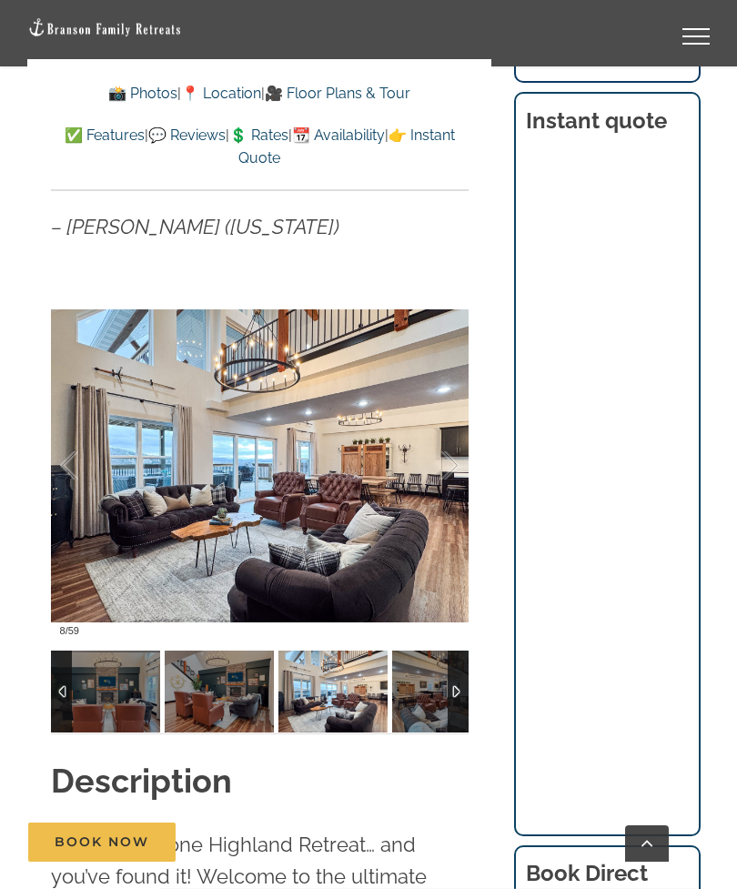
click at [459, 458] on div at bounding box center [431, 466] width 56 height 113
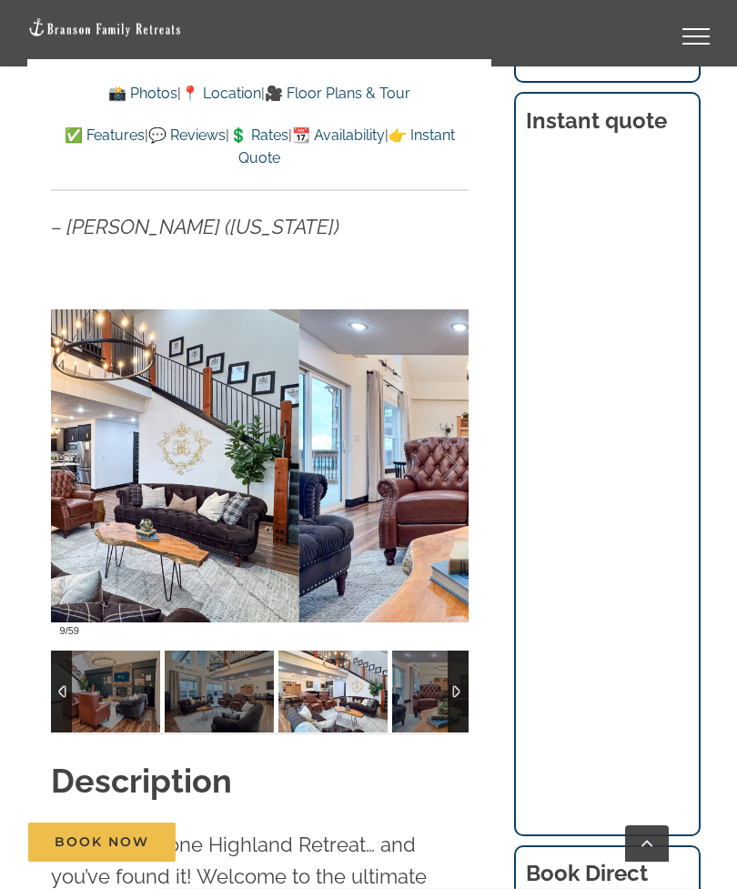
click at [454, 456] on div at bounding box center [431, 466] width 56 height 113
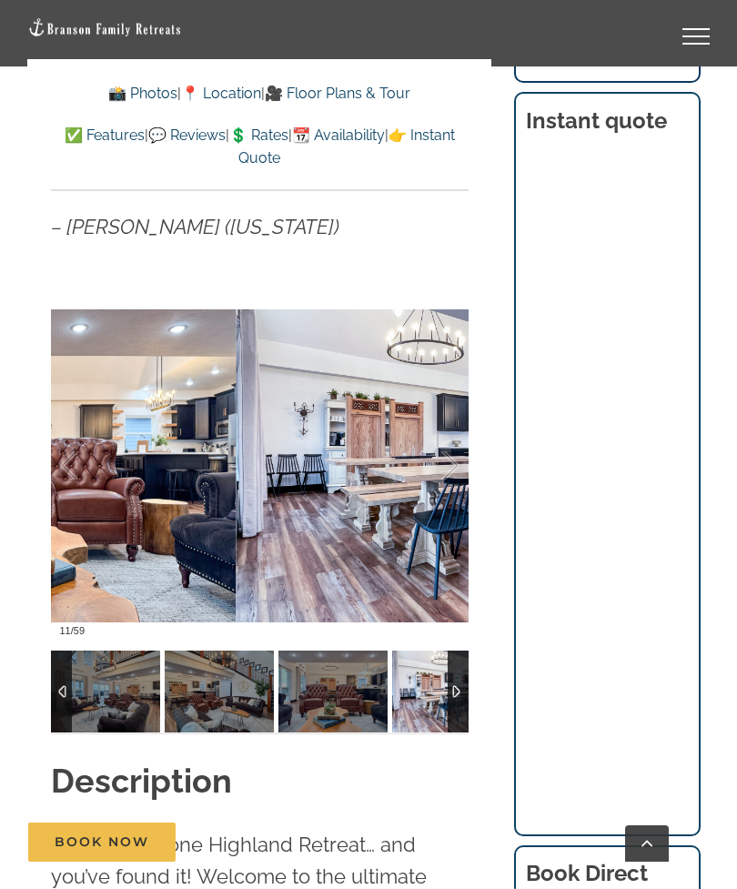
click at [448, 462] on div at bounding box center [431, 466] width 56 height 113
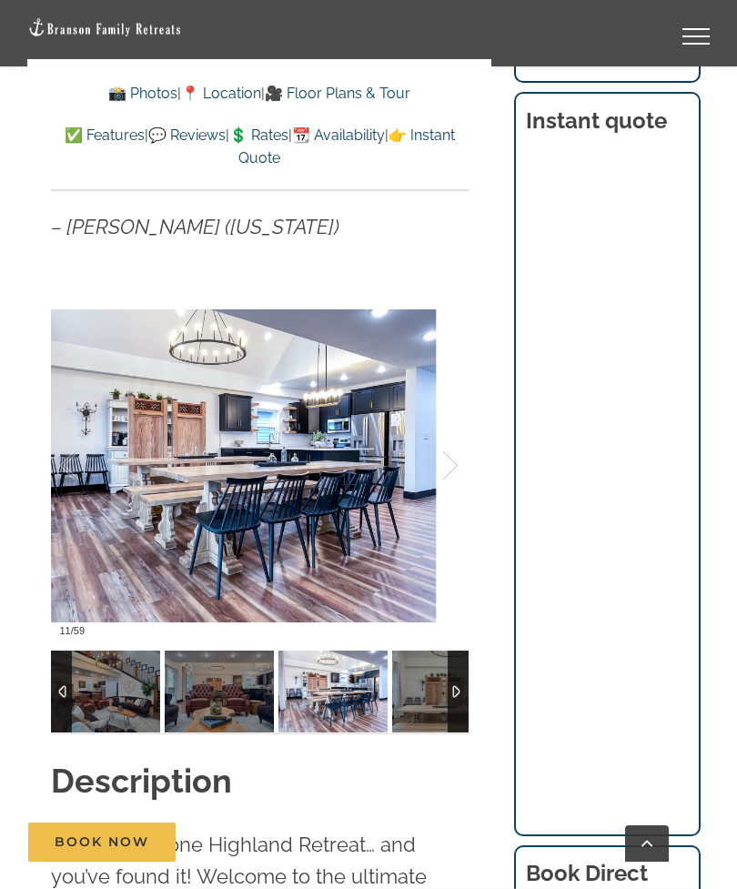
click at [455, 464] on div at bounding box center [431, 466] width 56 height 113
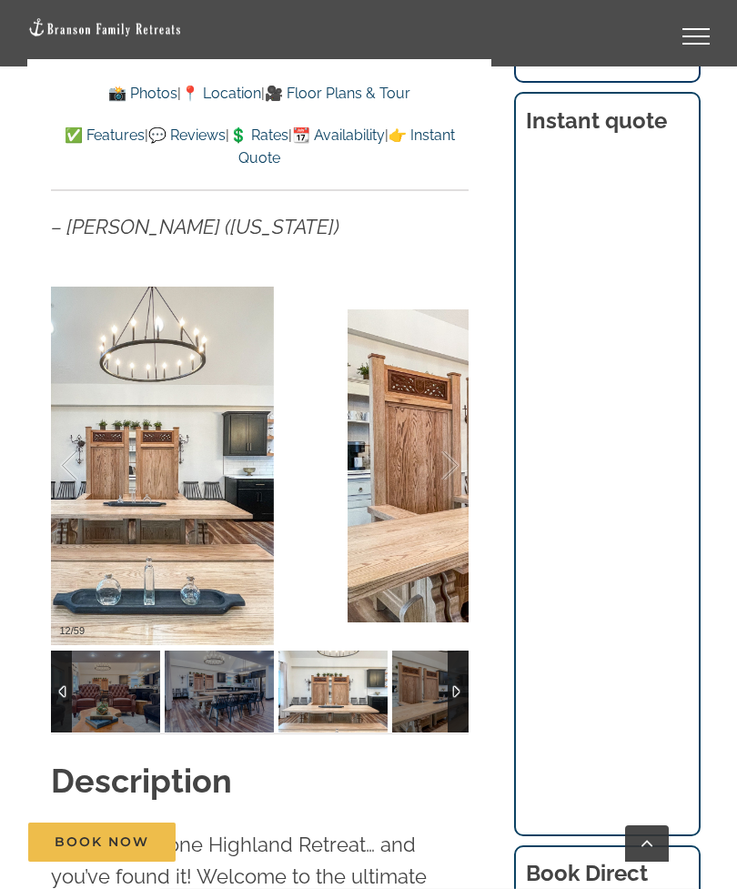
click at [455, 463] on div at bounding box center [431, 466] width 56 height 113
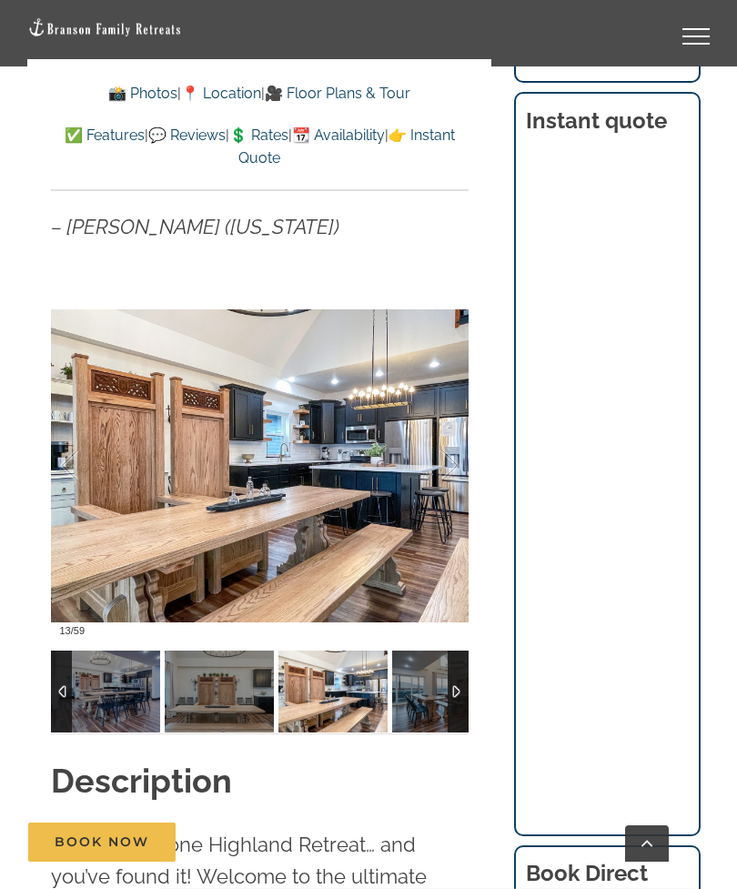
click at [456, 458] on div at bounding box center [431, 466] width 56 height 113
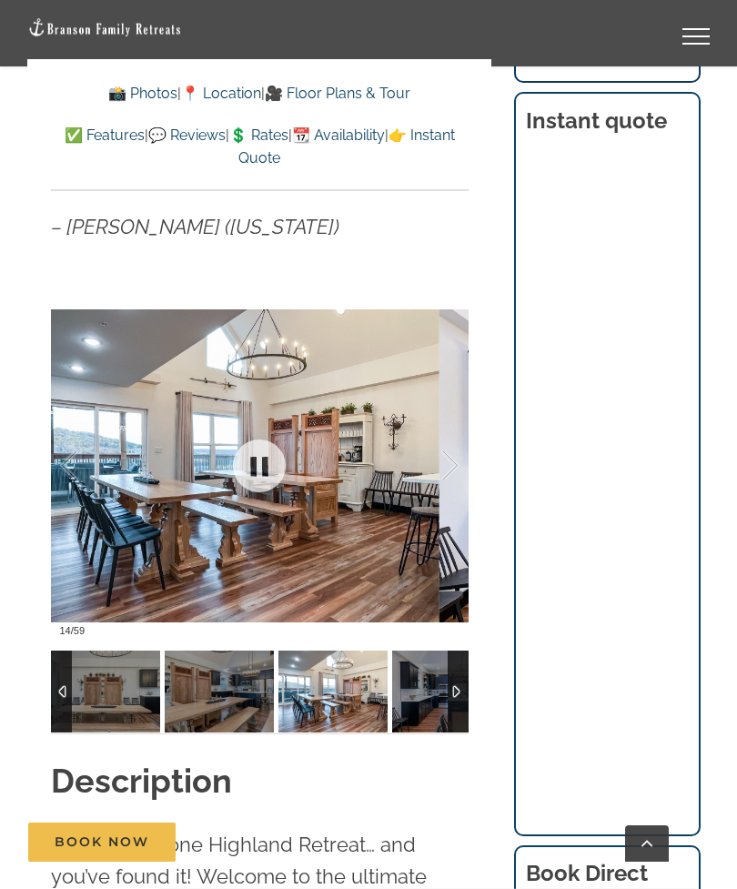
click at [448, 461] on div at bounding box center [431, 466] width 56 height 113
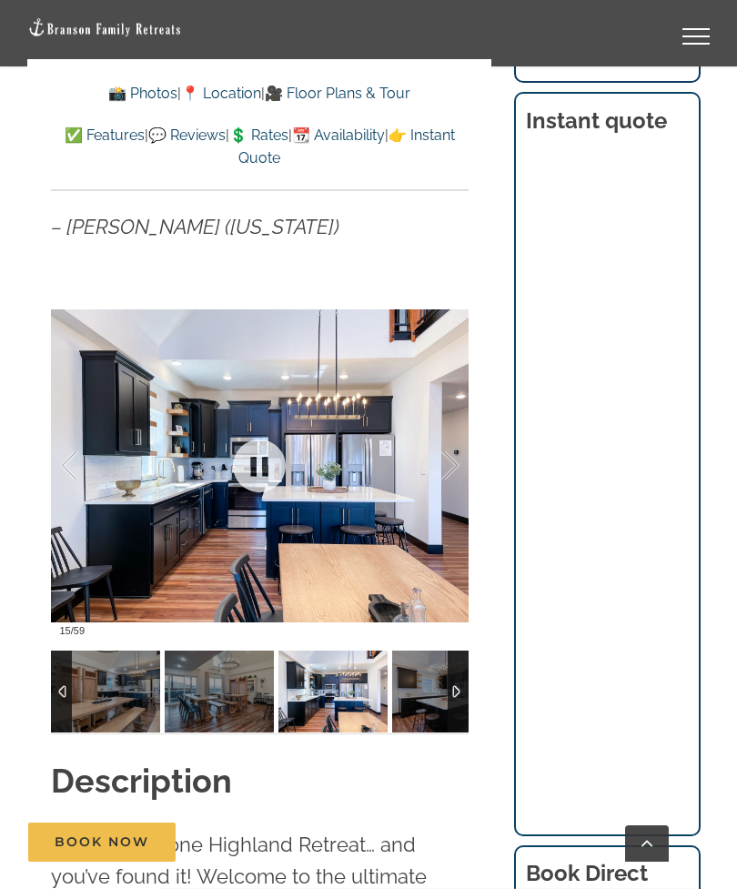
click at [450, 449] on div at bounding box center [431, 466] width 56 height 113
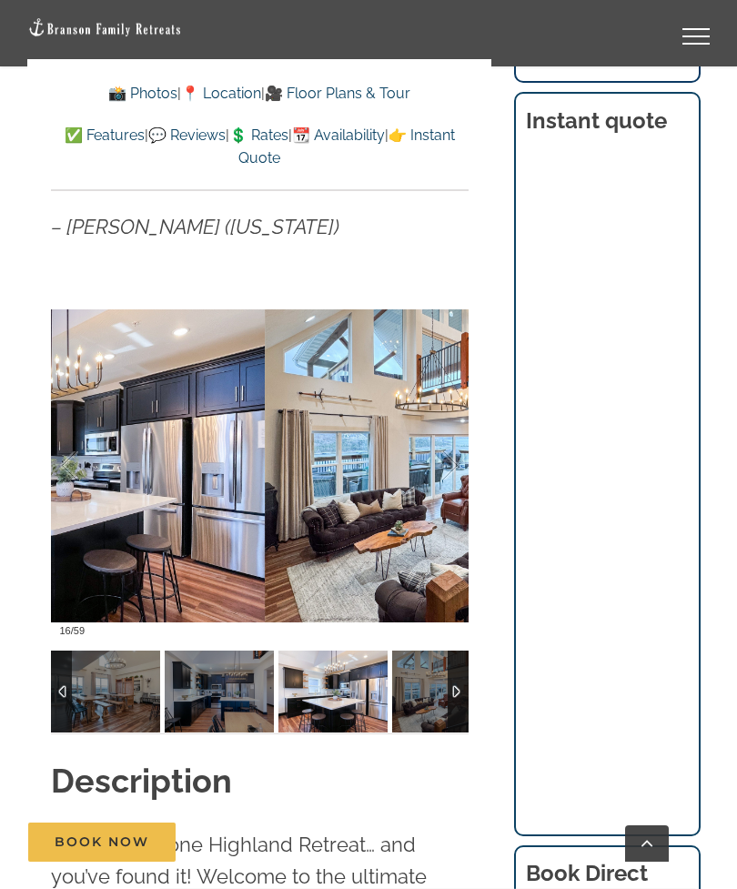
click at [436, 461] on div at bounding box center [431, 466] width 56 height 113
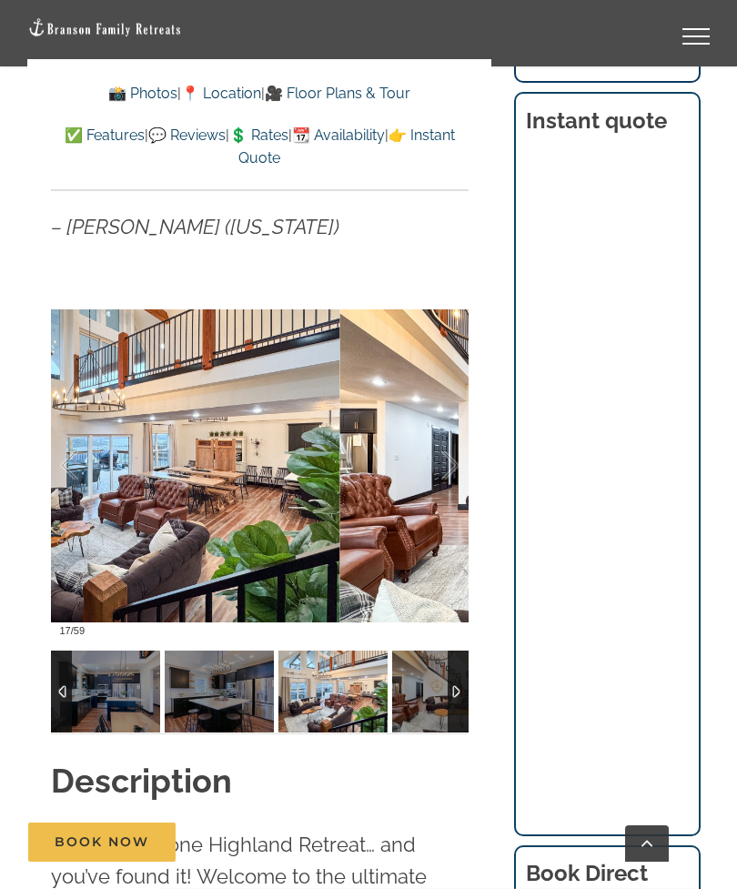
click at [448, 469] on div at bounding box center [431, 466] width 56 height 113
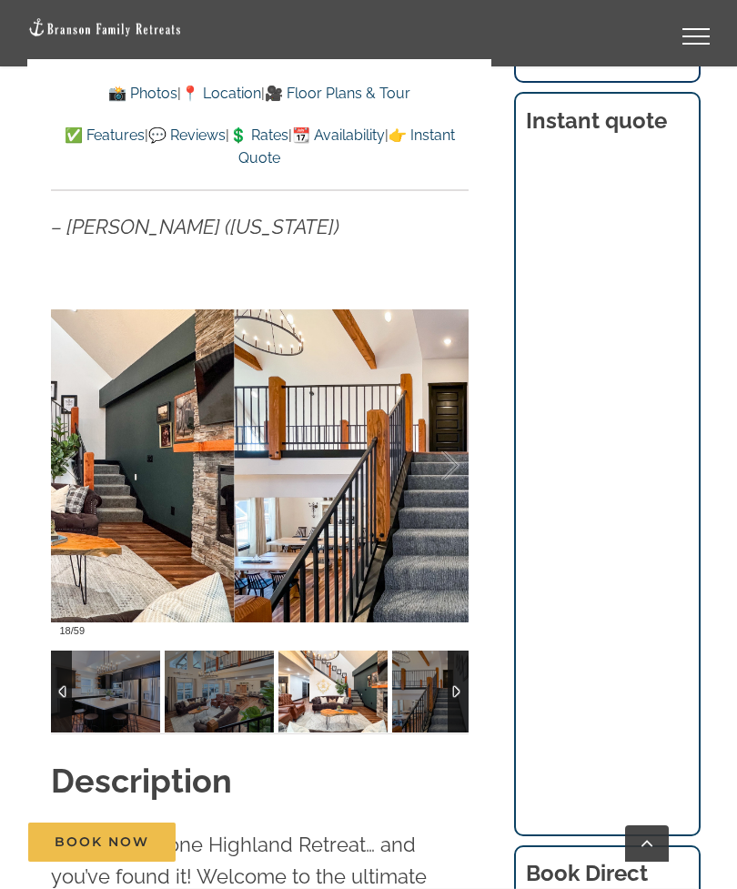
click at [451, 469] on div at bounding box center [431, 466] width 56 height 113
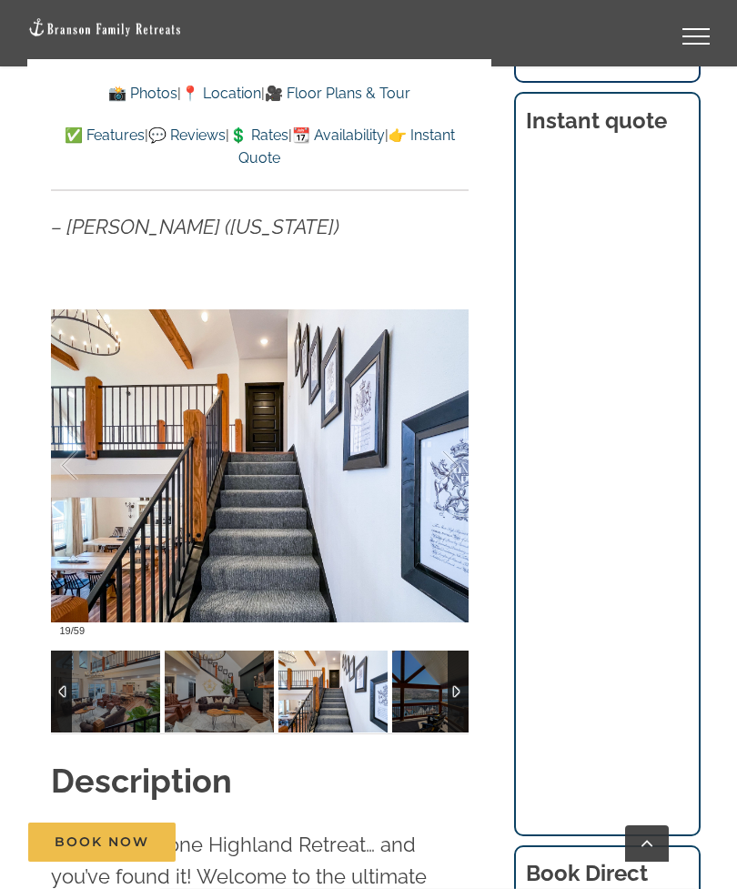
click at [448, 463] on div at bounding box center [431, 466] width 56 height 113
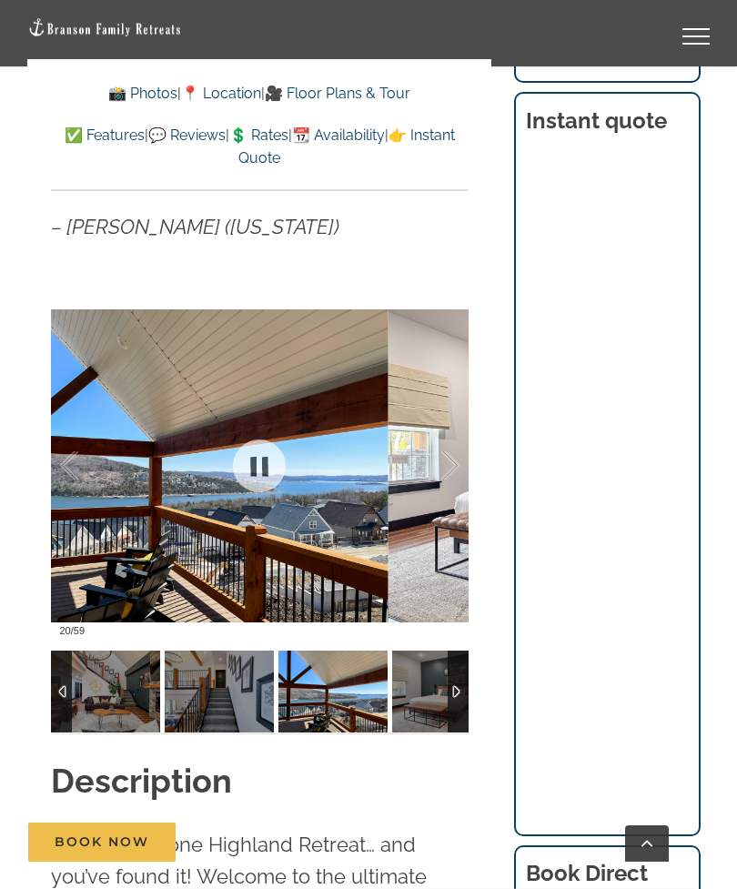
click at [446, 462] on div at bounding box center [431, 466] width 56 height 113
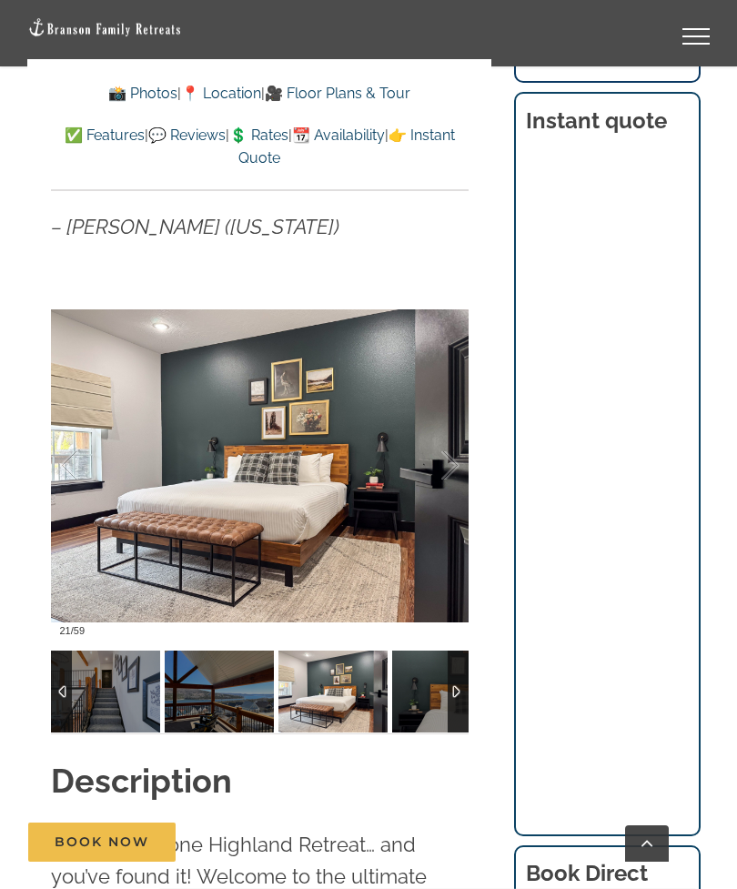
click at [448, 464] on div at bounding box center [431, 466] width 56 height 113
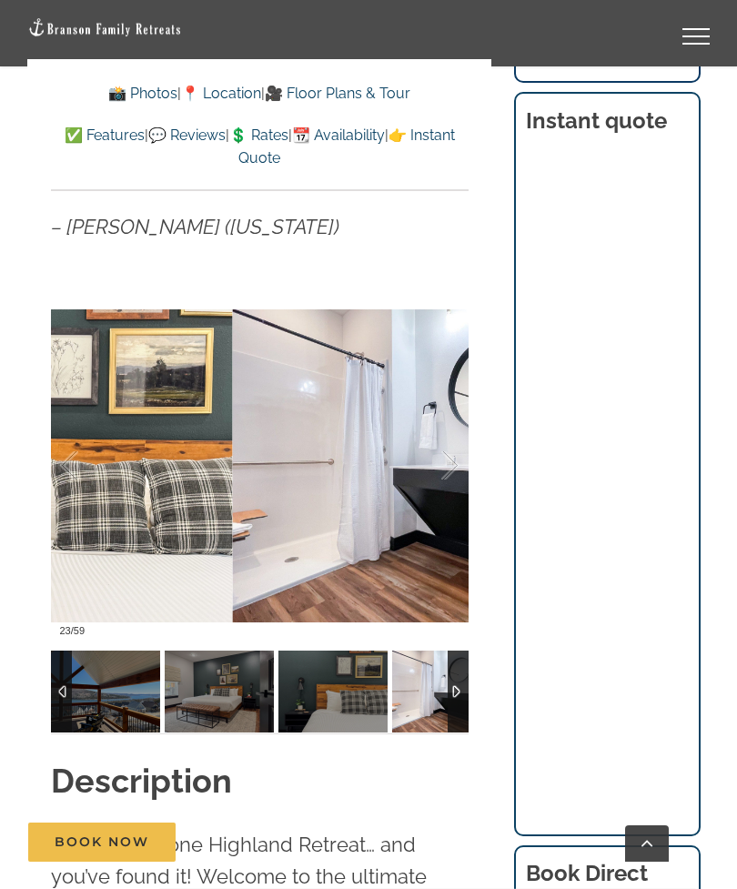
click at [451, 465] on div at bounding box center [431, 466] width 56 height 113
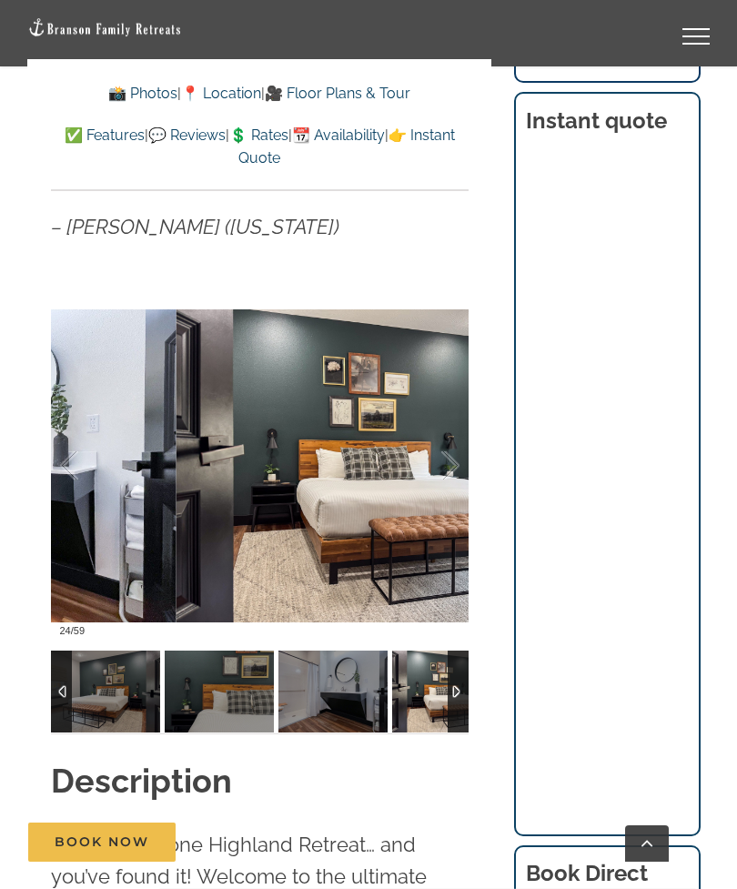
click at [446, 462] on div at bounding box center [431, 466] width 56 height 113
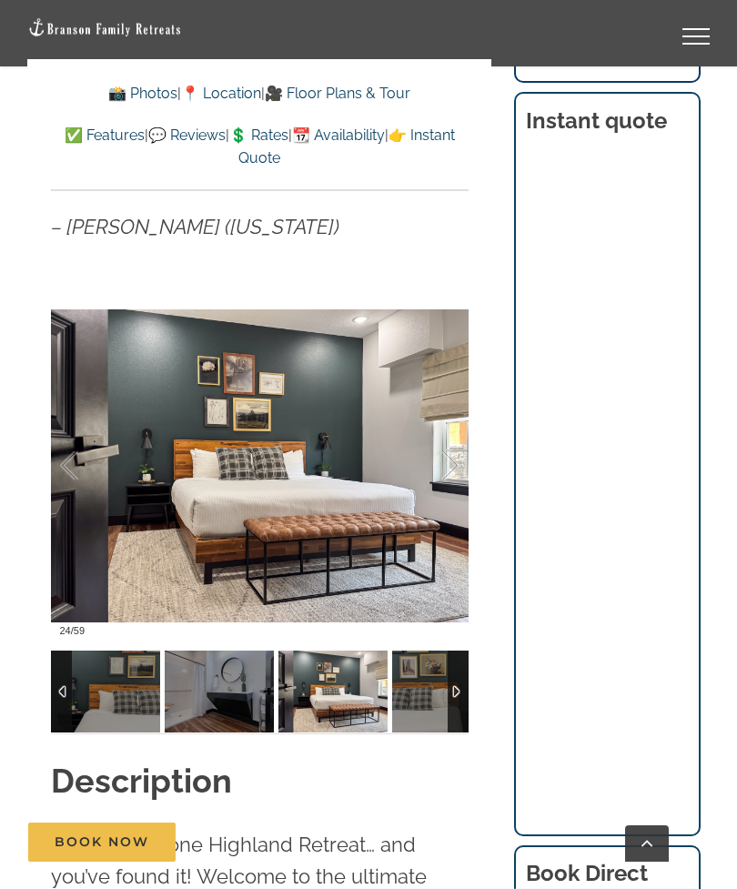
click at [451, 462] on div at bounding box center [431, 466] width 56 height 113
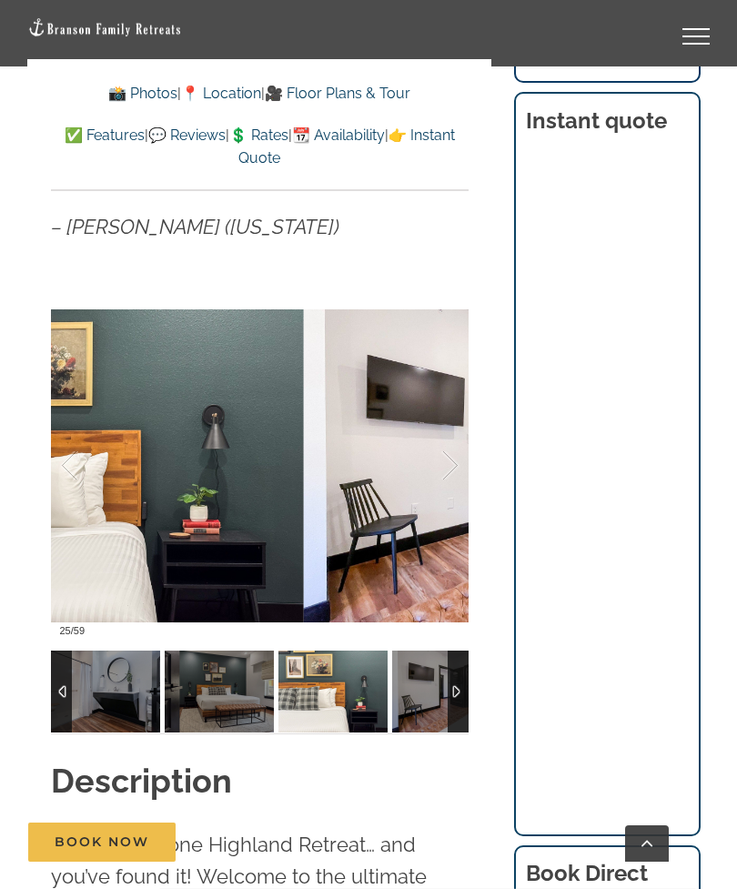
click at [446, 455] on div at bounding box center [431, 466] width 56 height 113
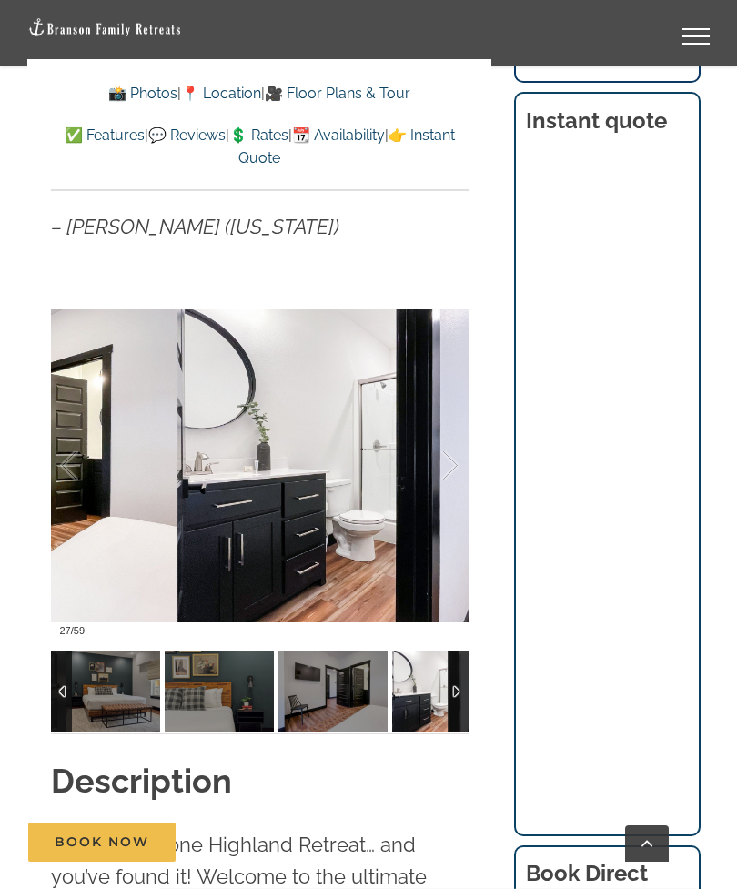
click at [451, 465] on div at bounding box center [431, 466] width 56 height 113
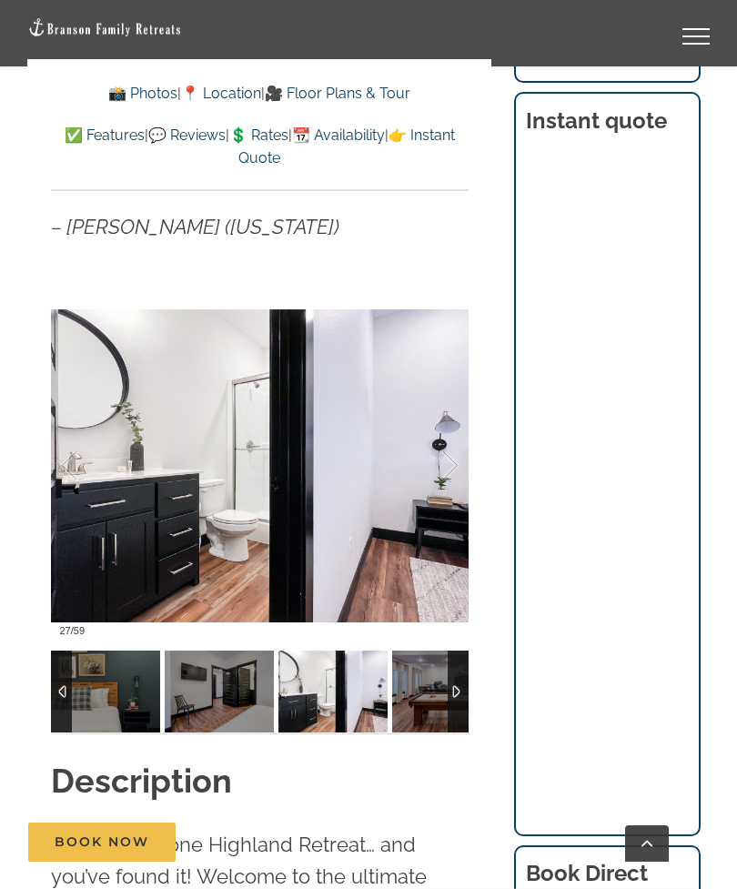
click at [448, 462] on div at bounding box center [431, 466] width 56 height 113
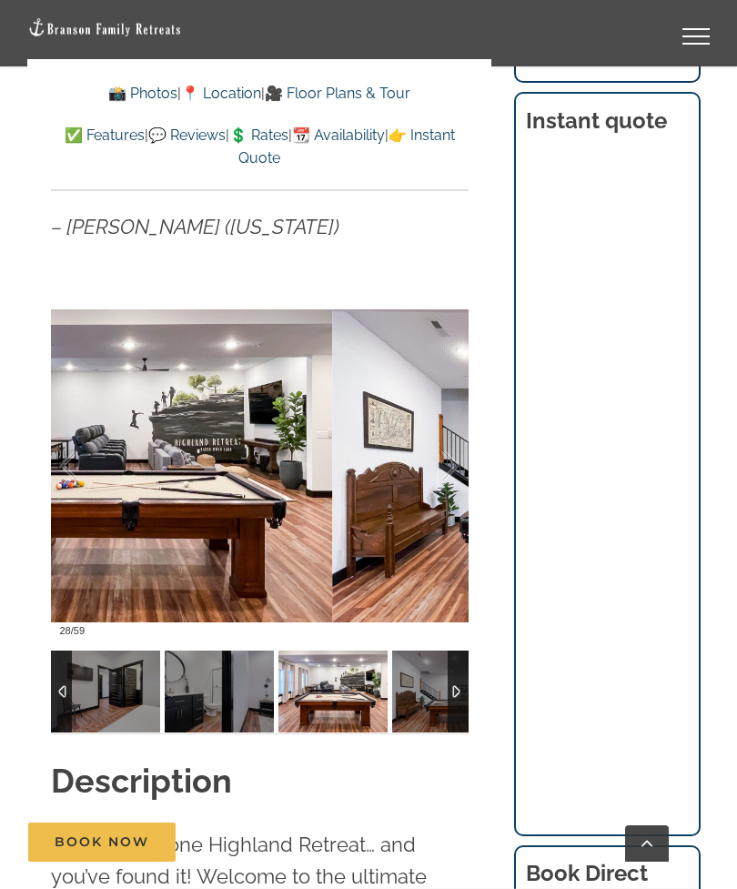
click at [451, 466] on div at bounding box center [431, 466] width 56 height 113
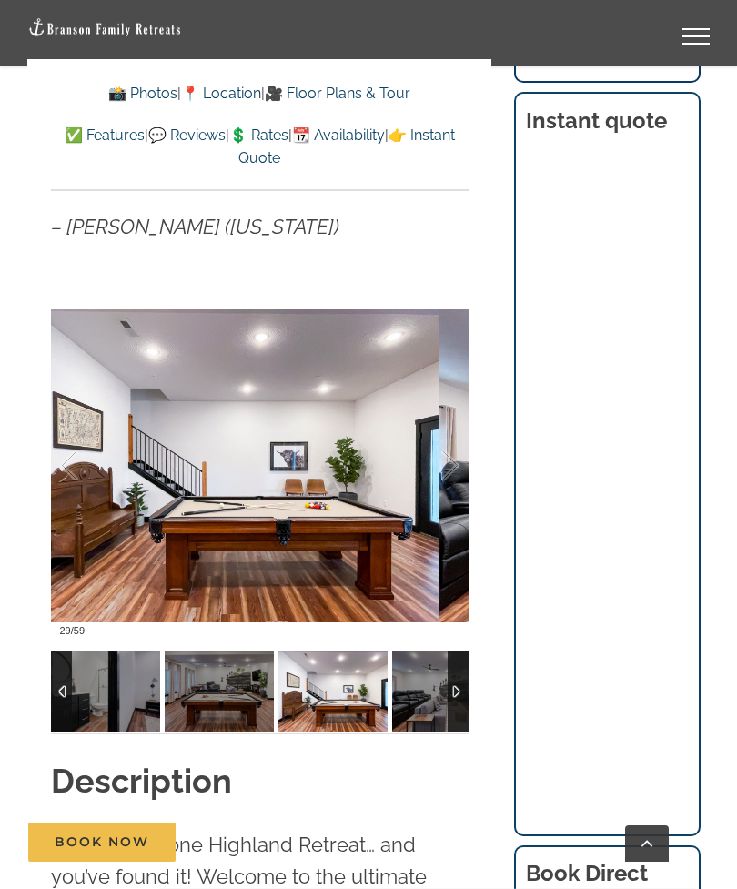
click at [458, 455] on div at bounding box center [431, 466] width 56 height 113
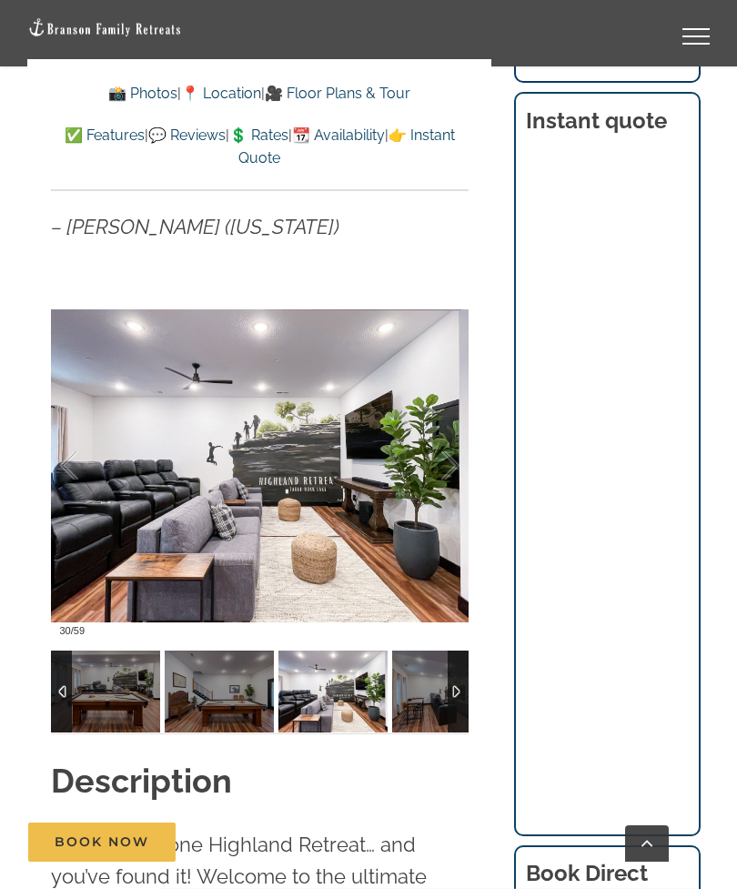
click at [452, 452] on div at bounding box center [431, 466] width 56 height 113
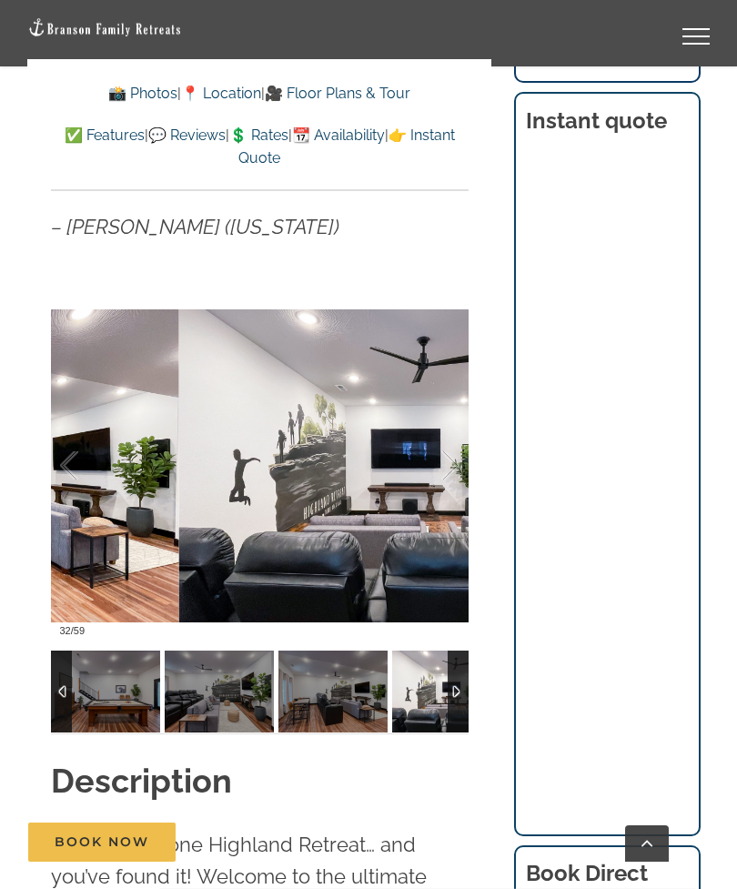
click at [454, 452] on div at bounding box center [431, 466] width 56 height 113
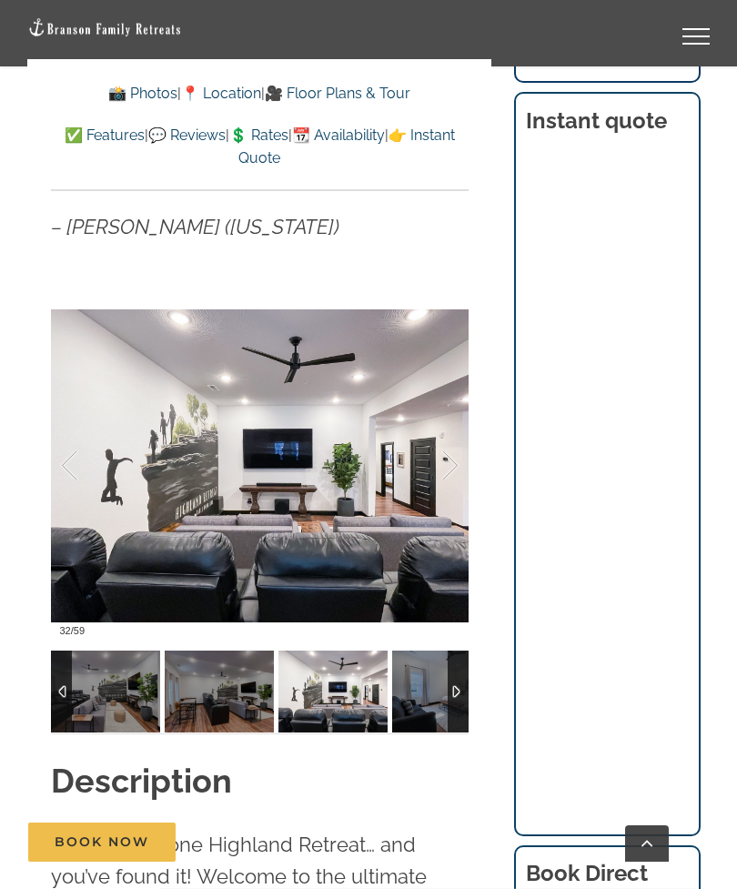
click at [454, 453] on div at bounding box center [431, 466] width 56 height 113
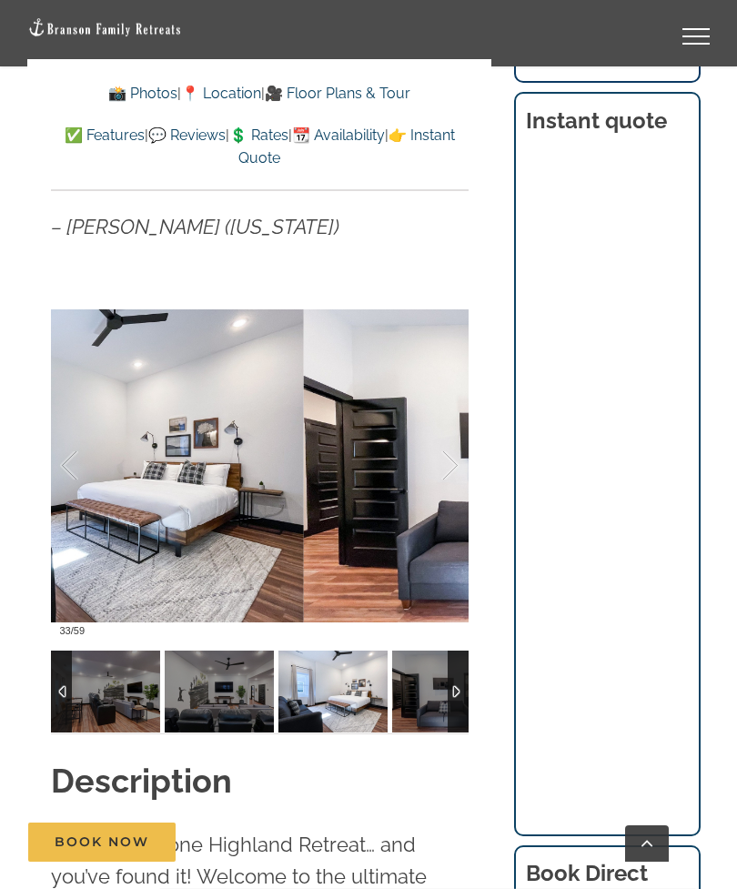
click at [449, 457] on div at bounding box center [431, 466] width 56 height 113
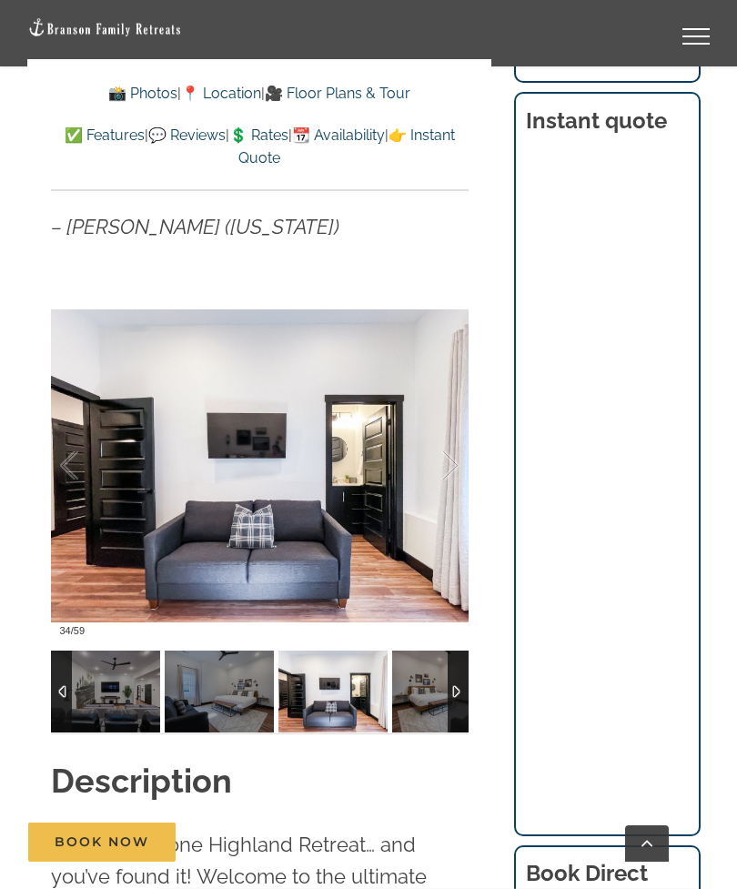
click at [451, 464] on div at bounding box center [431, 466] width 56 height 113
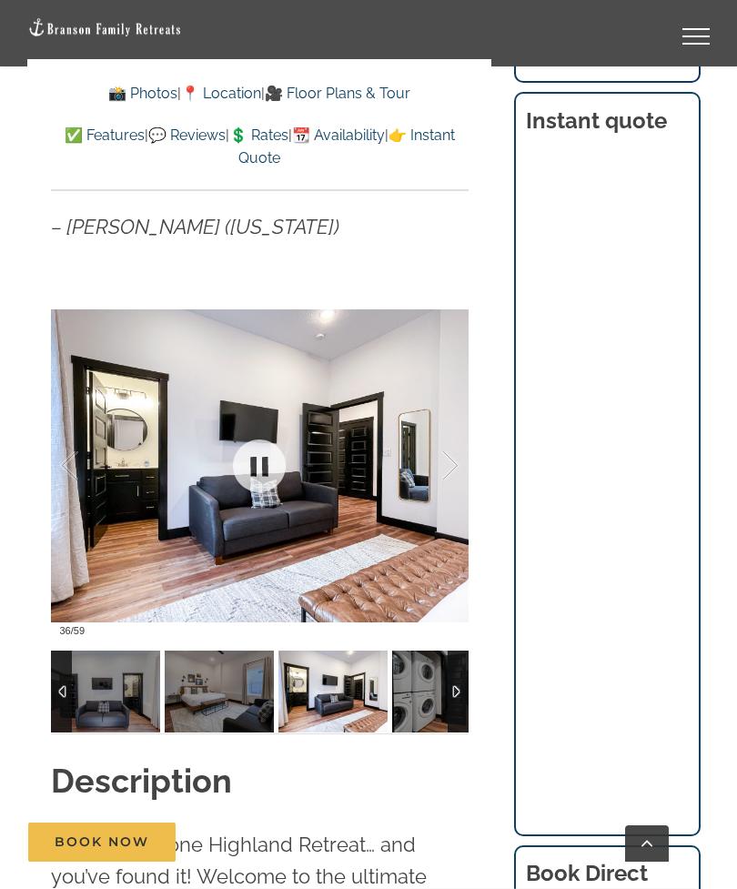
click at [458, 456] on div at bounding box center [431, 466] width 56 height 113
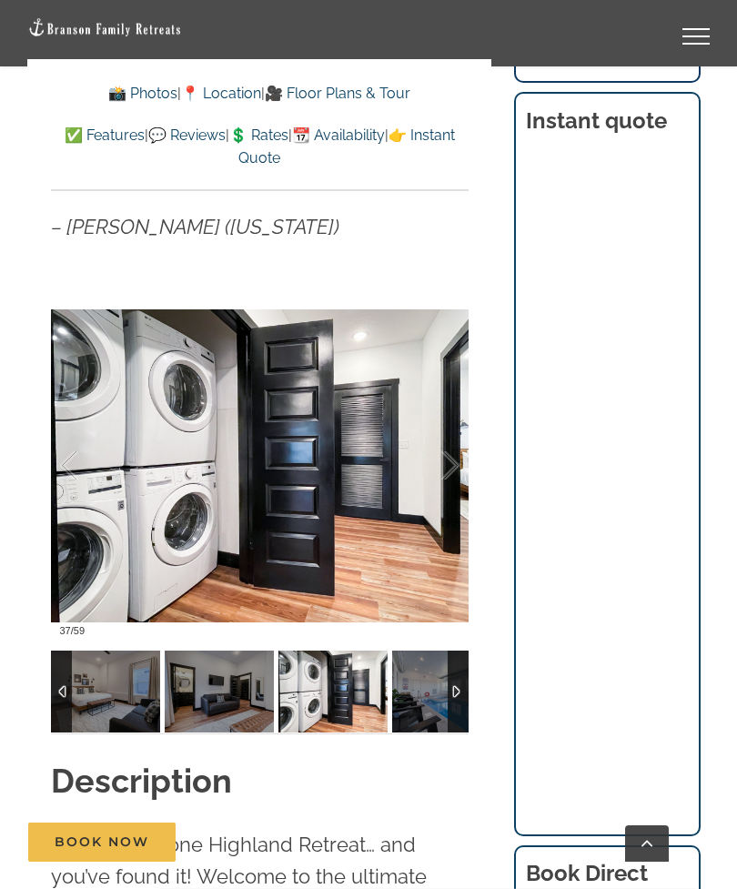
click at [440, 451] on div at bounding box center [431, 466] width 56 height 113
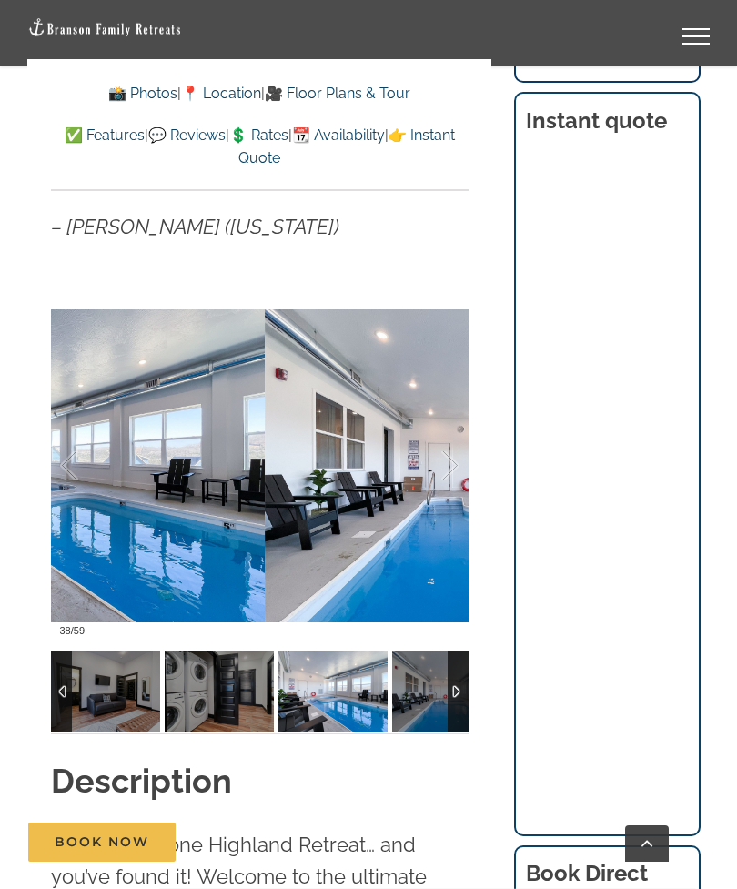
click at [449, 463] on div at bounding box center [431, 466] width 56 height 113
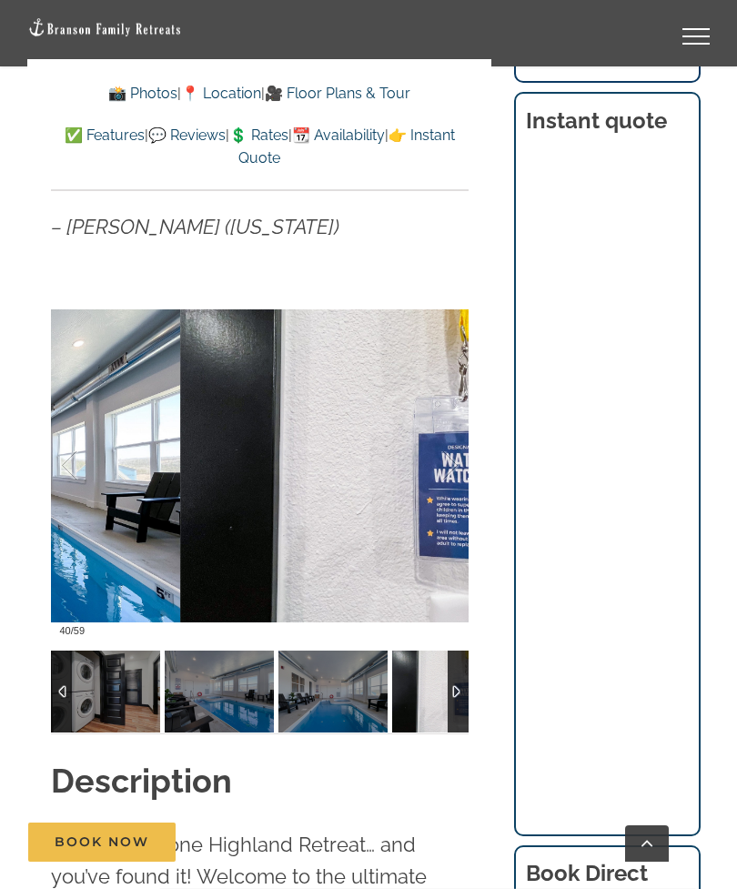
click at [453, 452] on div at bounding box center [431, 466] width 56 height 113
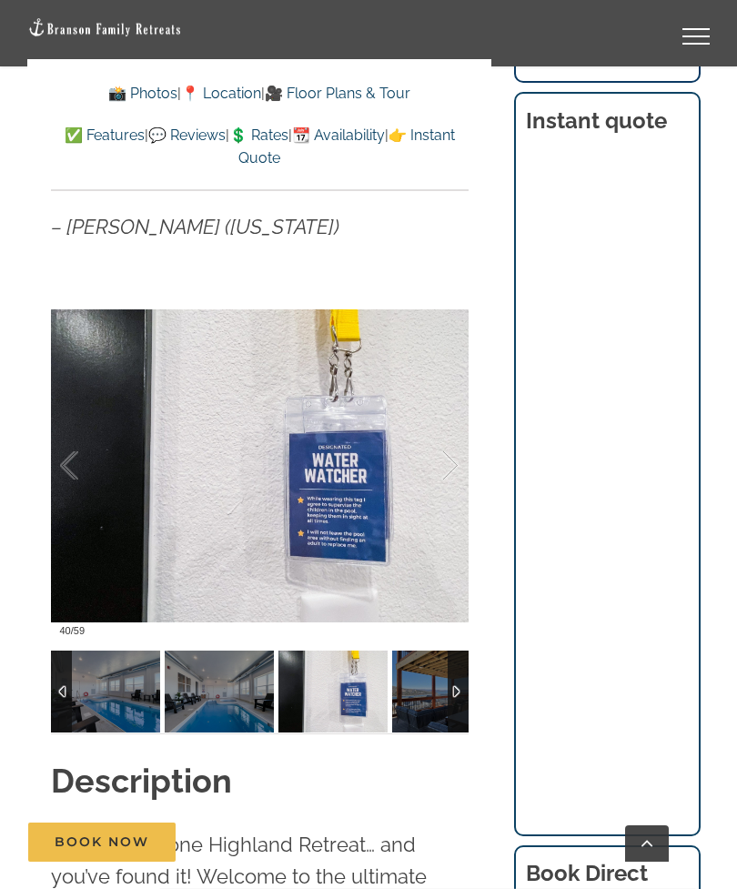
click at [443, 451] on div at bounding box center [431, 466] width 56 height 113
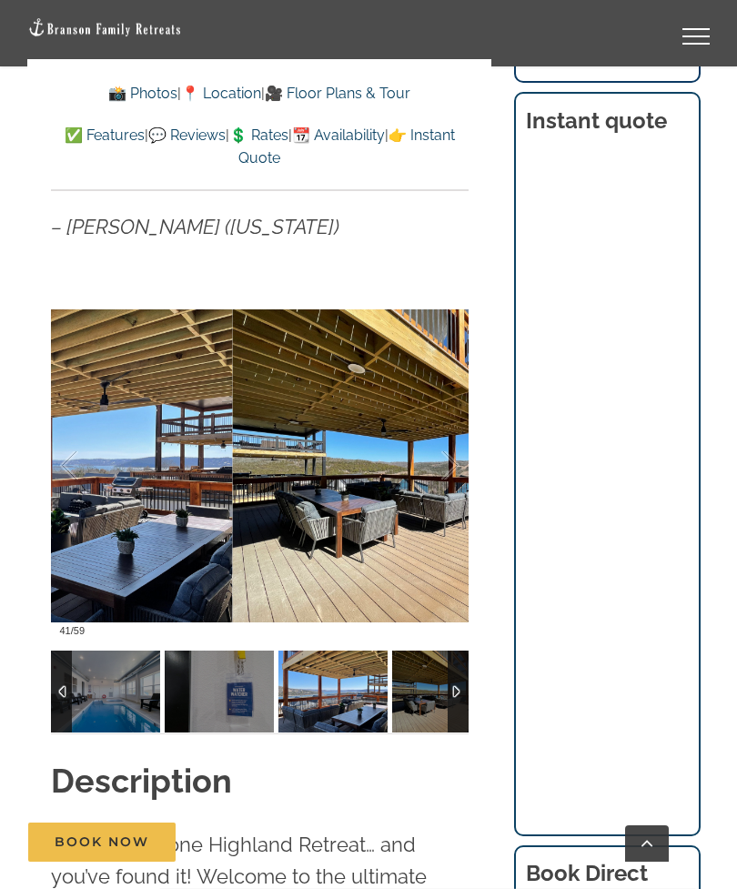
click at [451, 466] on div at bounding box center [431, 466] width 56 height 113
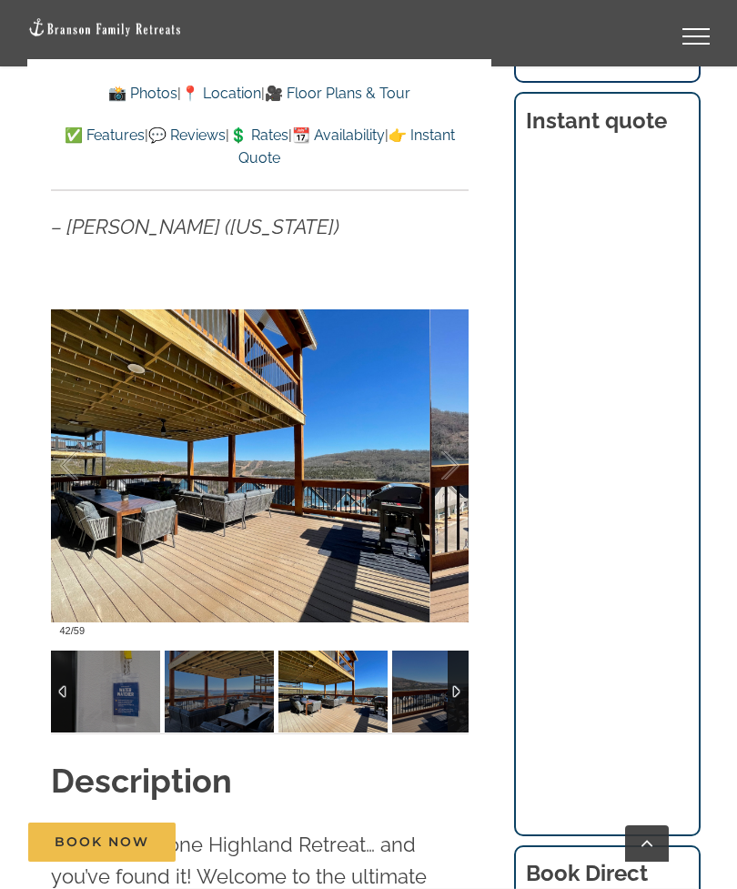
click at [440, 465] on div at bounding box center [431, 466] width 56 height 113
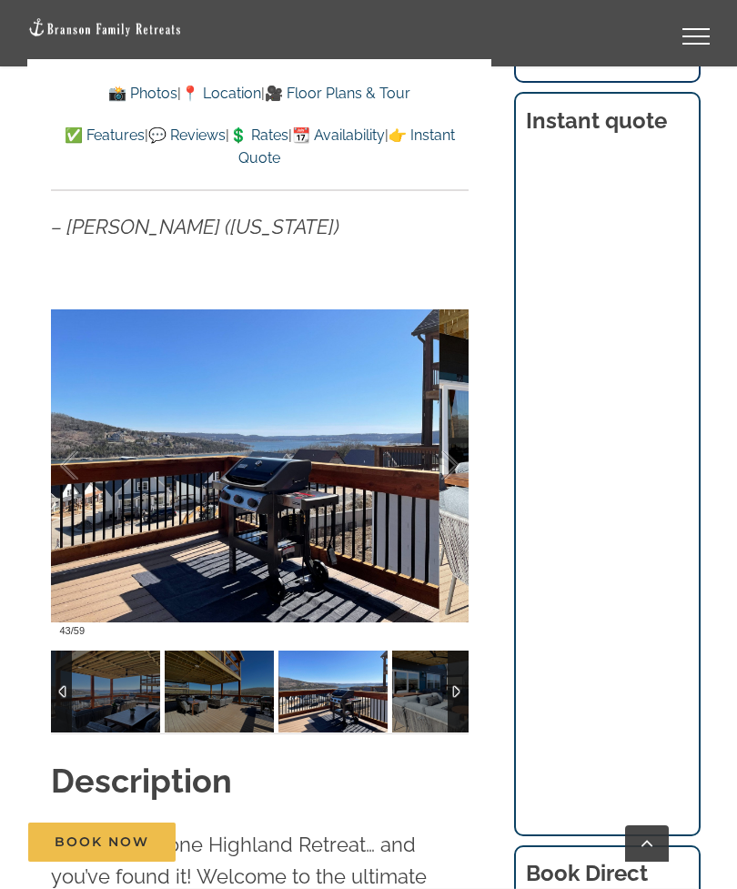
click at [449, 467] on div at bounding box center [431, 466] width 56 height 113
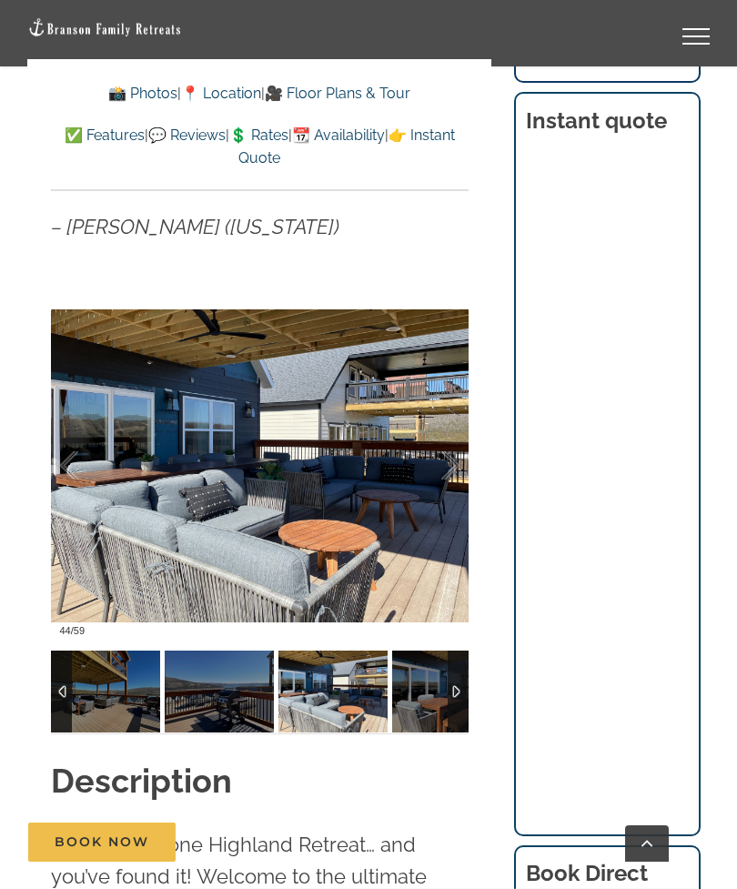
click at [455, 455] on div at bounding box center [431, 466] width 56 height 113
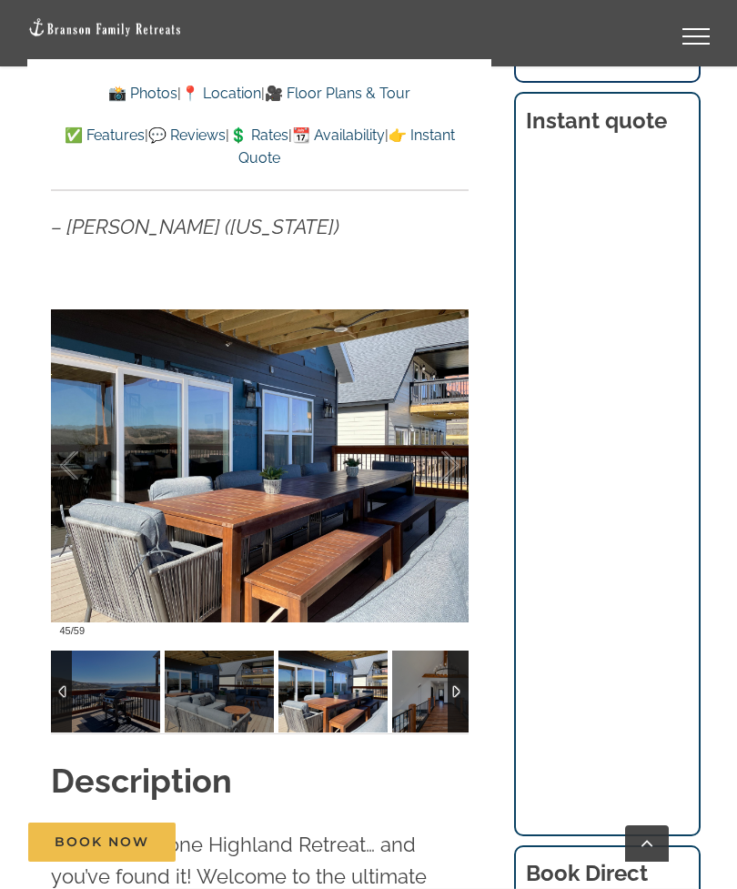
click at [457, 458] on div at bounding box center [431, 466] width 56 height 113
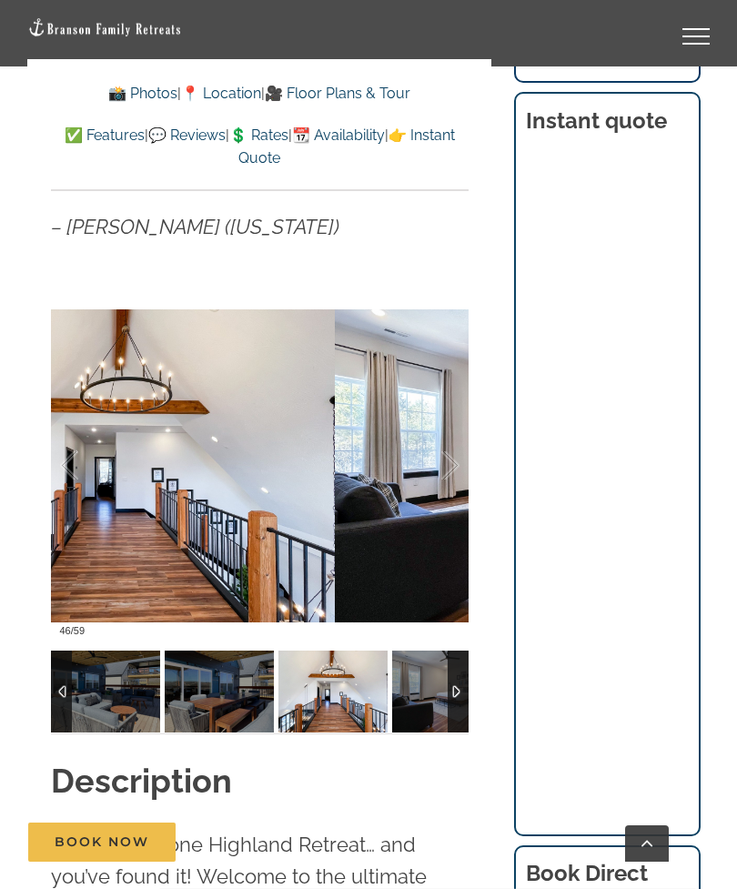
click at [447, 451] on div at bounding box center [431, 466] width 56 height 113
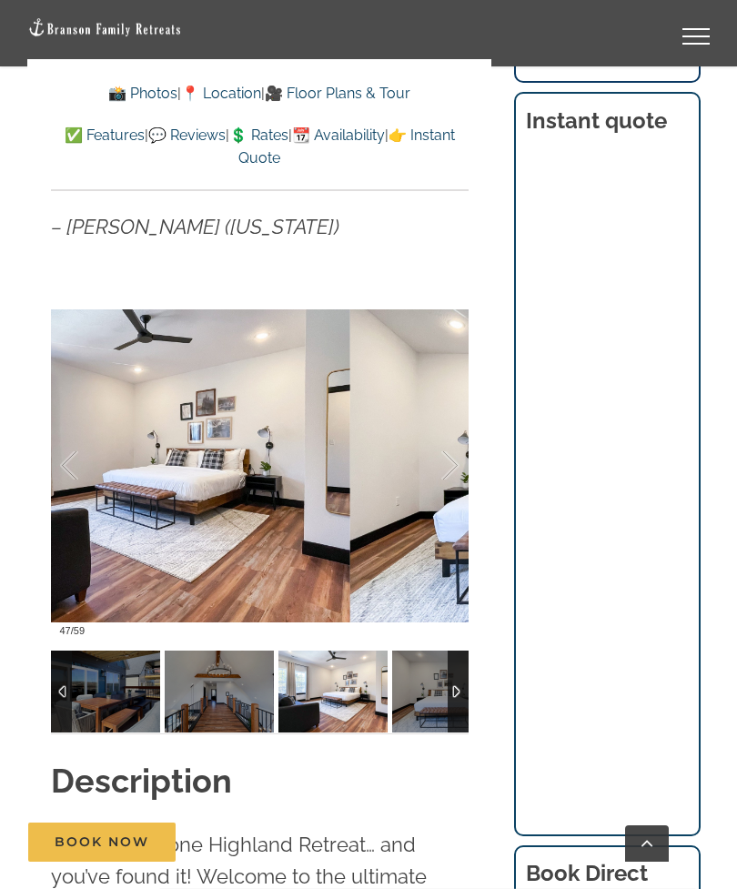
click at [451, 454] on div at bounding box center [431, 466] width 56 height 113
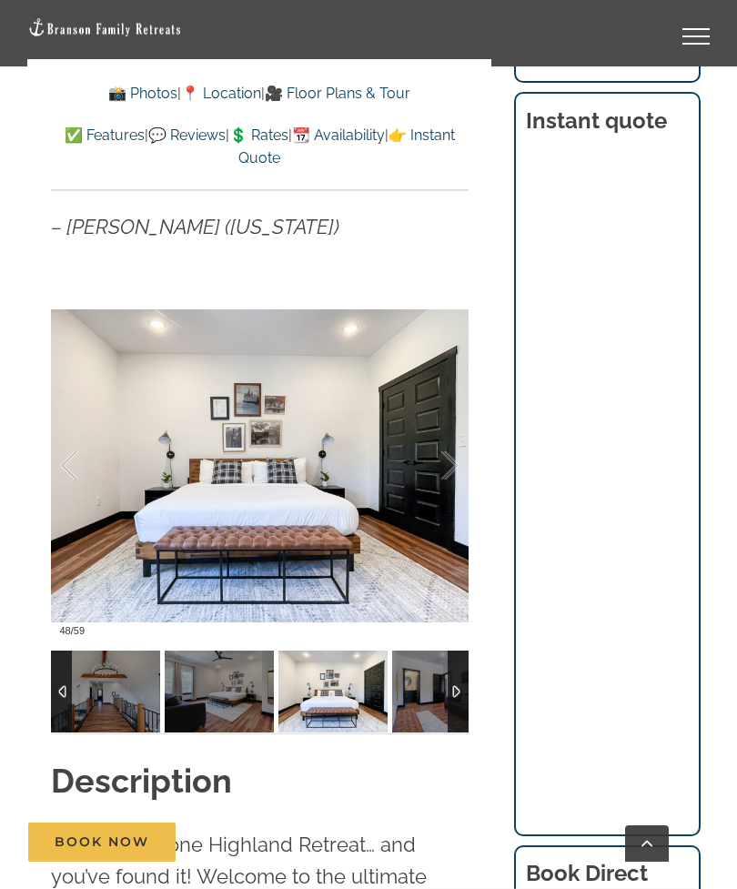
click at [450, 465] on div at bounding box center [431, 466] width 56 height 113
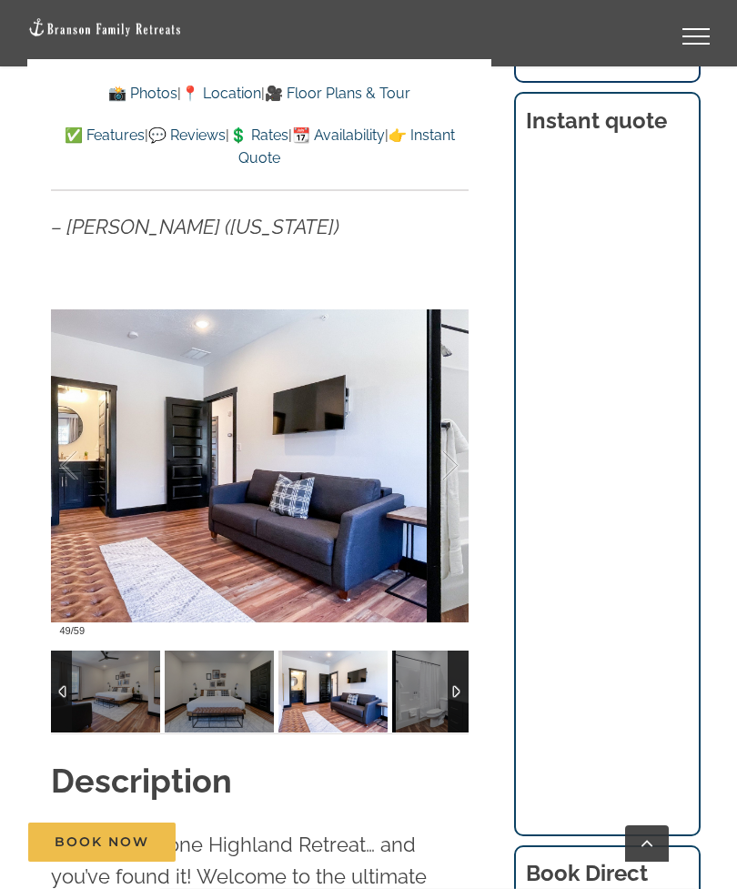
click at [442, 455] on div at bounding box center [431, 466] width 56 height 113
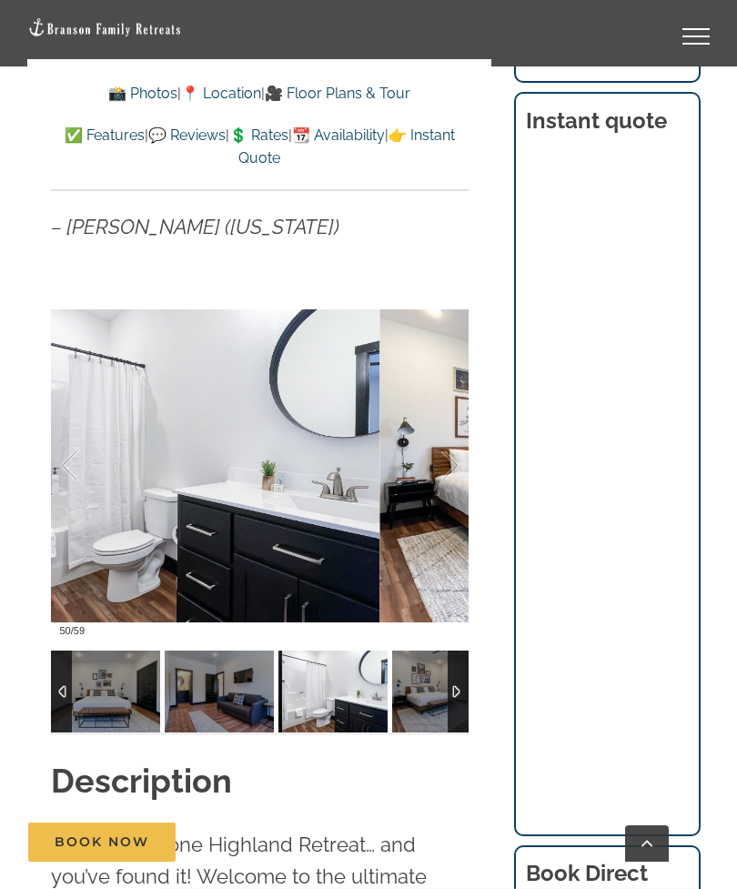
click at [442, 461] on div at bounding box center [431, 466] width 56 height 113
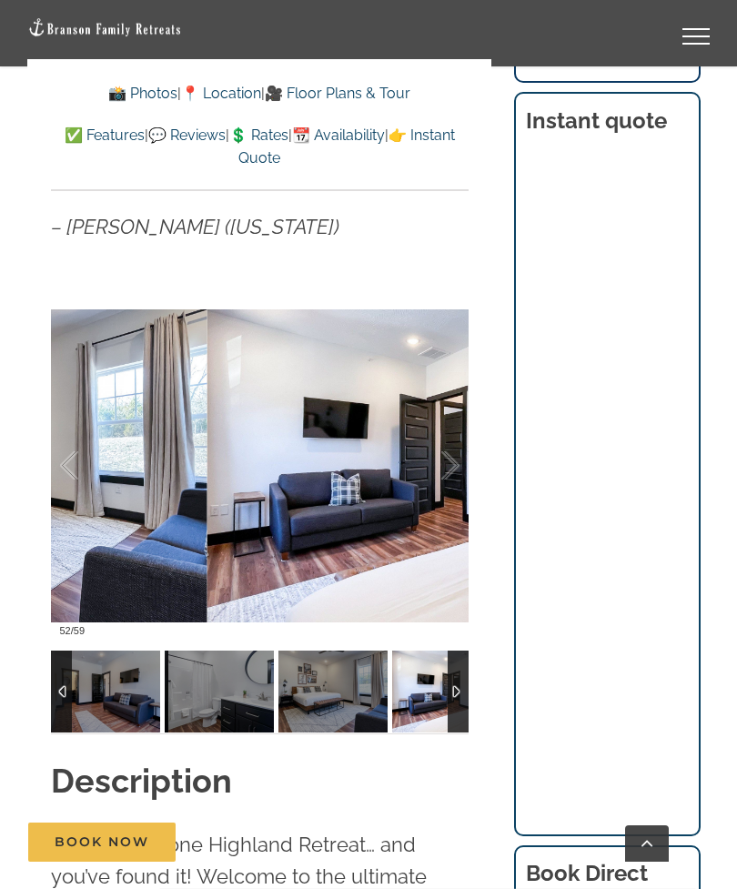
click at [444, 461] on div at bounding box center [431, 466] width 56 height 113
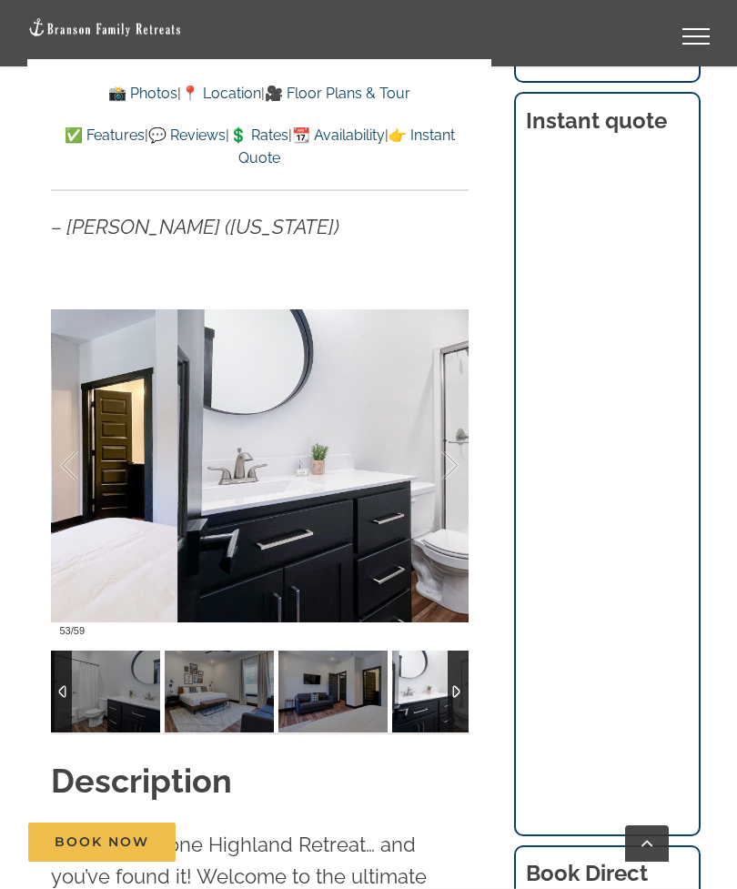
click at [455, 460] on div at bounding box center [431, 466] width 56 height 113
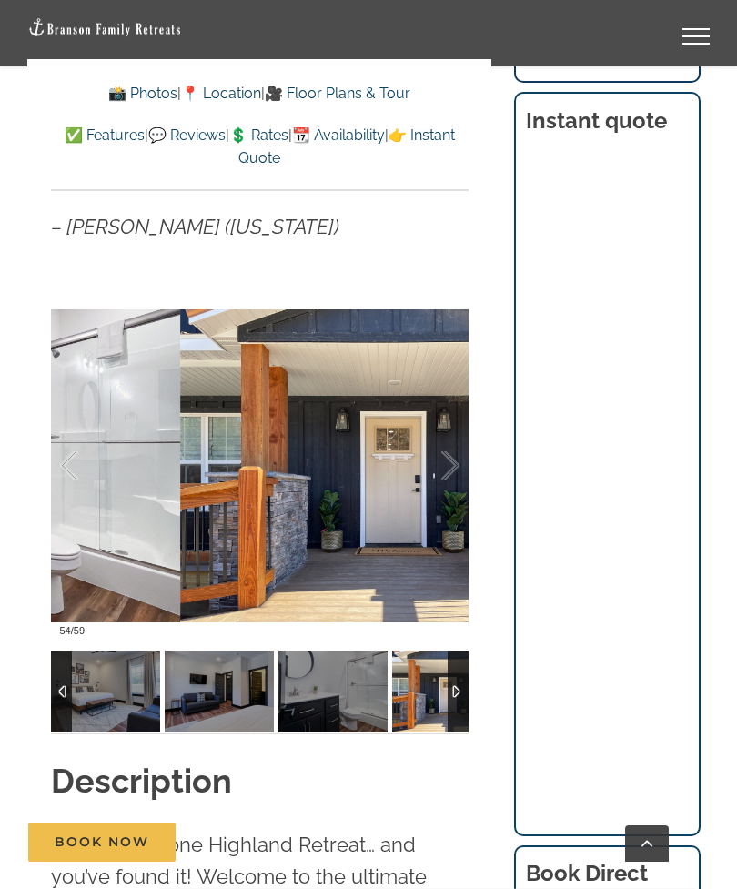
click at [451, 467] on div at bounding box center [431, 466] width 56 height 113
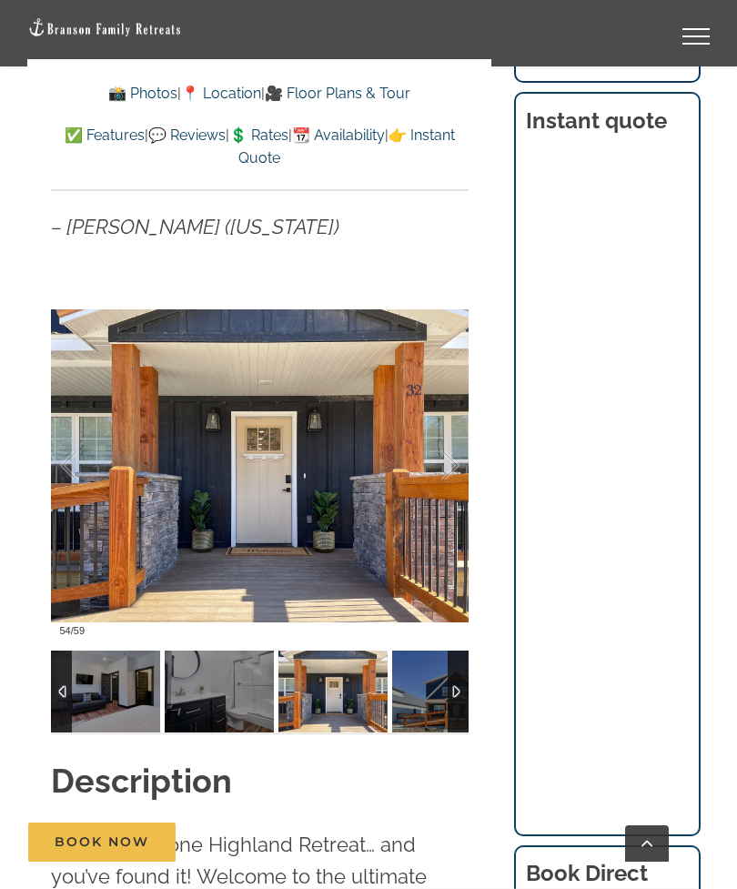
click at [449, 469] on div at bounding box center [431, 466] width 56 height 113
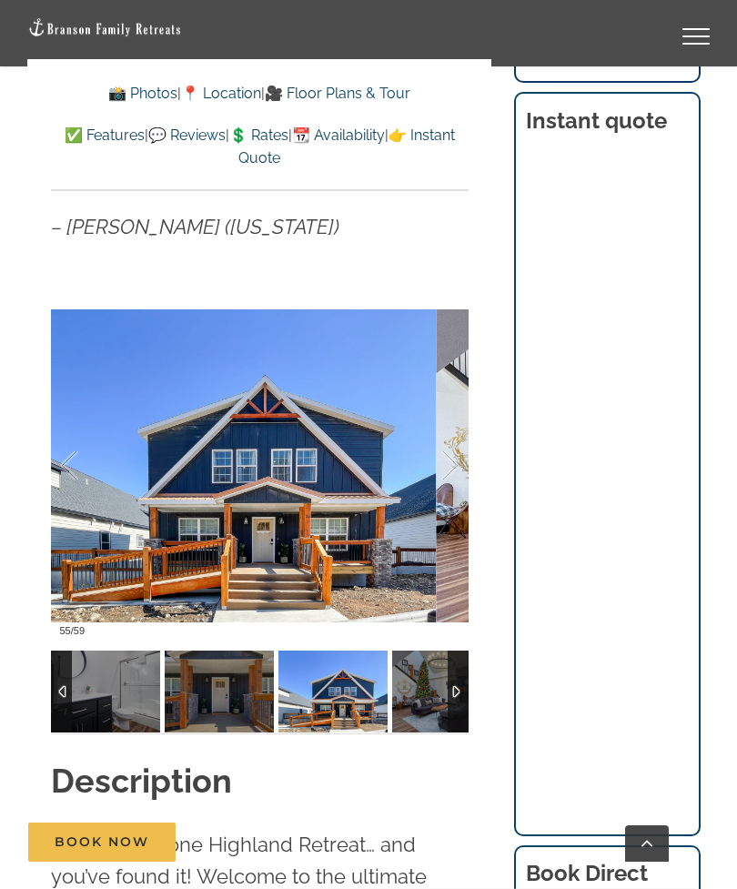
click at [453, 469] on div at bounding box center [431, 466] width 56 height 113
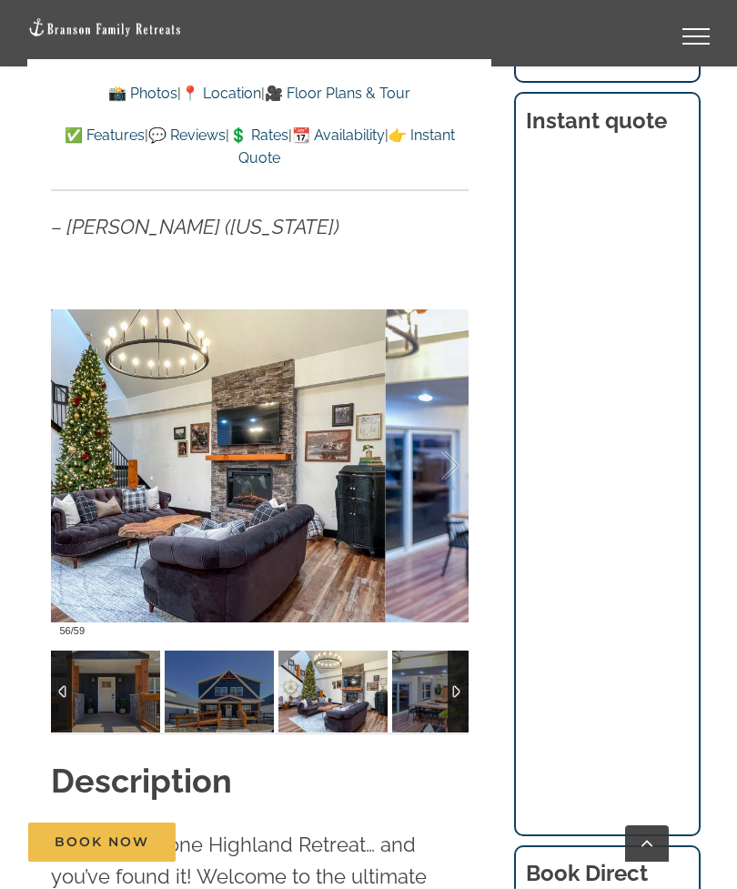
click at [451, 457] on div at bounding box center [431, 466] width 56 height 113
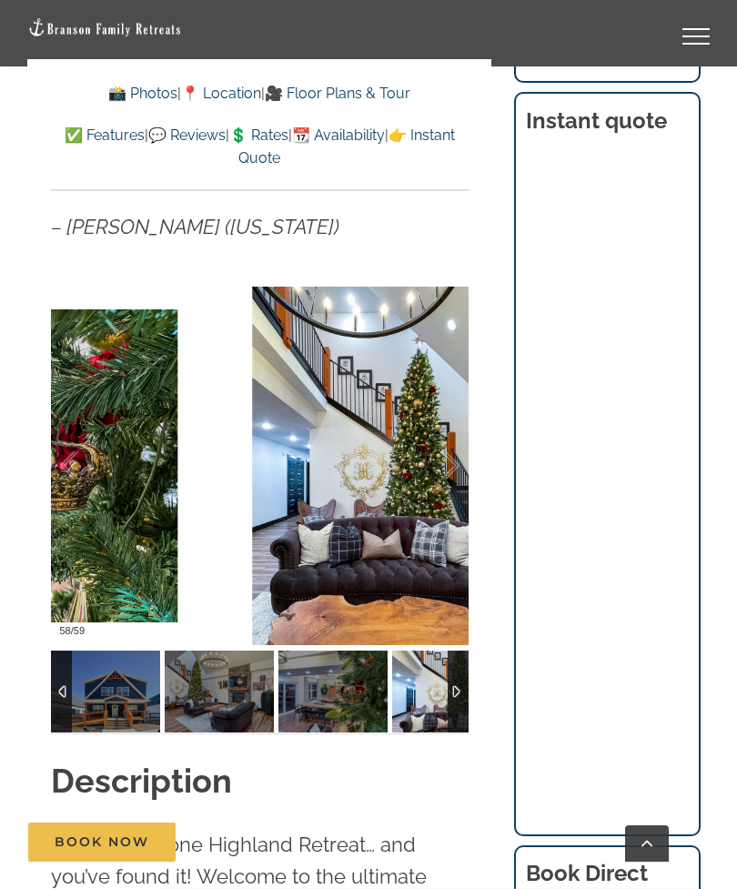
click at [453, 482] on div at bounding box center [431, 466] width 56 height 113
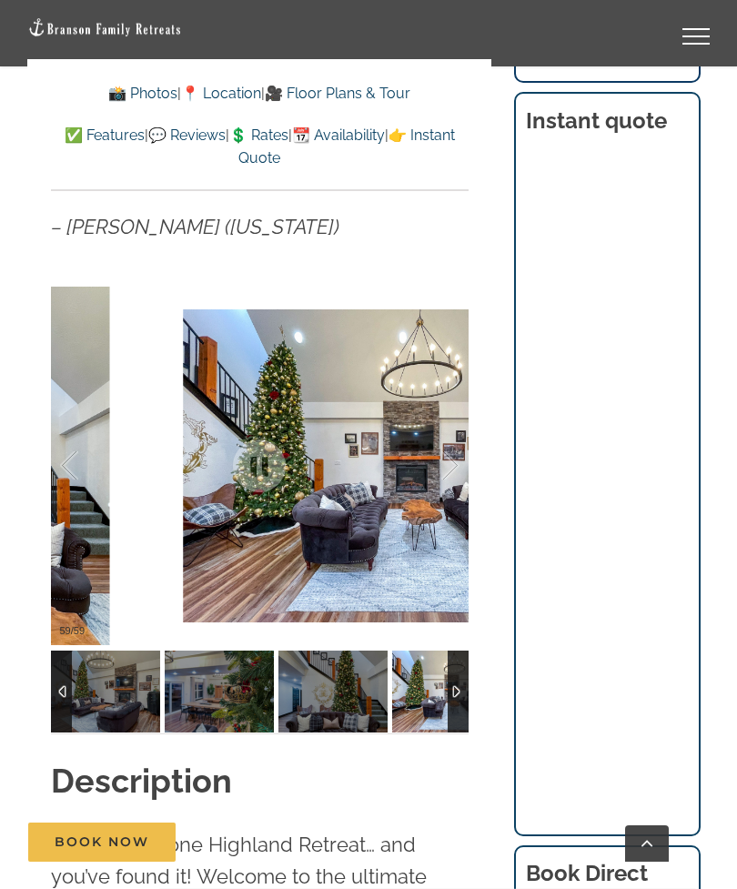
click at [449, 461] on div at bounding box center [431, 466] width 56 height 113
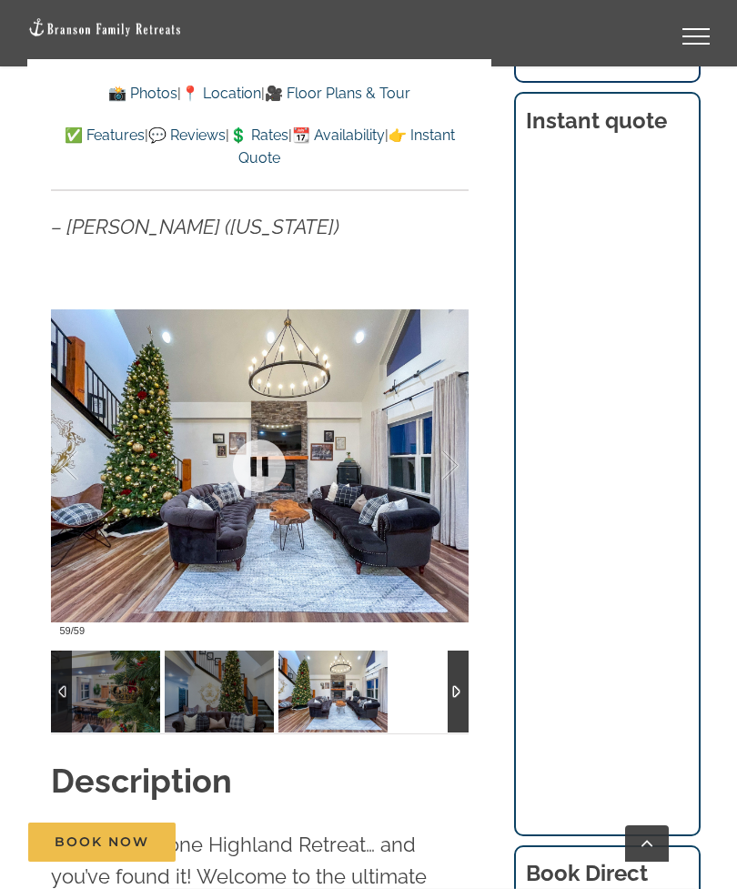
click at [451, 461] on div at bounding box center [431, 466] width 56 height 113
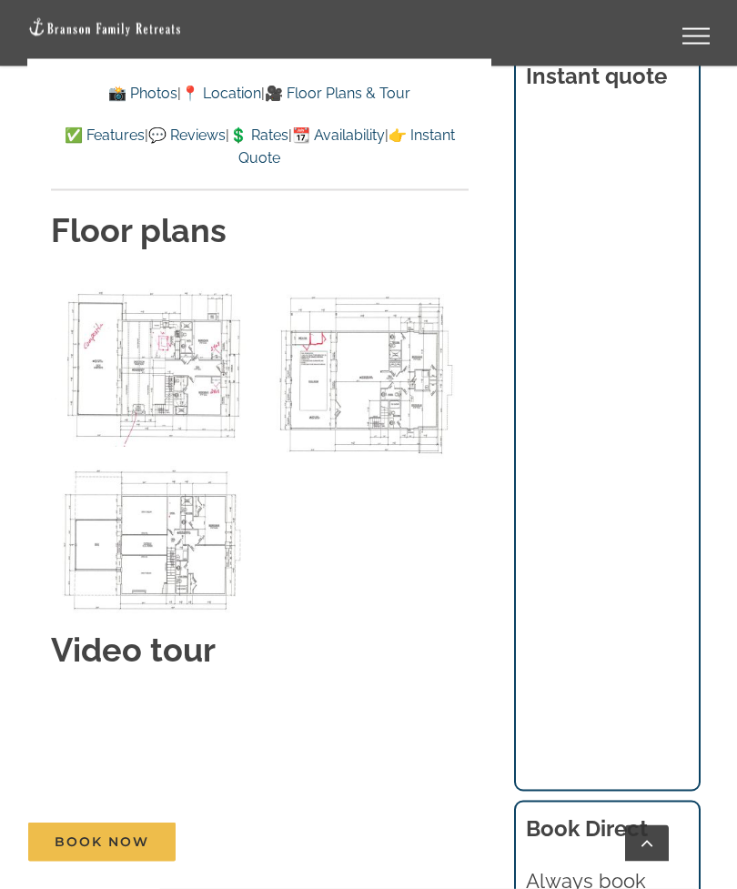
scroll to position [9454, 0]
